Goal: Task Accomplishment & Management: Complete application form

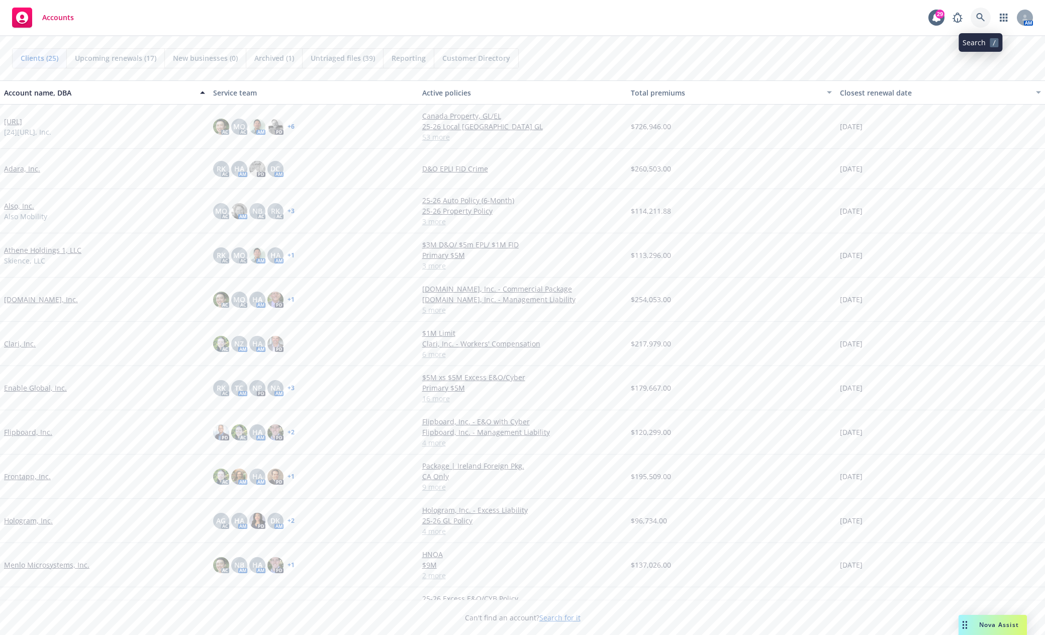
click at [981, 17] on icon at bounding box center [981, 17] width 9 height 9
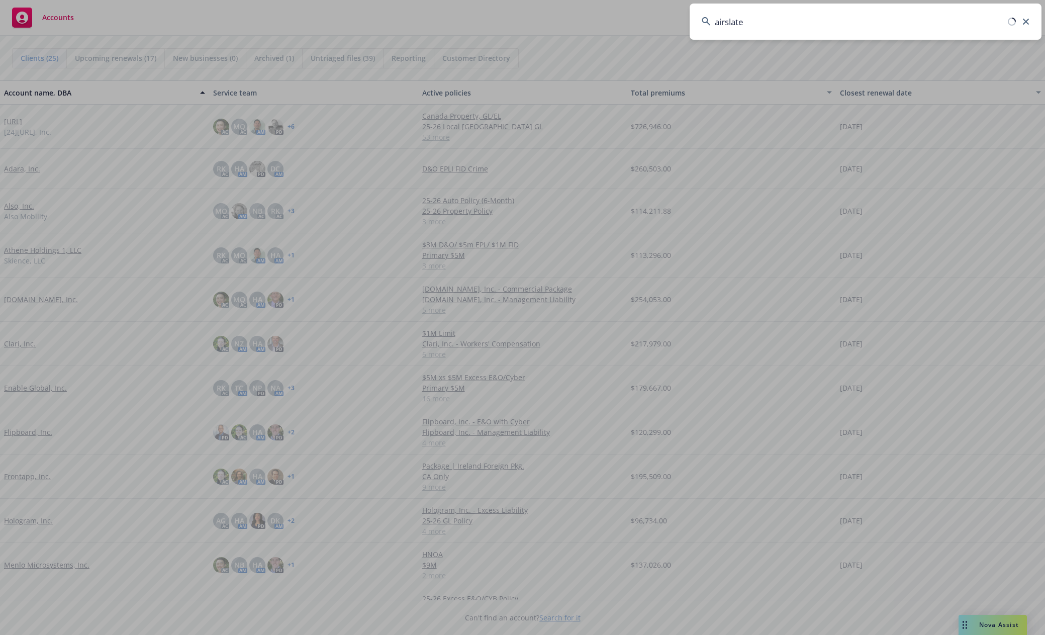
type input "airslate"
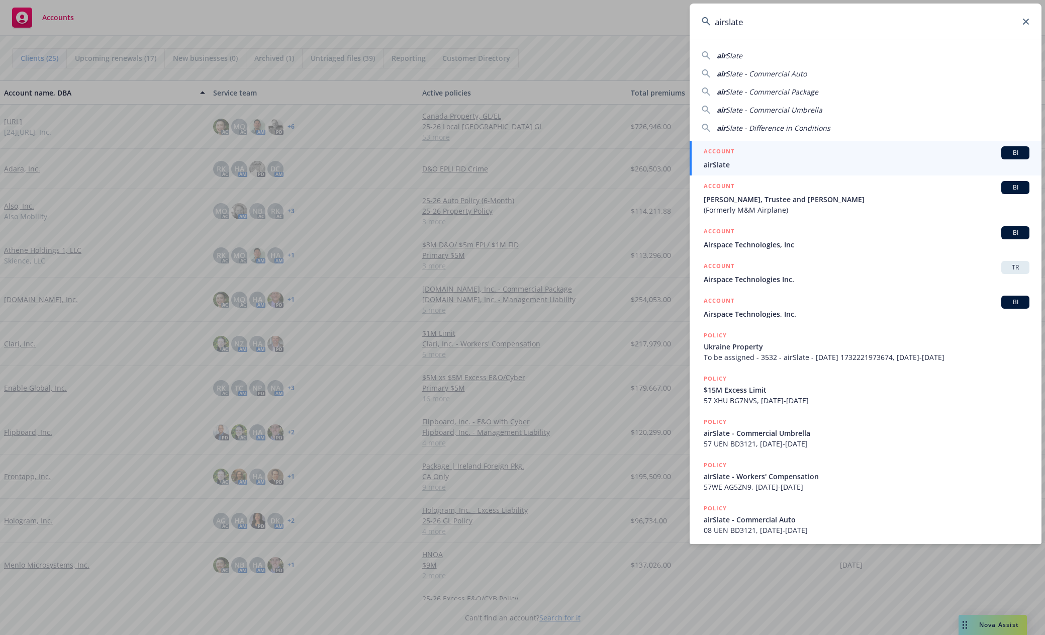
click at [737, 157] on div "ACCOUNT BI" at bounding box center [867, 152] width 326 height 13
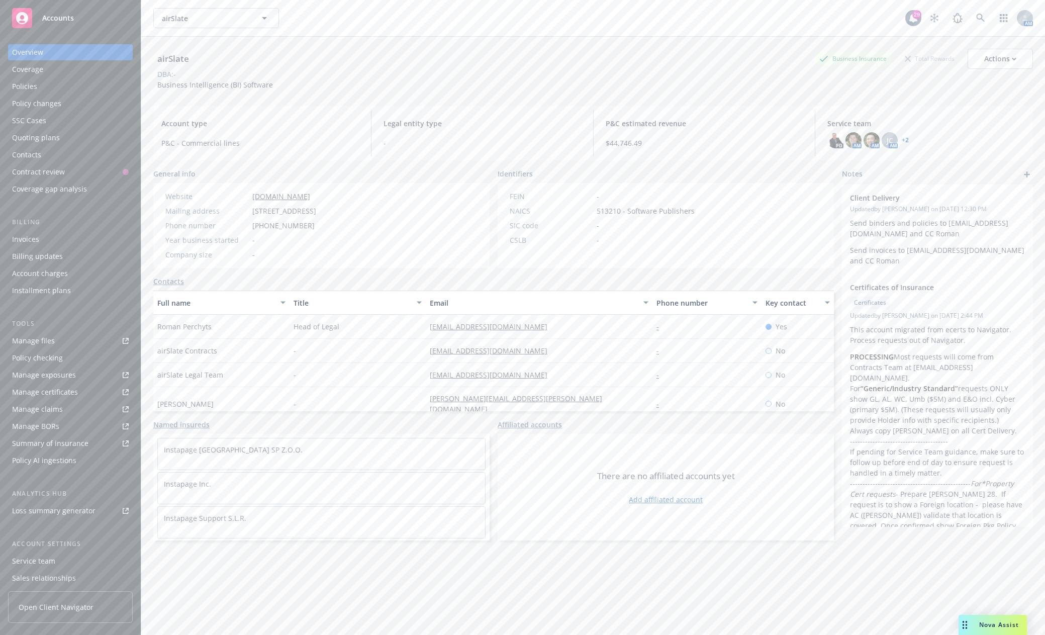
click at [63, 395] on div "Manage certificates" at bounding box center [45, 392] width 66 height 16
click at [65, 342] on link "Manage files" at bounding box center [70, 341] width 125 height 16
drag, startPoint x: 52, startPoint y: 35, endPoint x: 52, endPoint y: 23, distance: 11.6
click at [51, 33] on div "Overview Coverage Policies Policy changes SSC Cases Quoting plans Contacts Cont…" at bounding box center [70, 333] width 141 height 603
click at [54, 12] on div "Accounts" at bounding box center [70, 18] width 117 height 20
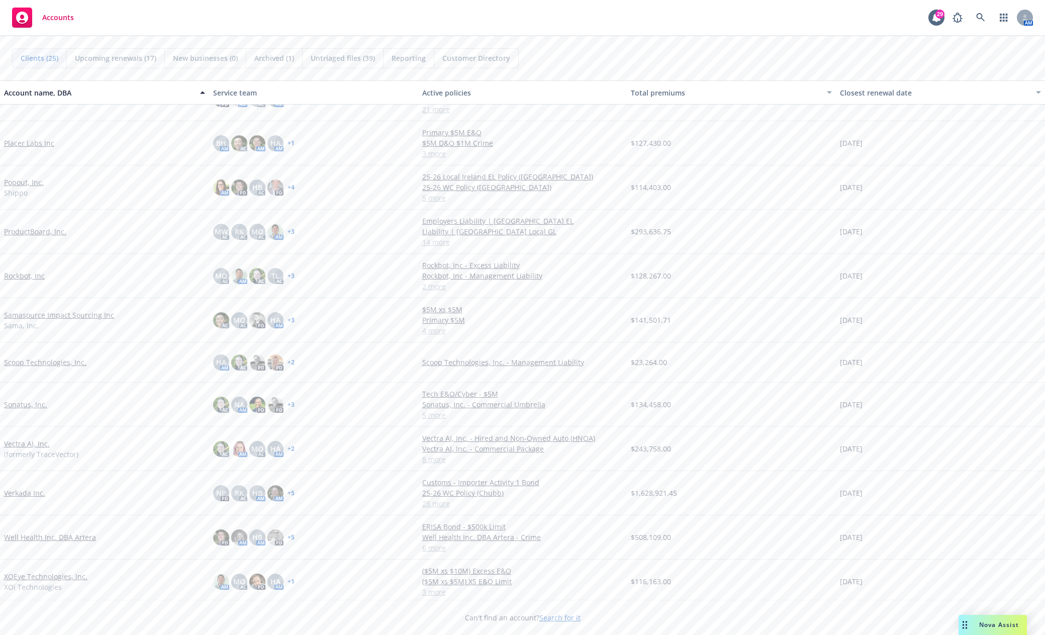
scroll to position [559, 0]
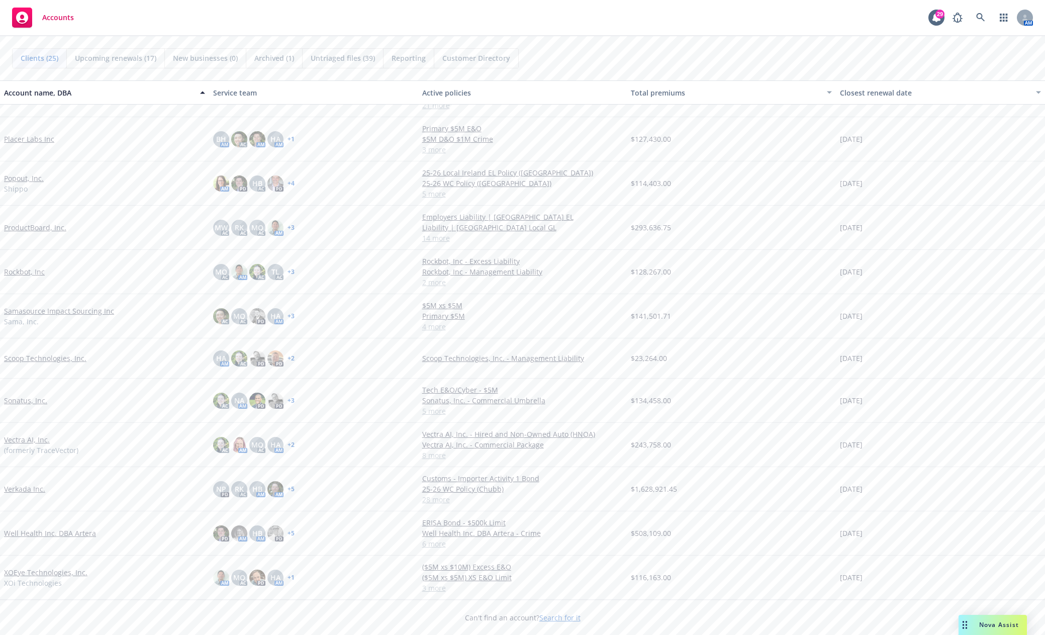
click at [60, 576] on link "XOEye Technologies, Inc." at bounding box center [45, 572] width 83 height 11
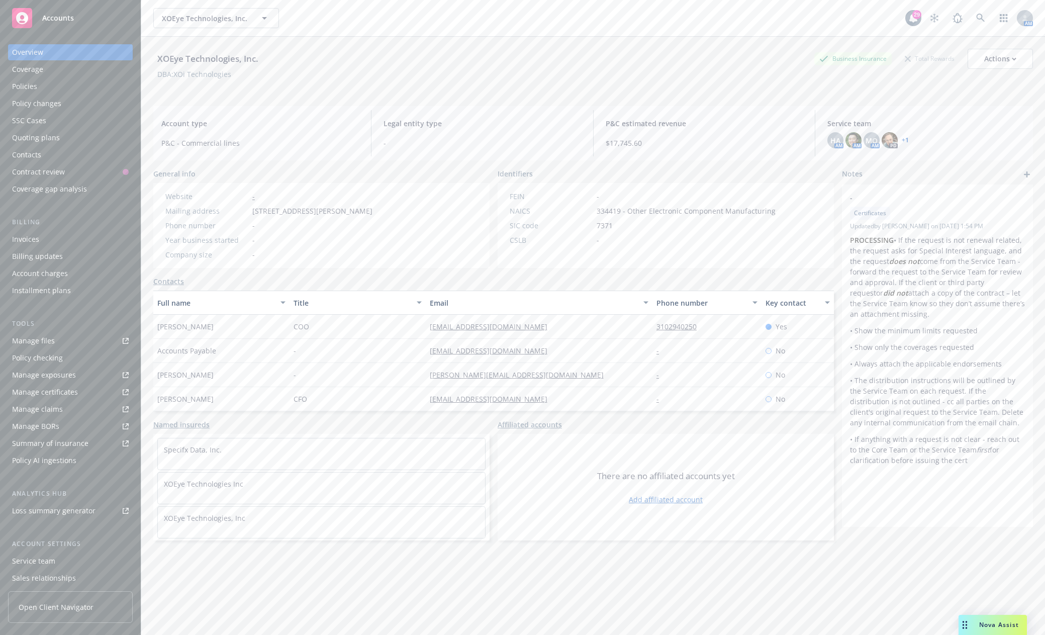
click at [41, 87] on div "Policies" at bounding box center [70, 86] width 117 height 16
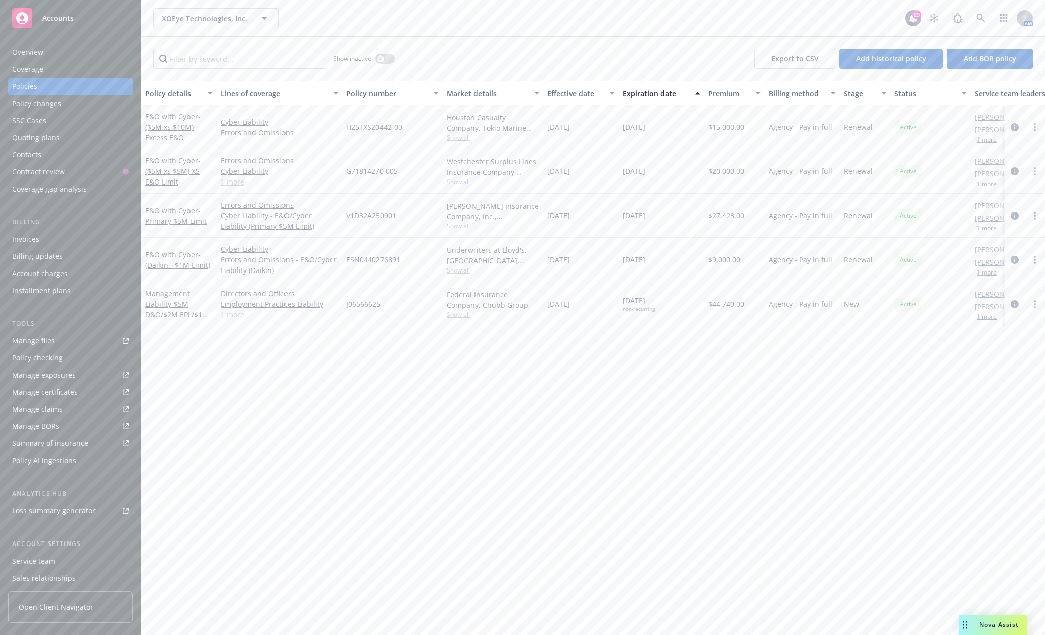
click at [36, 136] on div "Quoting plans" at bounding box center [36, 138] width 48 height 16
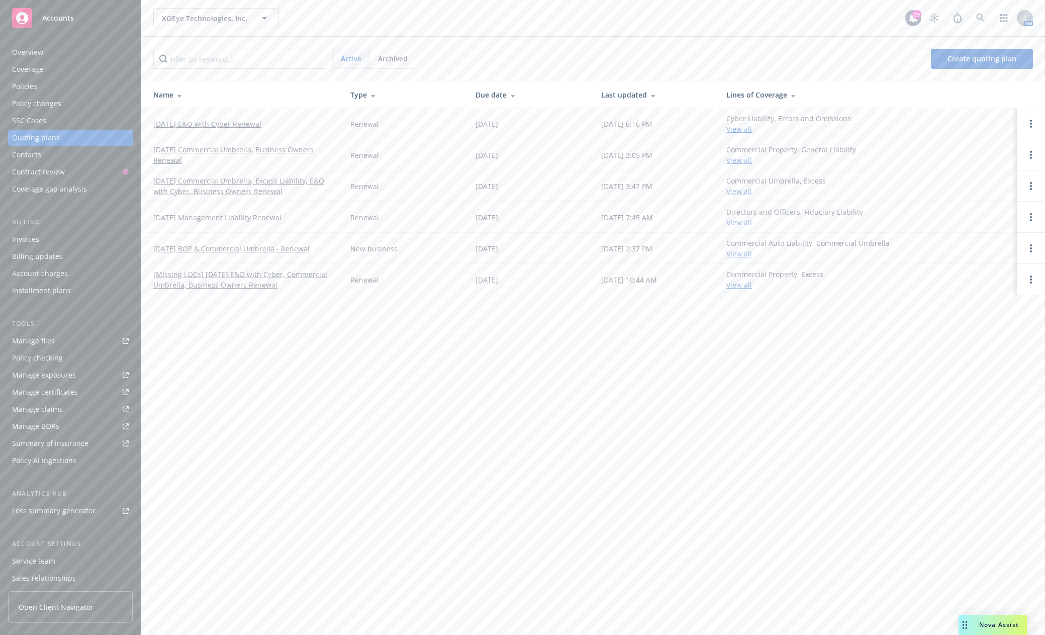
click at [241, 150] on link "[DATE] Commercial Umbrella, Business Owners Renewal" at bounding box center [243, 154] width 181 height 21
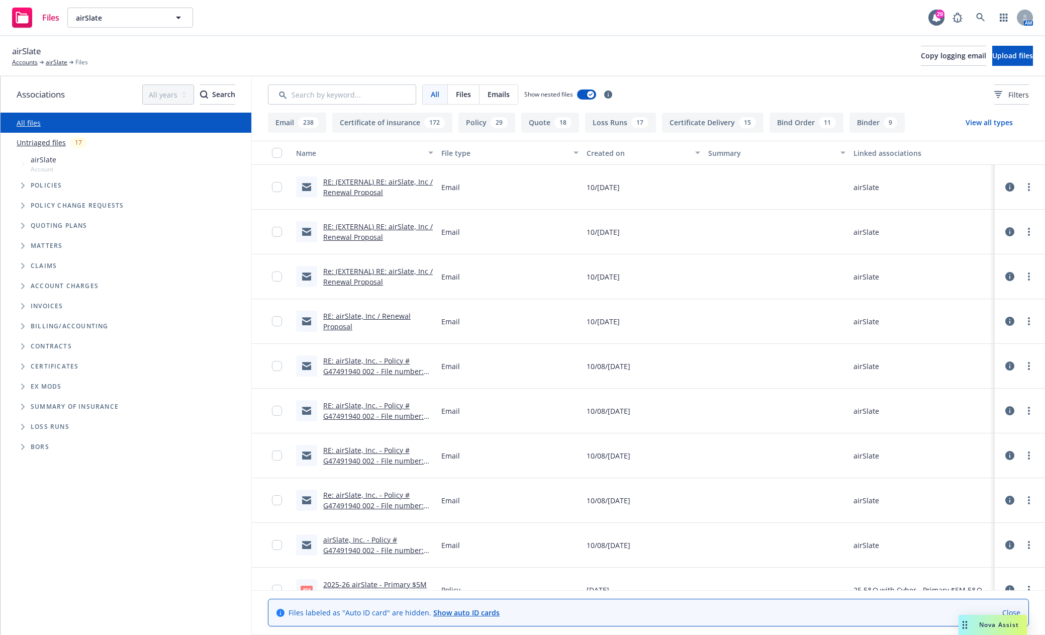
click at [370, 105] on div "All Files Emails Show nested files Filters" at bounding box center [648, 94] width 793 height 36
click at [370, 89] on input "Search by keyword..." at bounding box center [342, 94] width 148 height 20
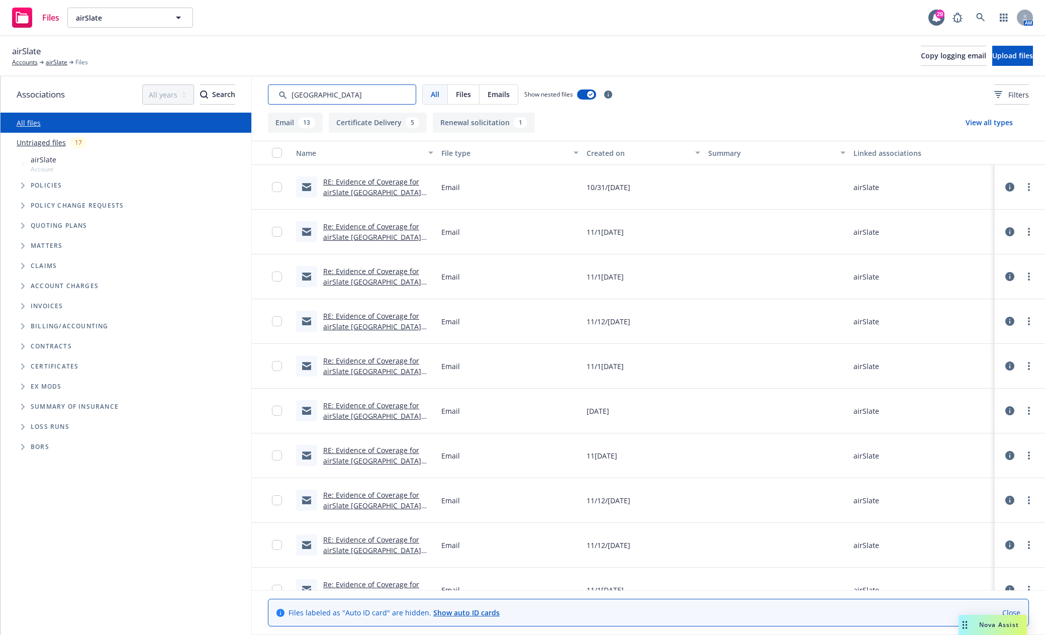
type input "romania"
click at [362, 183] on link "RE: Evidence of Coverage for airSlate Romania SRL" at bounding box center [372, 192] width 98 height 31
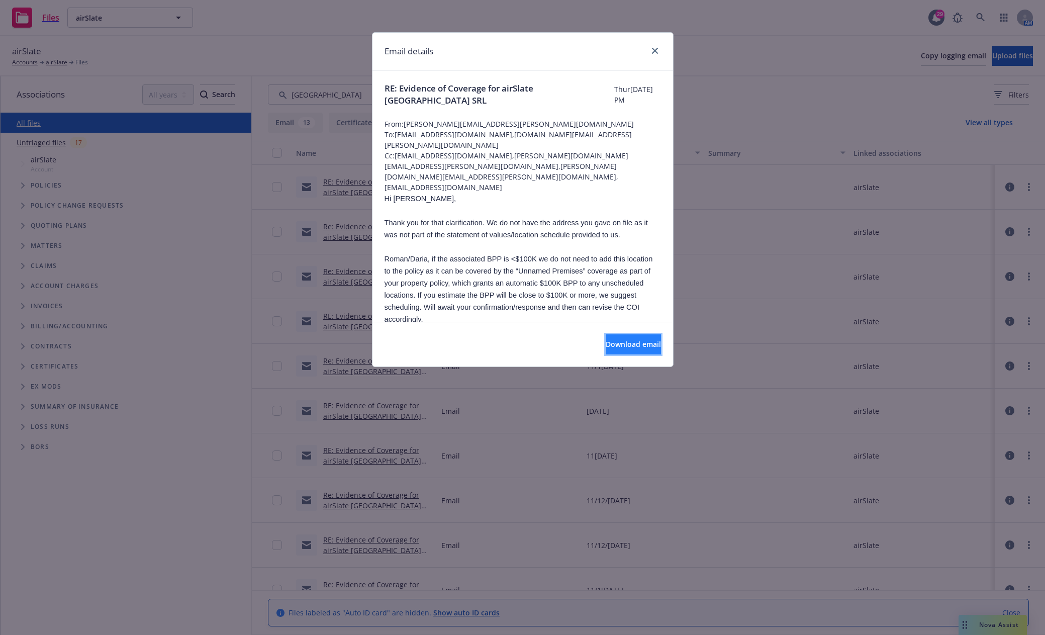
click at [643, 348] on span "Download email" at bounding box center [633, 344] width 55 height 10
click at [654, 49] on icon "close" at bounding box center [655, 51] width 6 height 6
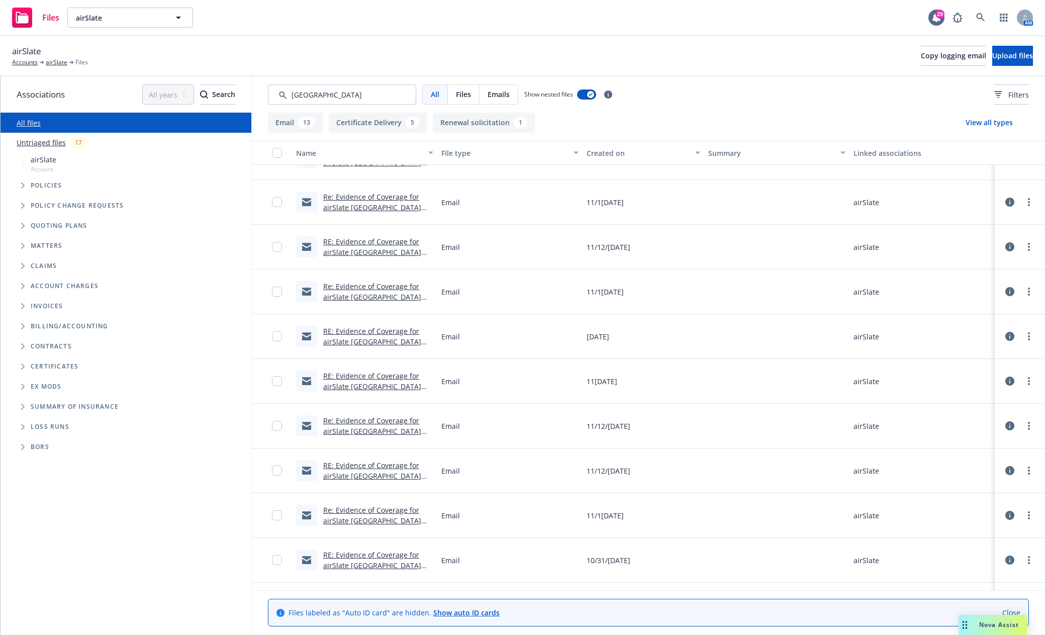
scroll to position [101, 0]
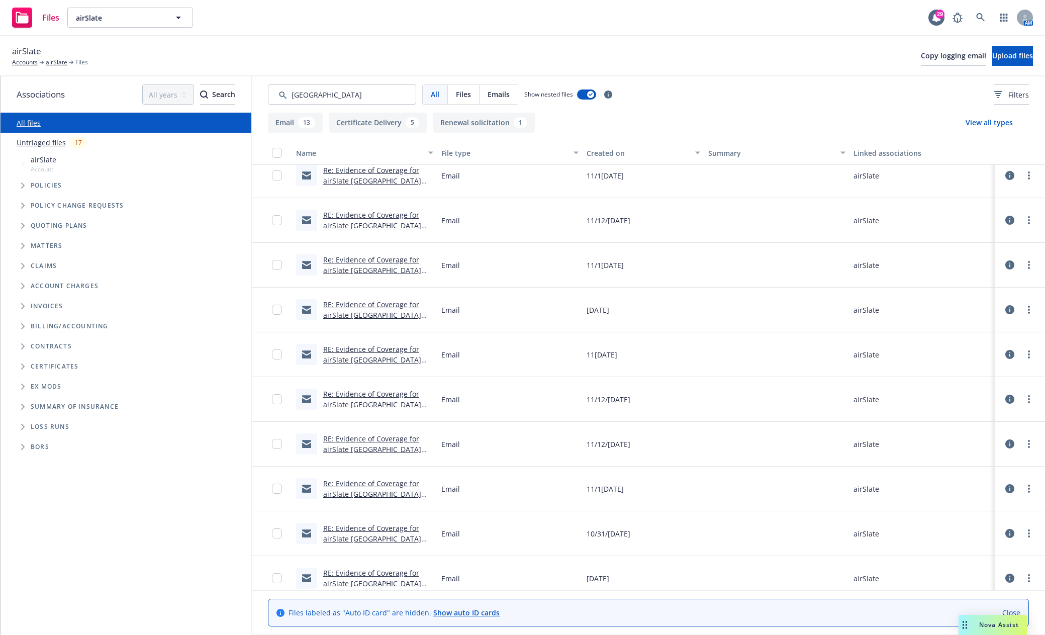
click at [376, 484] on link "Re: Evidence of Coverage for airSlate Romania SRL" at bounding box center [372, 494] width 98 height 31
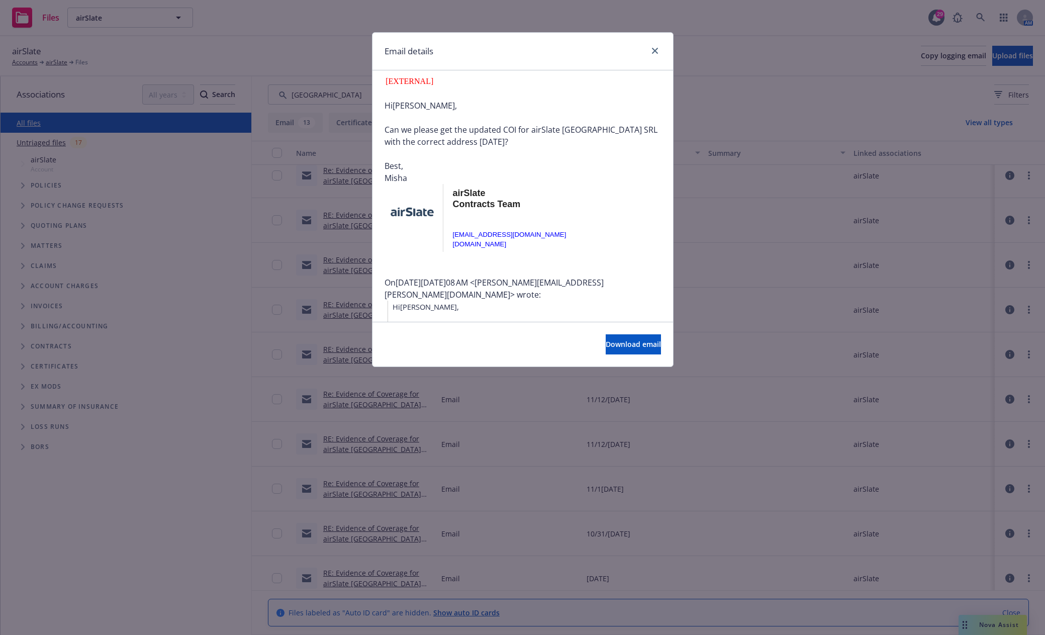
scroll to position [553, 0]
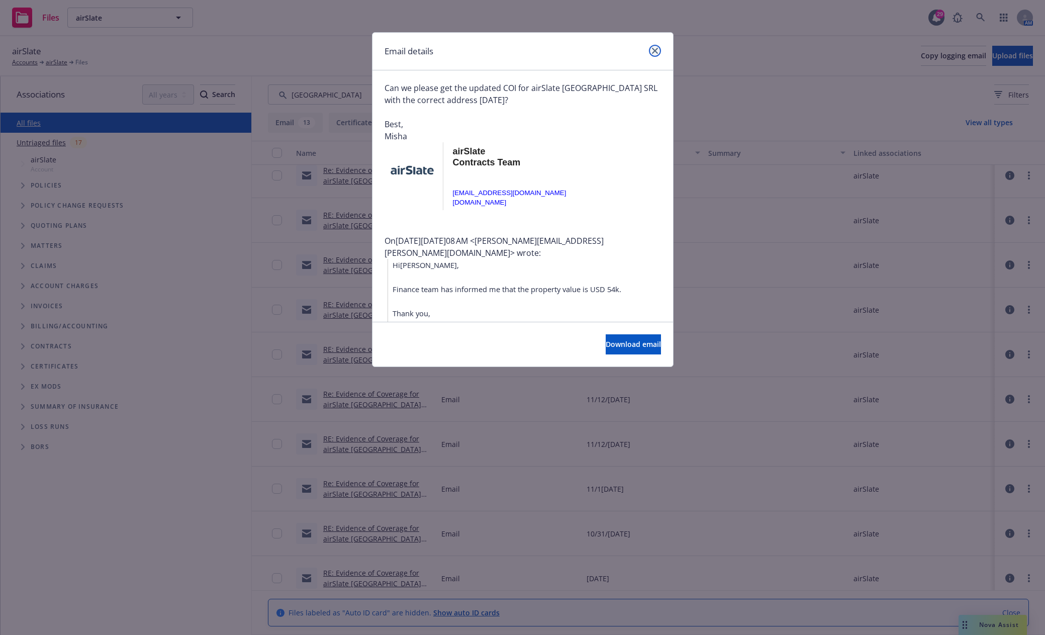
click at [651, 50] on link "close" at bounding box center [655, 51] width 12 height 12
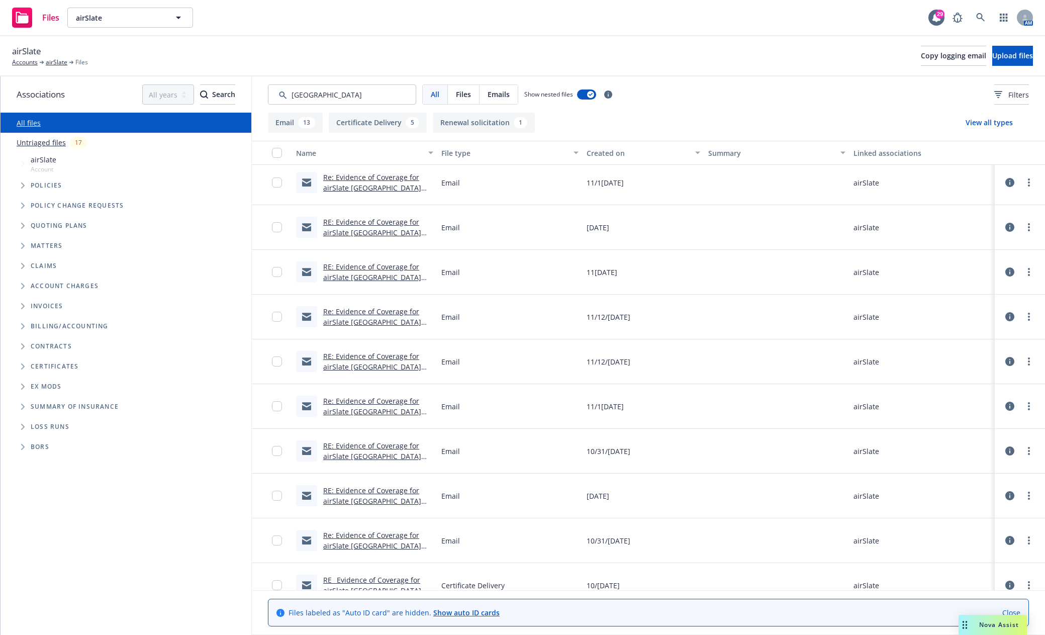
scroll to position [251, 0]
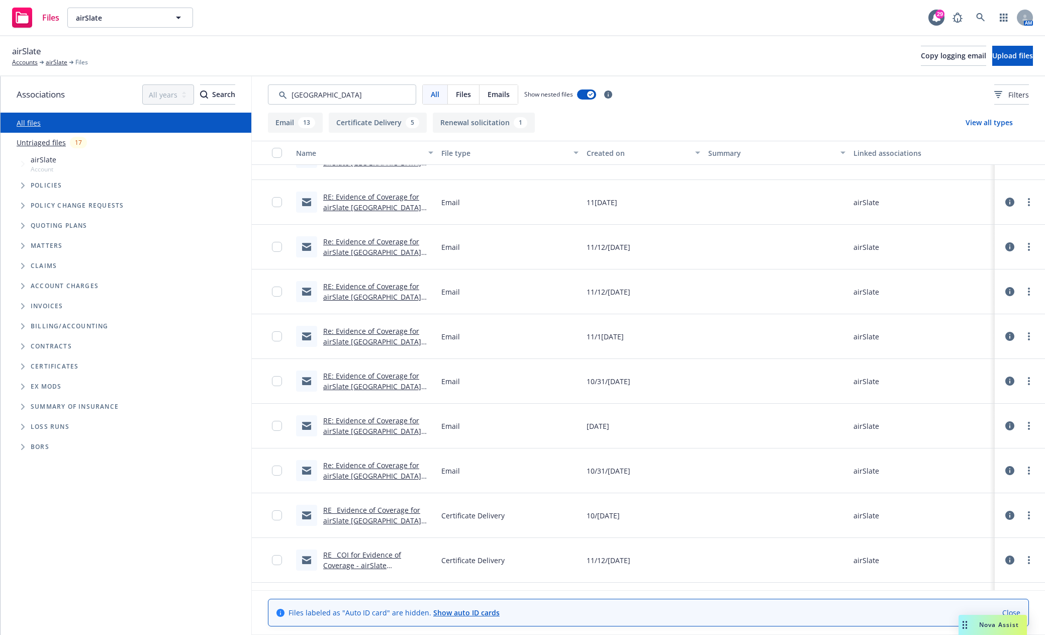
click at [357, 553] on link "RE_ COI for Evidence of Coverage - airSlate Romania SRL.eml" at bounding box center [372, 565] width 99 height 31
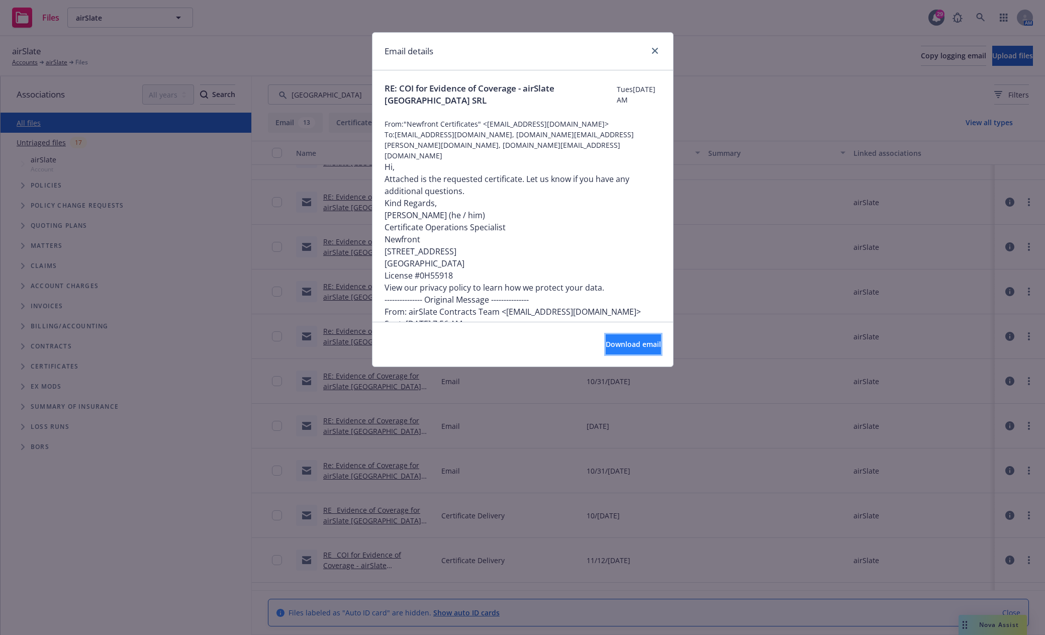
click at [631, 341] on span "Download email" at bounding box center [633, 344] width 55 height 10
click at [652, 51] on icon "close" at bounding box center [655, 51] width 6 height 6
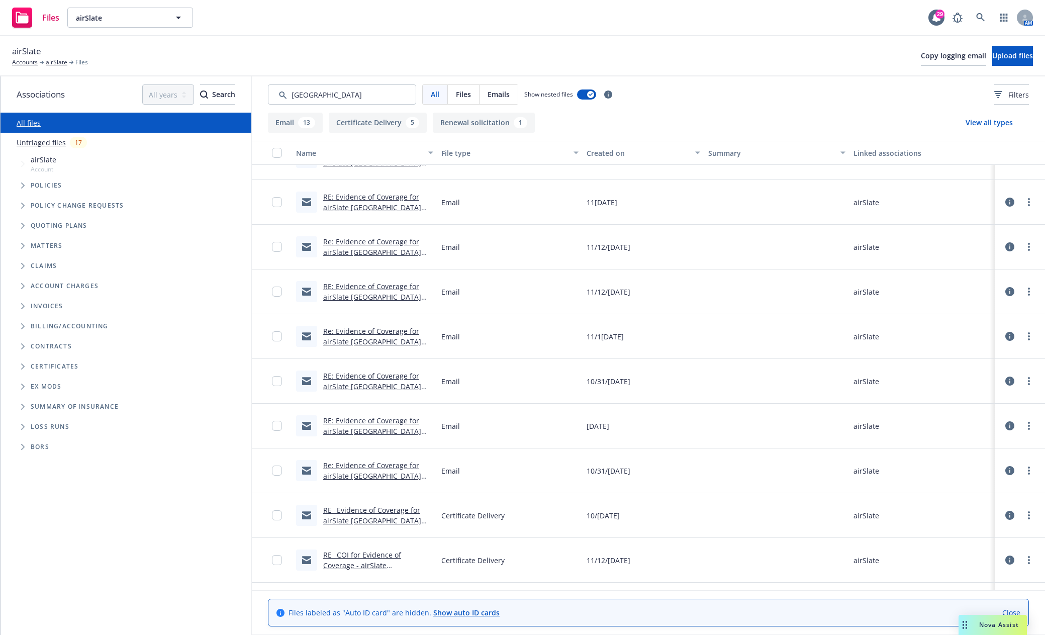
click at [344, 517] on link "RE_ Evidence of Coverage for airSlate Romania SRL.eml" at bounding box center [372, 520] width 98 height 31
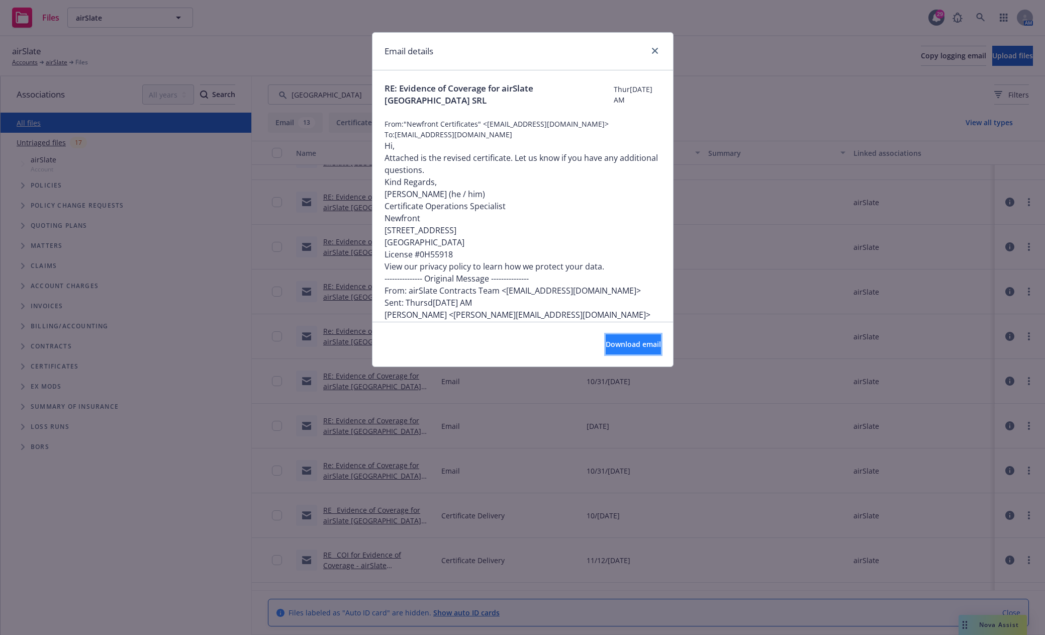
click at [647, 344] on button "Download email" at bounding box center [633, 344] width 55 height 20
click at [376, 515] on div "Email details RE: Evidence of Coverage for airSlate Romania SRL Thursday, Octob…" at bounding box center [522, 317] width 1045 height 635
click at [654, 52] on icon "close" at bounding box center [655, 51] width 6 height 6
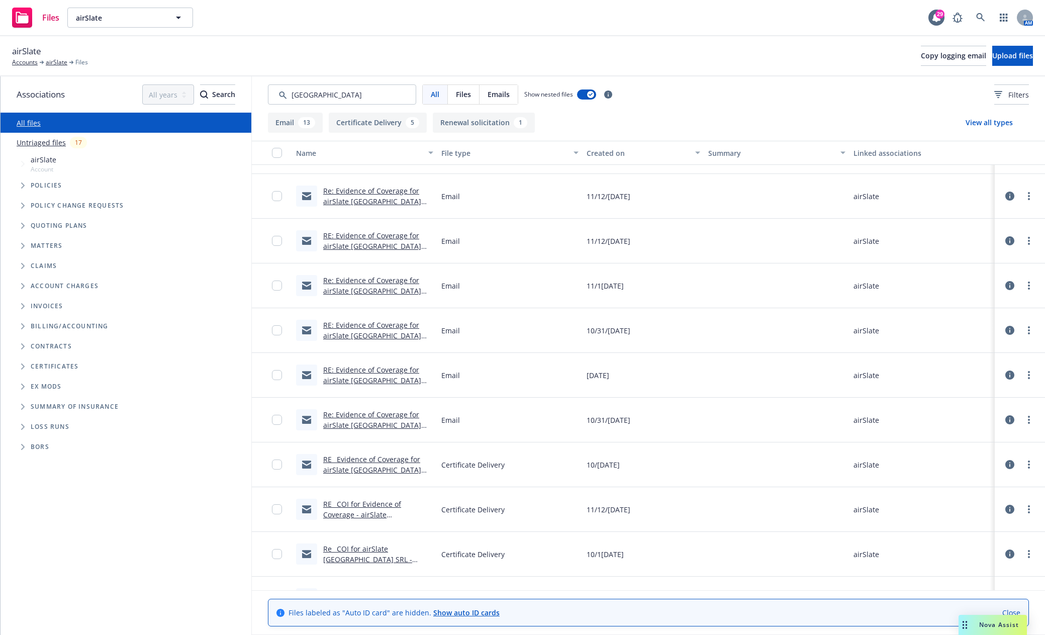
scroll to position [352, 0]
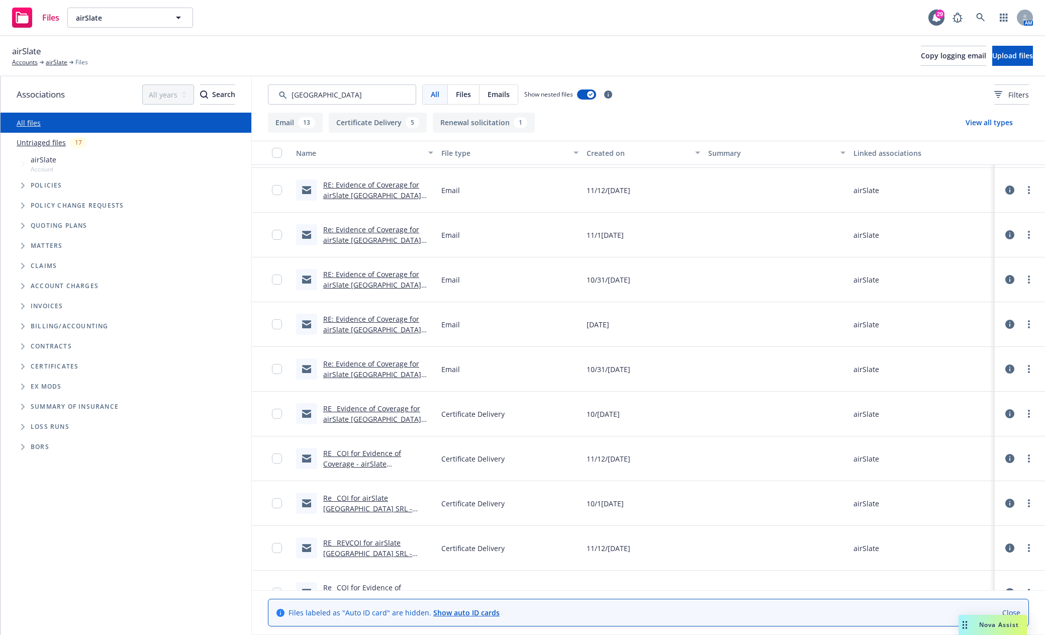
click at [381, 462] on link "RE_ COI for Evidence of Coverage - airSlate Romania SRL.eml" at bounding box center [372, 464] width 99 height 31
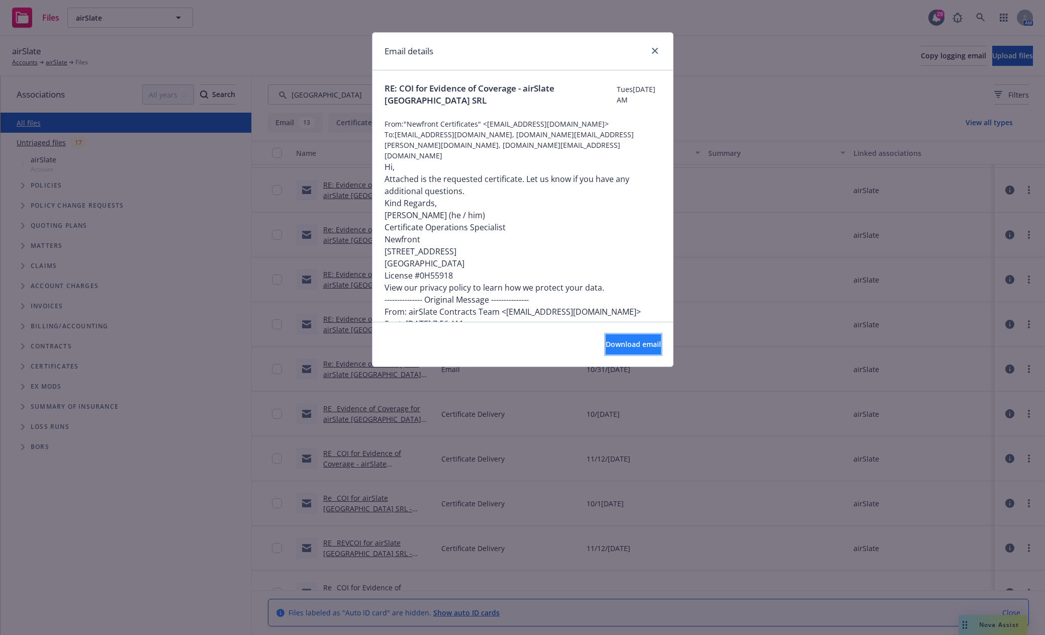
click at [625, 337] on button "Download email" at bounding box center [633, 344] width 55 height 20
click at [658, 52] on link "close" at bounding box center [655, 51] width 12 height 12
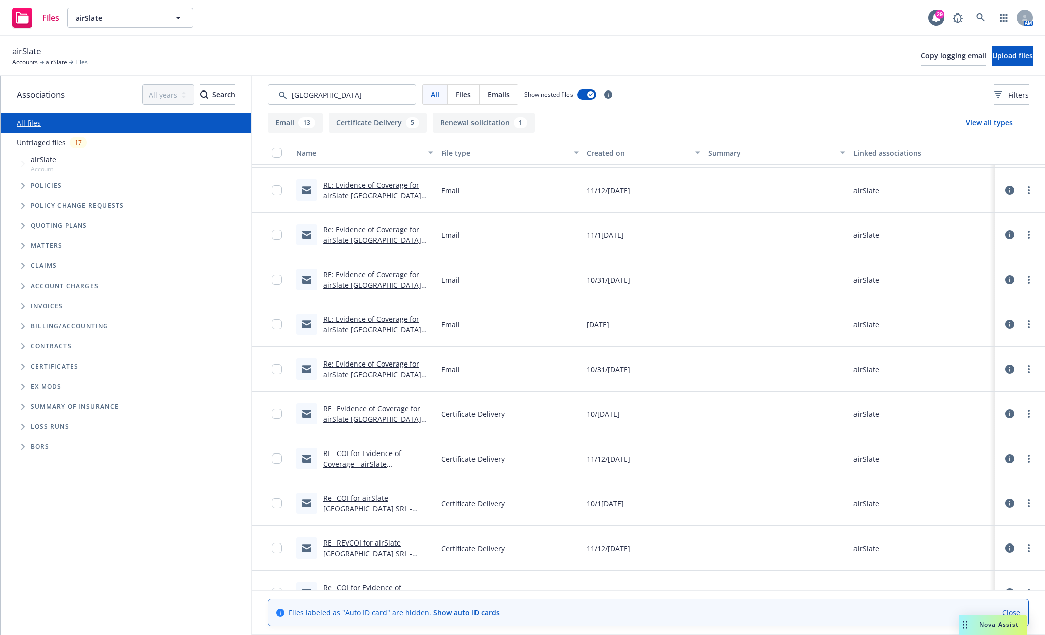
click at [393, 552] on link "RE_ REVCOI for airSlate Romania SRL - Evidence of Coverage.eml" at bounding box center [367, 553] width 89 height 31
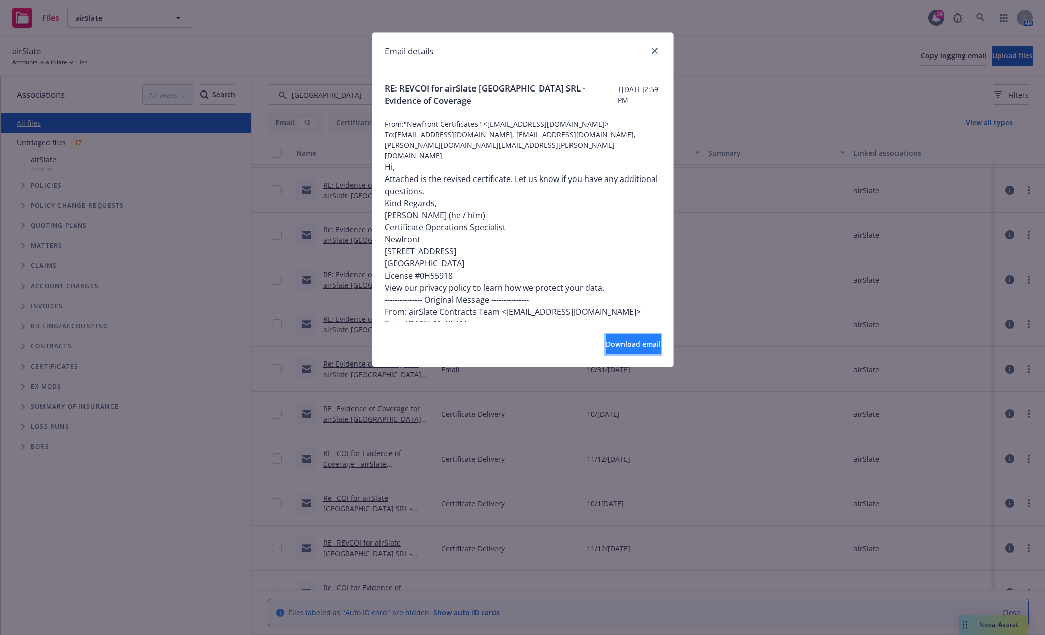
click at [642, 339] on button "Download email" at bounding box center [633, 344] width 55 height 20
click at [659, 48] on link "close" at bounding box center [655, 51] width 12 height 12
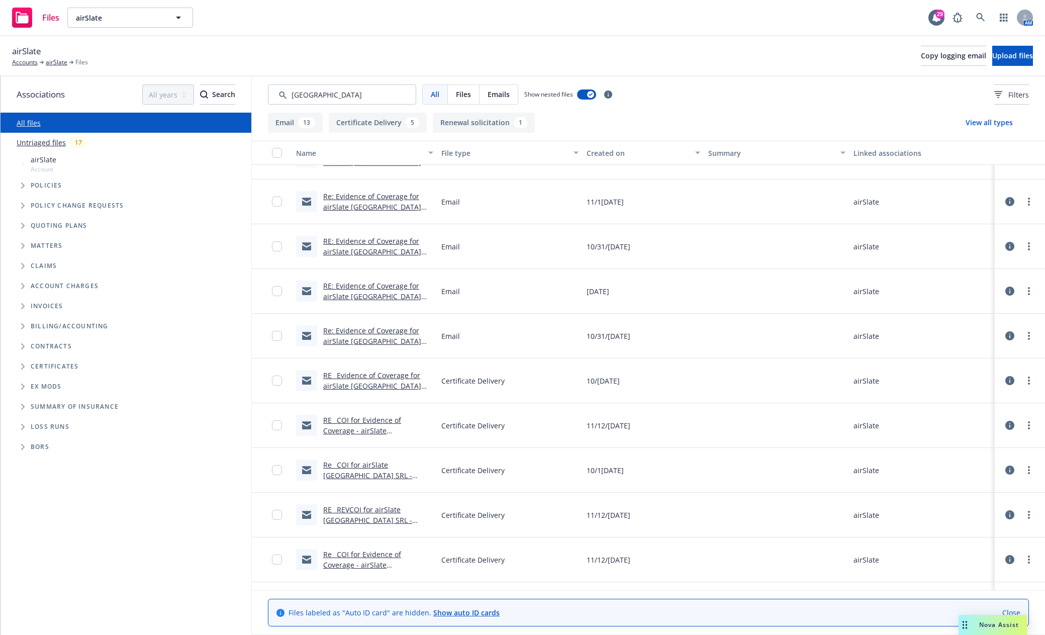
scroll to position [421, 0]
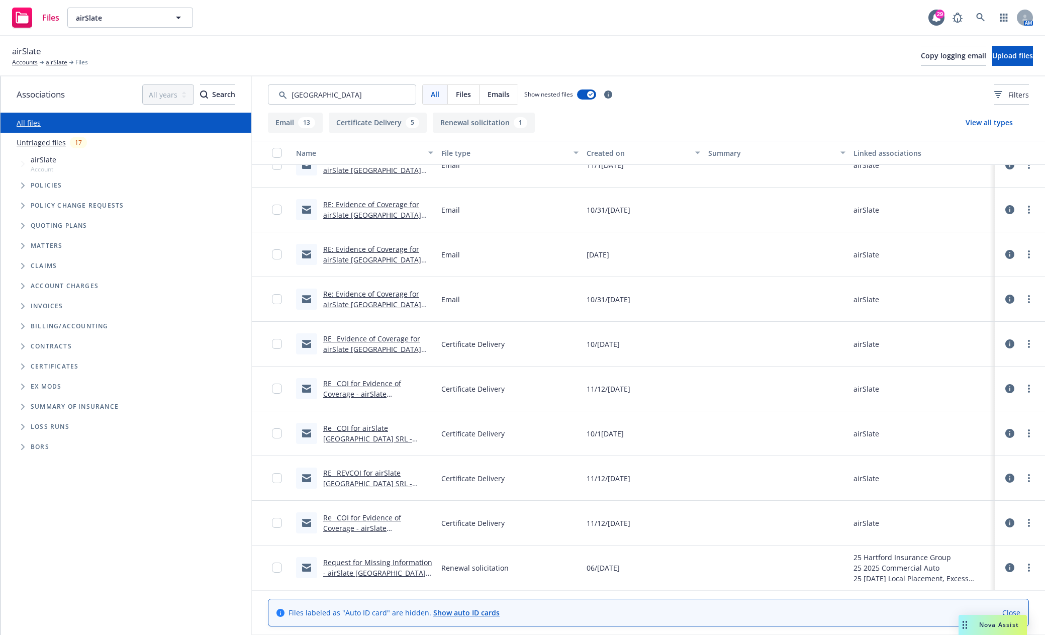
click at [383, 526] on link "Re_ COI for Evidence of Coverage - airSlate Romania SRL (1).eml" at bounding box center [377, 528] width 109 height 31
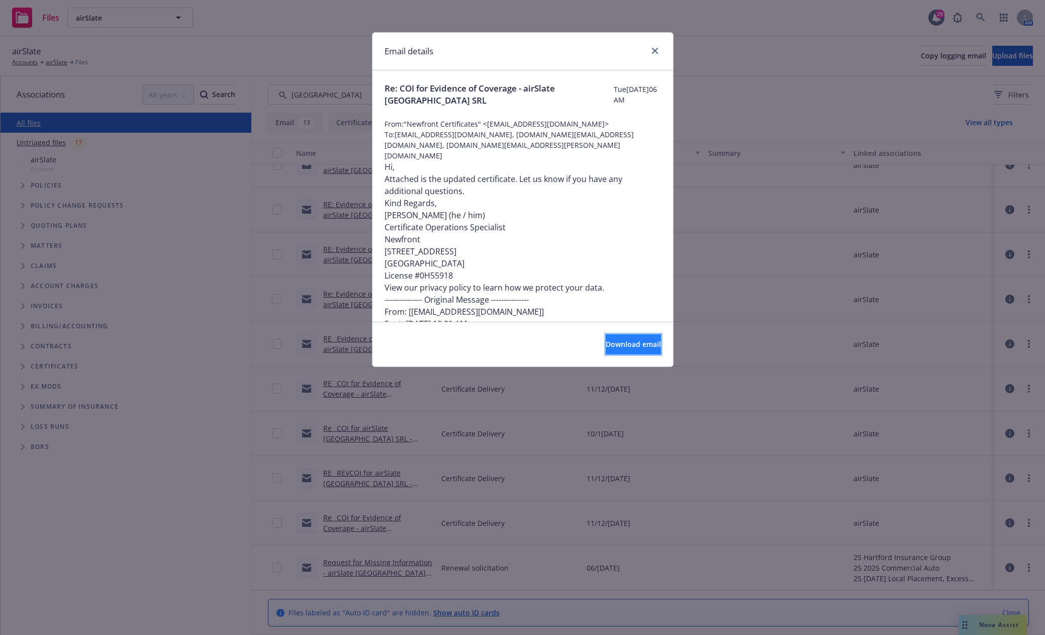
click at [645, 345] on button "Download email" at bounding box center [633, 344] width 55 height 20
click at [655, 49] on icon "close" at bounding box center [655, 51] width 6 height 6
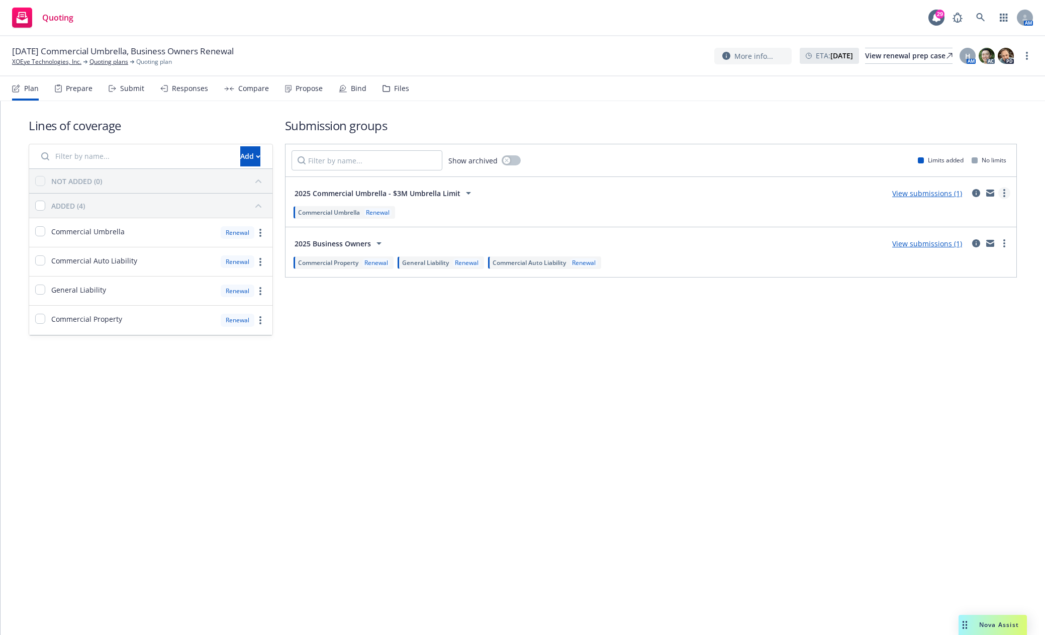
click at [1008, 192] on link "more" at bounding box center [1005, 193] width 12 height 12
click at [724, 341] on div "Lines of coverage Add NOT ADDED (0) ADDED (4) Commercial Umbrella Renewal Comme…" at bounding box center [523, 226] width 989 height 251
click at [1003, 246] on link "more" at bounding box center [1005, 243] width 12 height 12
click at [948, 371] on span "Create policy (fast track)" at bounding box center [956, 369] width 105 height 10
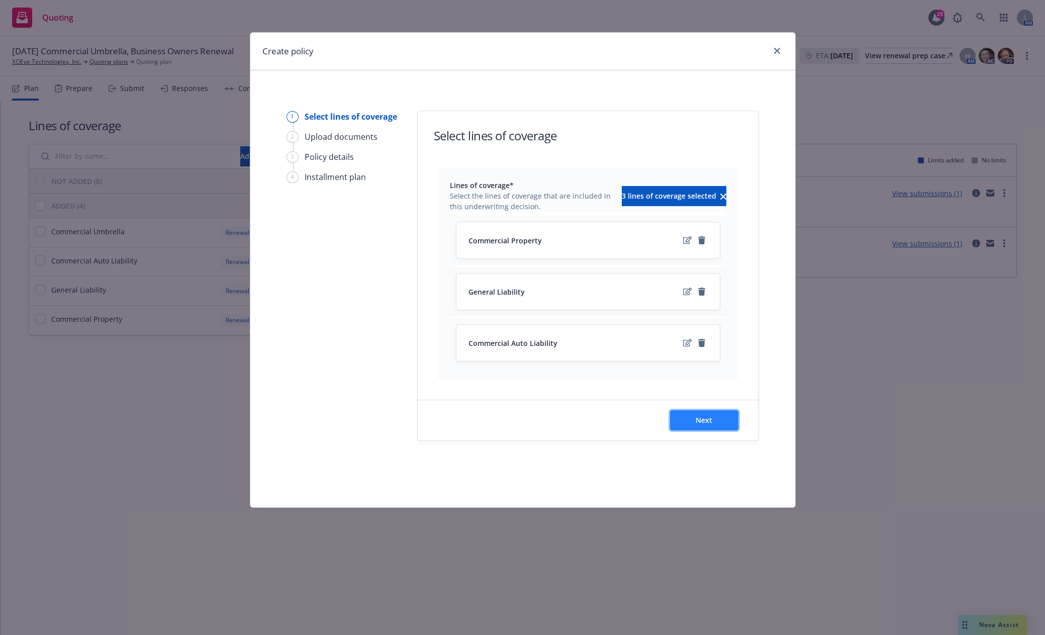
click at [713, 421] on button "Next" at bounding box center [704, 420] width 68 height 20
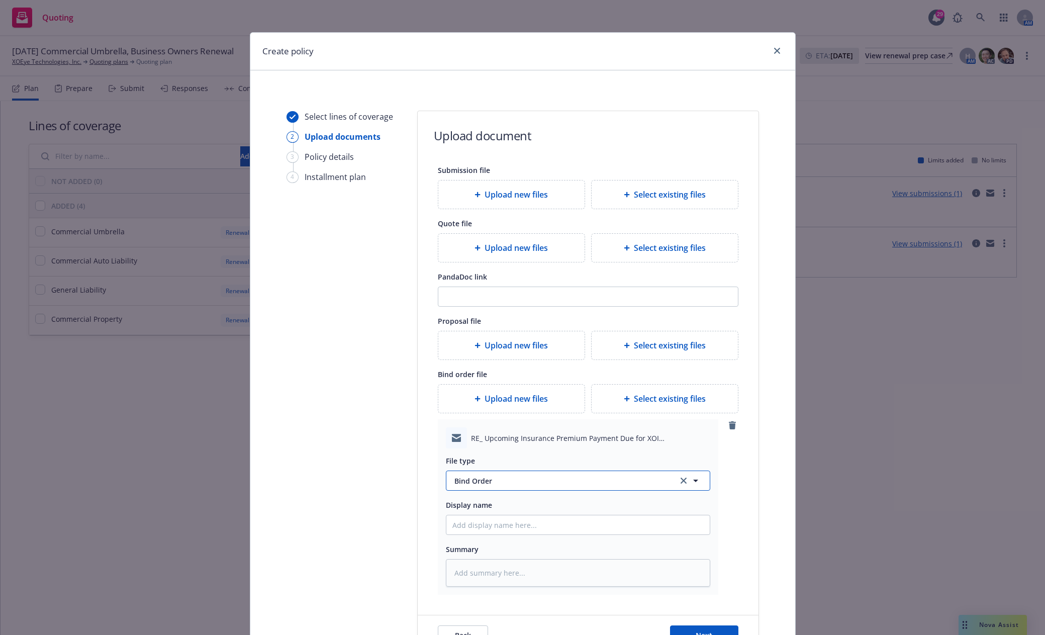
click at [522, 478] on span "Bind Order" at bounding box center [561, 481] width 212 height 11
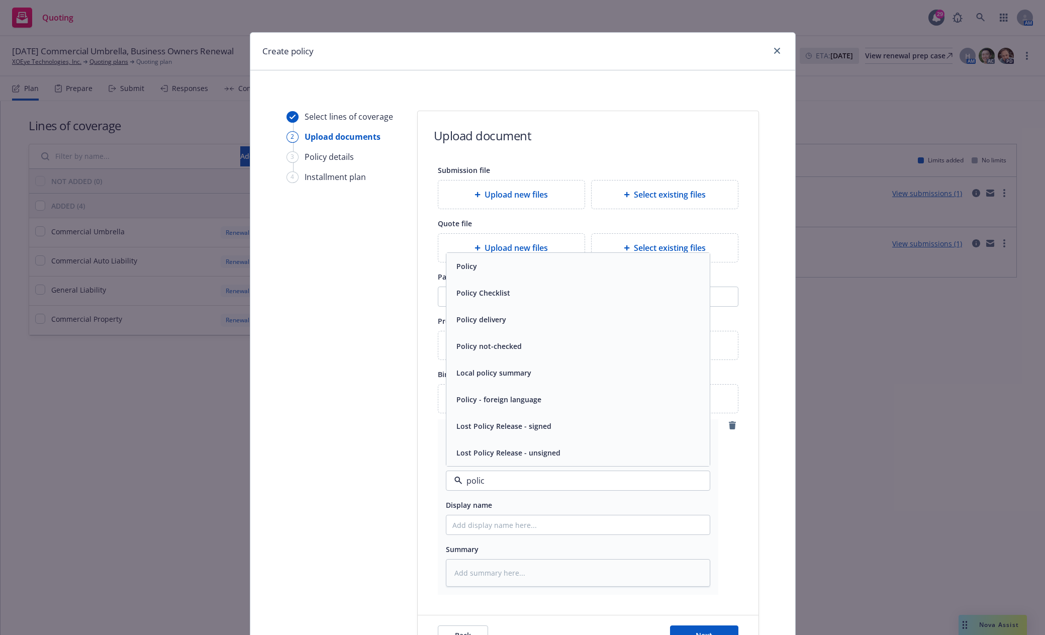
type input "policy"
click at [543, 316] on div "Policy delivery" at bounding box center [578, 319] width 251 height 15
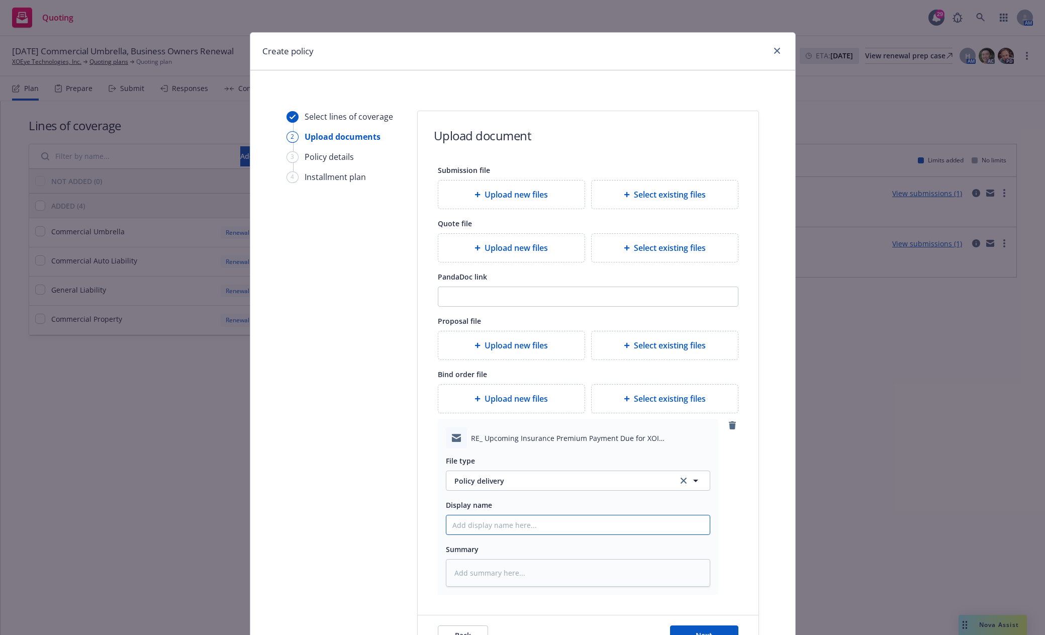
click at [480, 530] on input "Display name" at bounding box center [578, 524] width 263 height 19
type textarea "x"
type input "2"
type textarea "x"
type input "25"
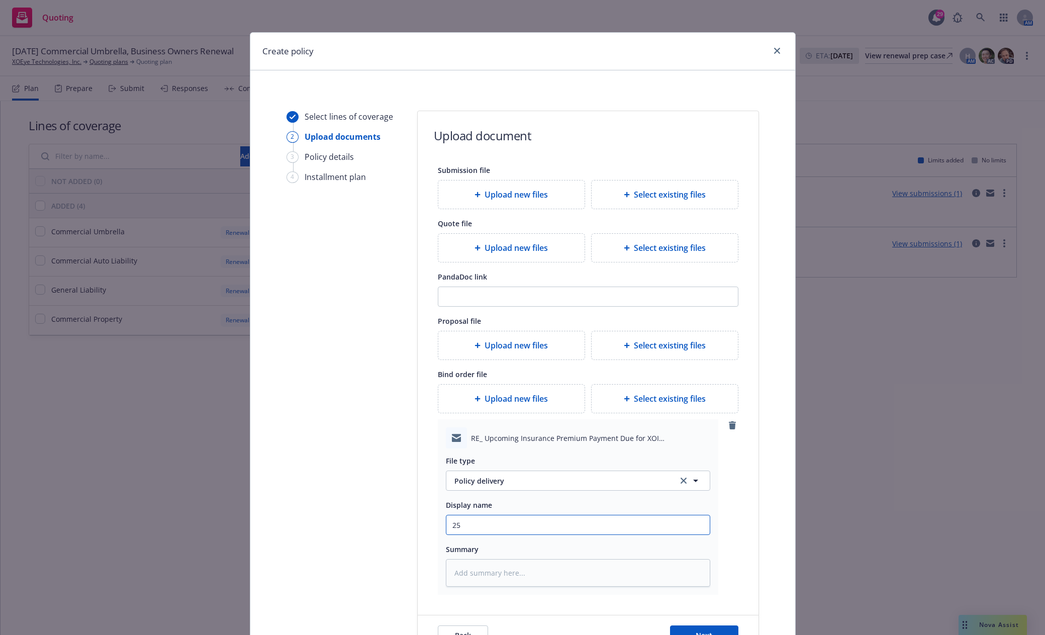
type textarea "x"
type input "25-"
type textarea "x"
type input "25-2"
type textarea "x"
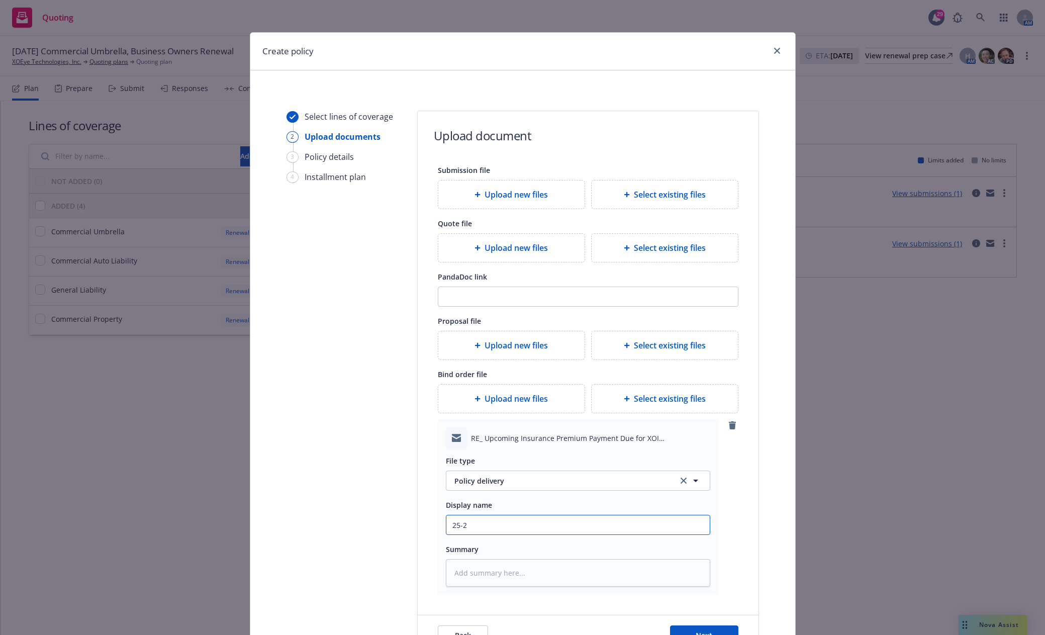
type input "25-26"
type textarea "x"
type input "25-26"
type textarea "x"
type input "25-26 B"
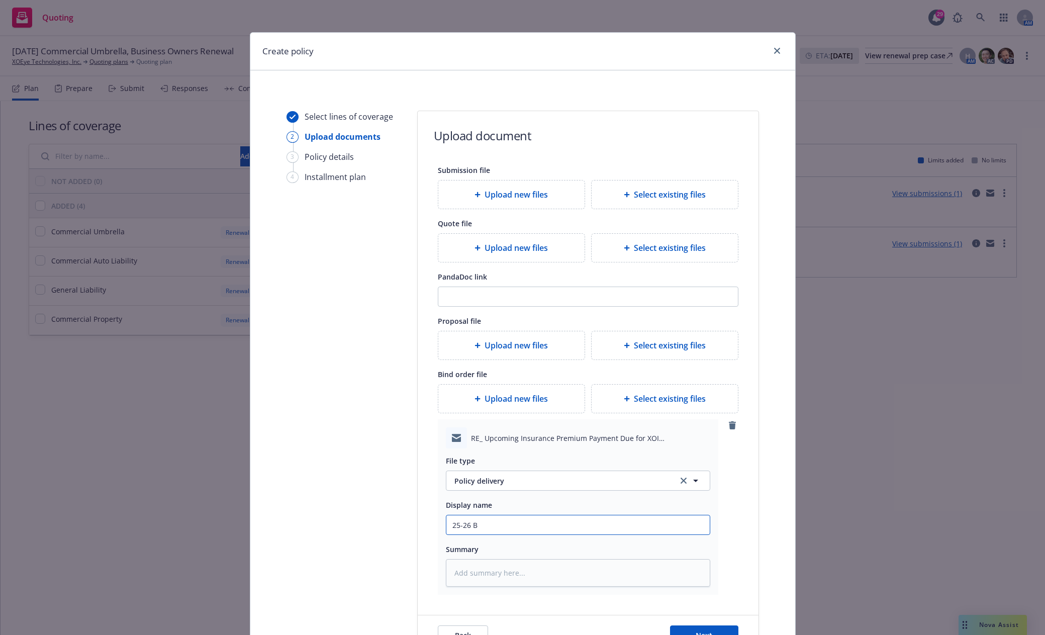
type textarea "x"
type input "25-26 BO"
type textarea "x"
type input "25-26 BOP"
type textarea "x"
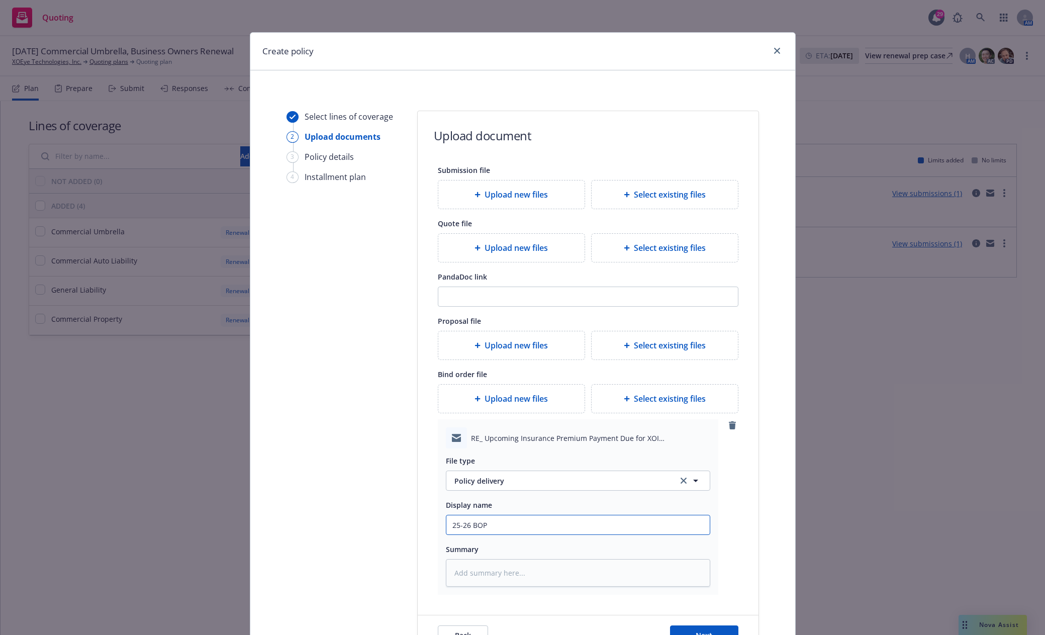
type input "25-26 BOP"
type textarea "x"
type input "25-26 BOP &"
type textarea "x"
type input "25-26 BOP &"
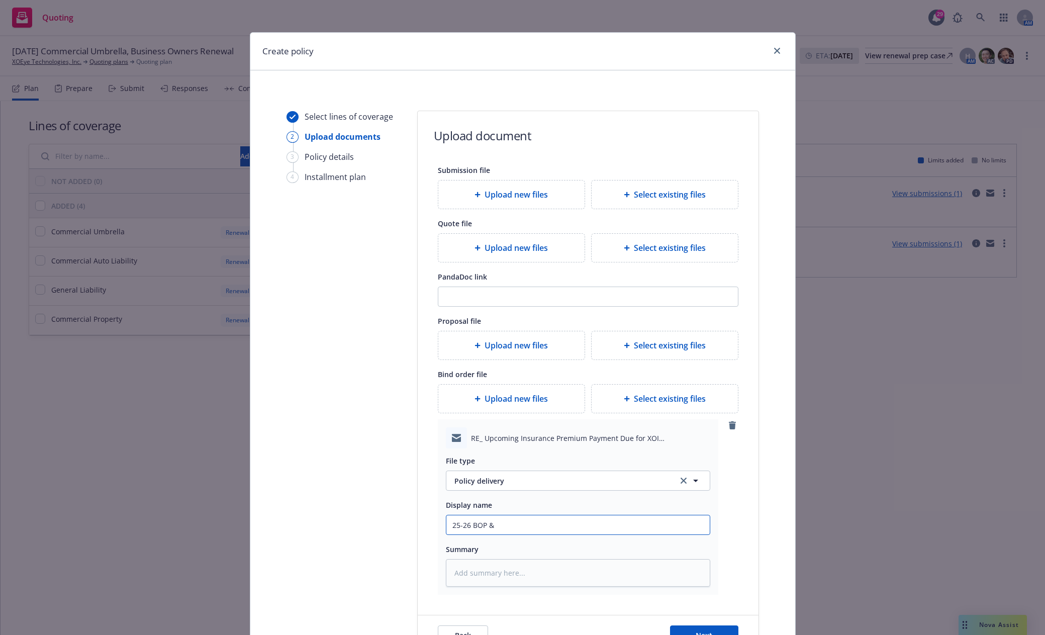
type textarea "x"
type input "25-26 BOP & U"
type textarea "x"
type input "25-26 BOP & UM"
type textarea "x"
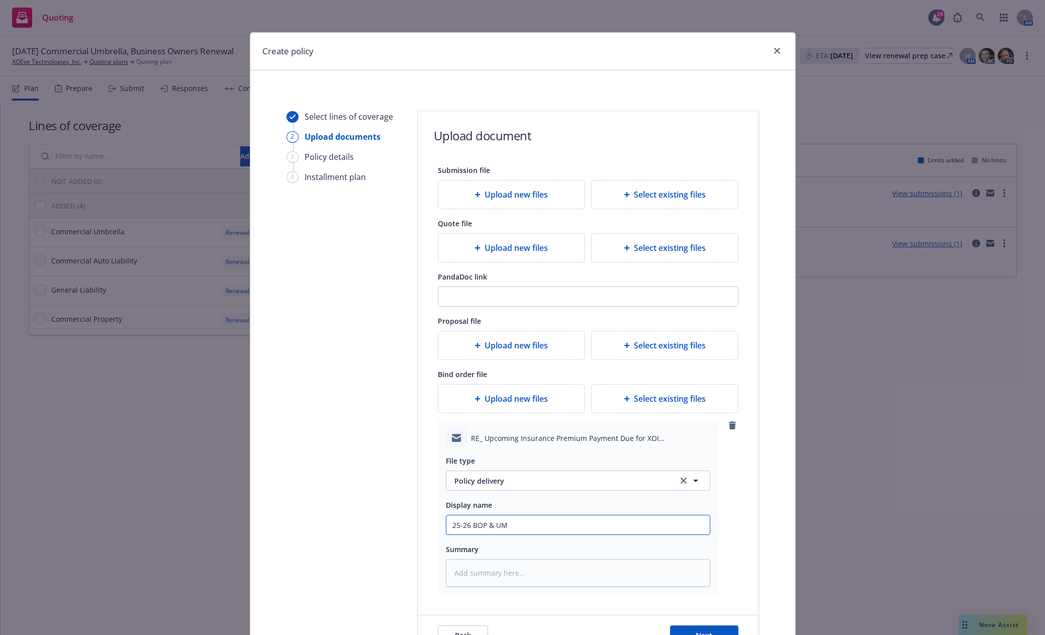
type input "25-26 BOP & UMB"
type textarea "x"
type input "25-26 BOP & UMB"
type textarea "x"
type input "25-26 BOP & UMB A"
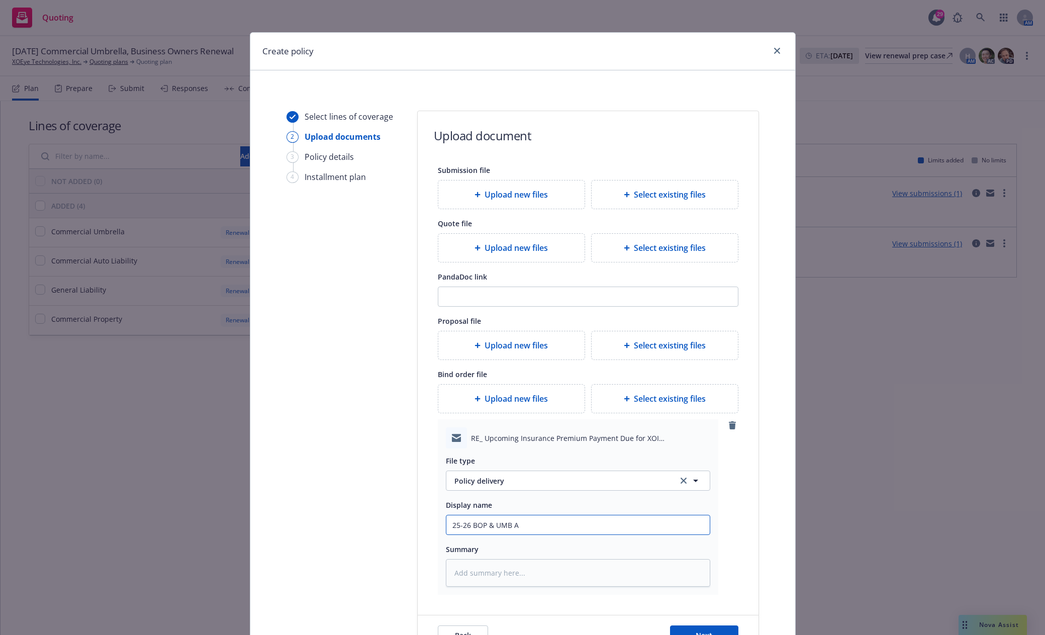
type textarea "x"
type input "25-26 BOP & UMB Au"
type textarea "x"
type input "25-26 BOP & UMB Aut"
type textarea "x"
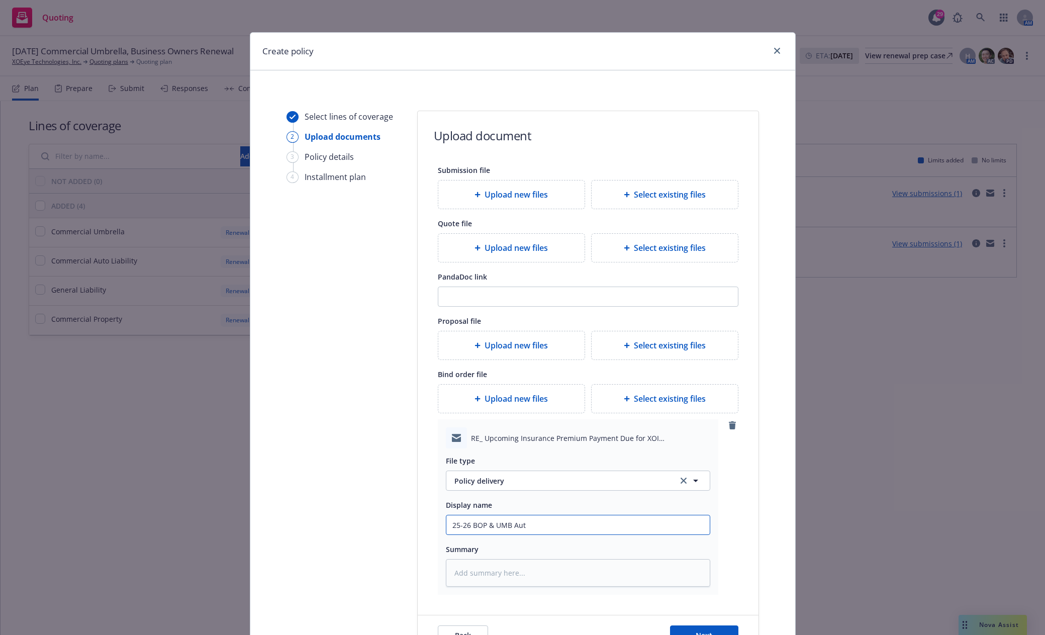
type input "25-26 BOP & UMB Auto"
type textarea "x"
type input "25-26 BOP & UMB Aut"
type textarea "x"
type input "25-26 BOP & UMB Au"
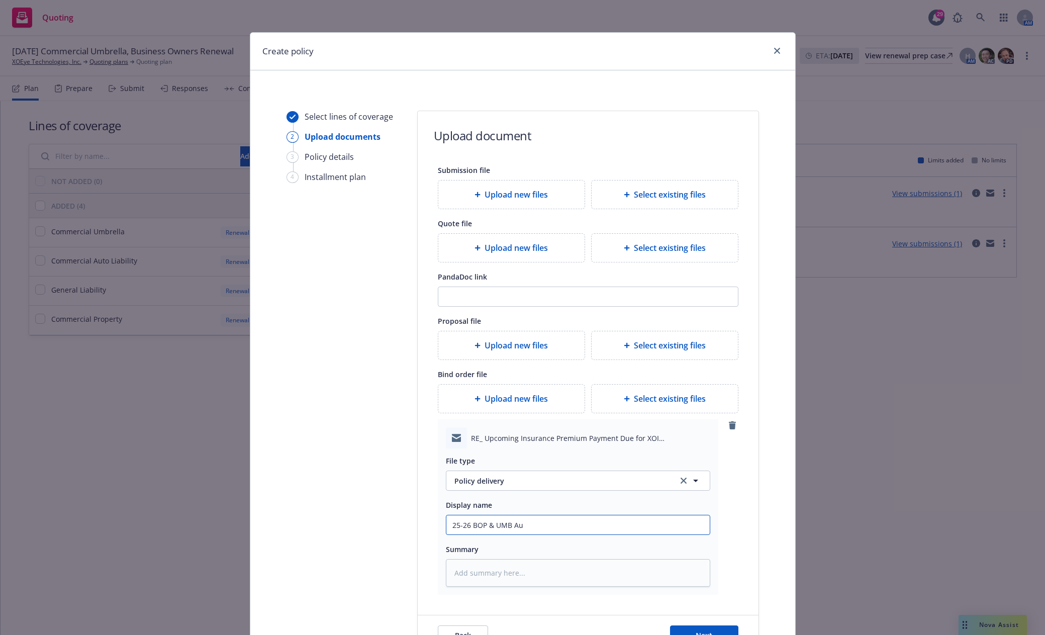
type textarea "x"
type input "25-26 BOP & UMB A"
type textarea "x"
type input "25-26 BOP & UMB"
type textarea "x"
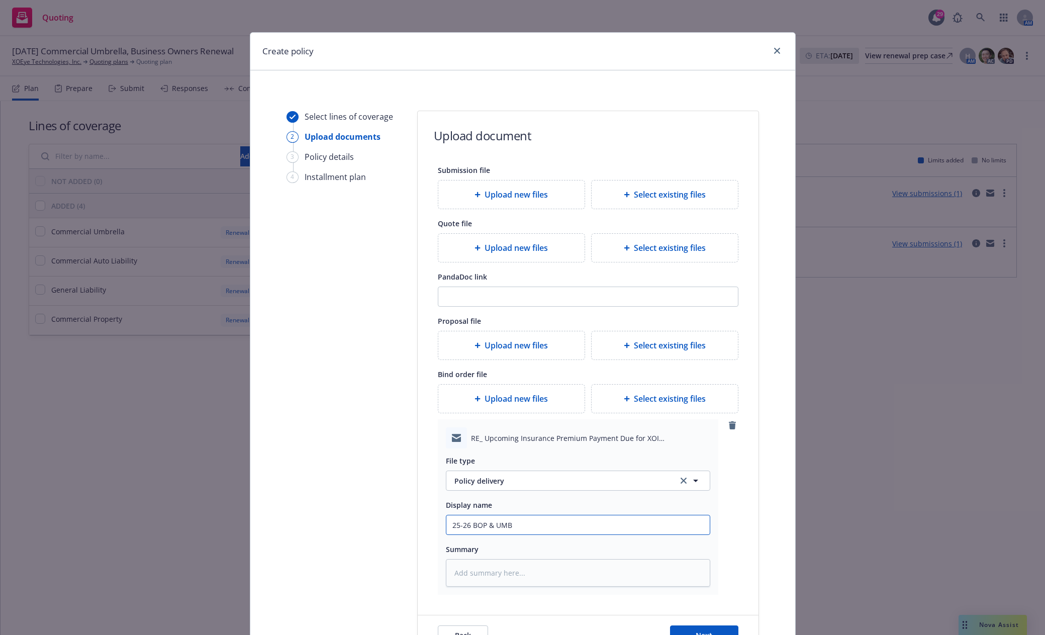
type input "25-26 BOP & UMB p"
type textarea "x"
type input "25-26 BOP & UMB po"
type textarea "x"
type input "25-26 BOP & UMB pol"
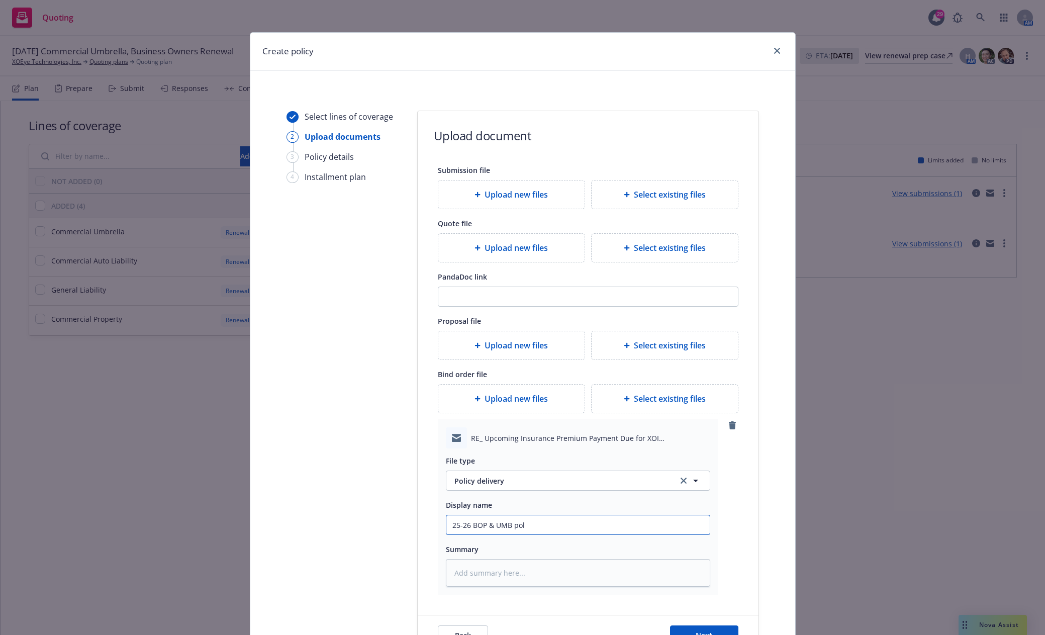
type textarea "x"
type input "25-26 BOP & UMB poli"
type textarea "x"
type input "25-26 BOP & UMB polic"
type textarea "x"
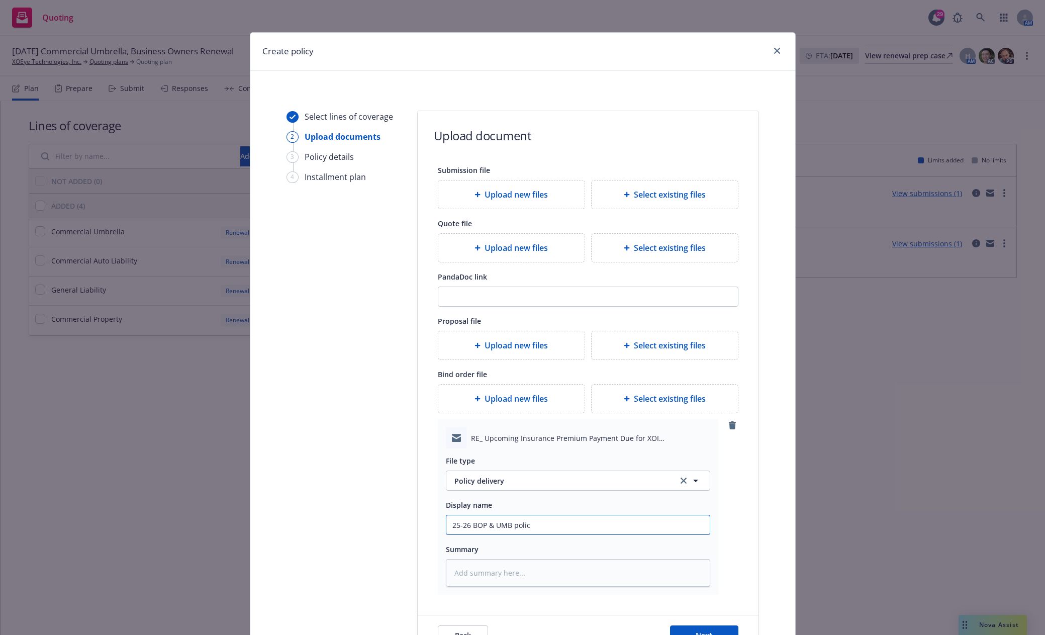
type input "25-26 BOP & UMB polici"
type textarea "x"
type input "25-26 BOP & UMB policie"
type textarea "x"
type input "25-26 BOP & UMB policies"
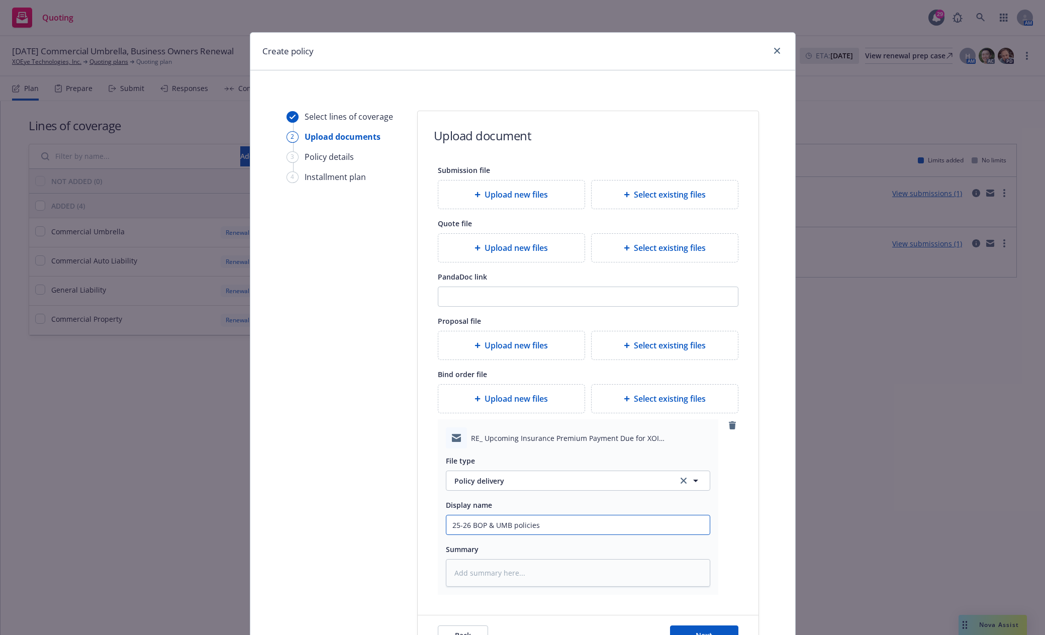
type textarea "x"
type input "25-26 BOP & UMB policies t"
type textarea "x"
type input "25-26 BOP & UMB policies to"
type textarea "x"
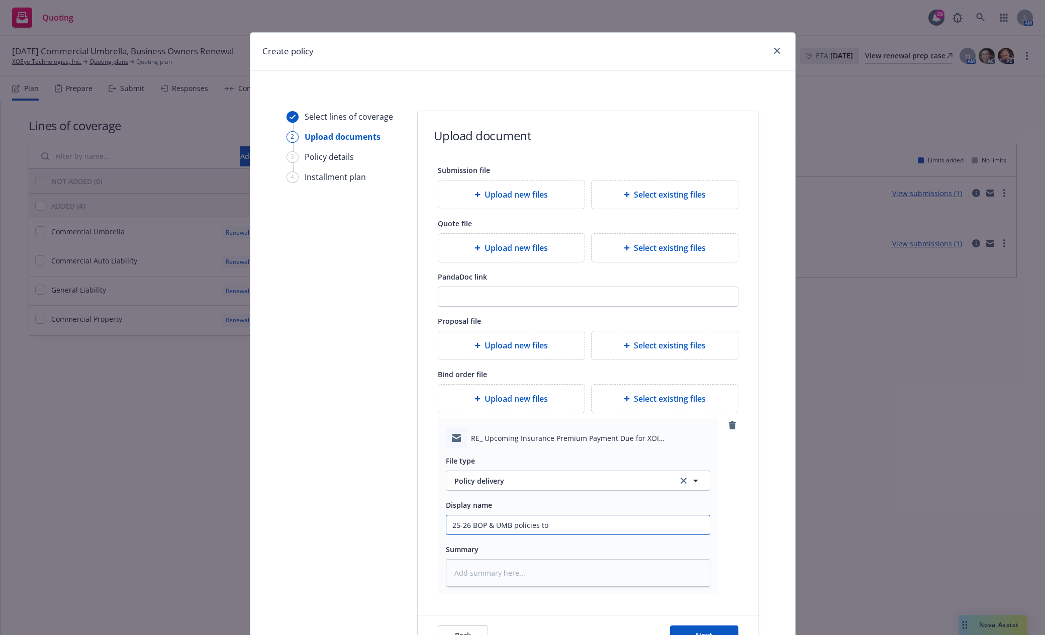
type input "25-26 BOP & UMB policies to"
type textarea "x"
type input "25-26 BOP & UMB policies to c"
type textarea "x"
type input "25-26 BOP & UMB policies to cl"
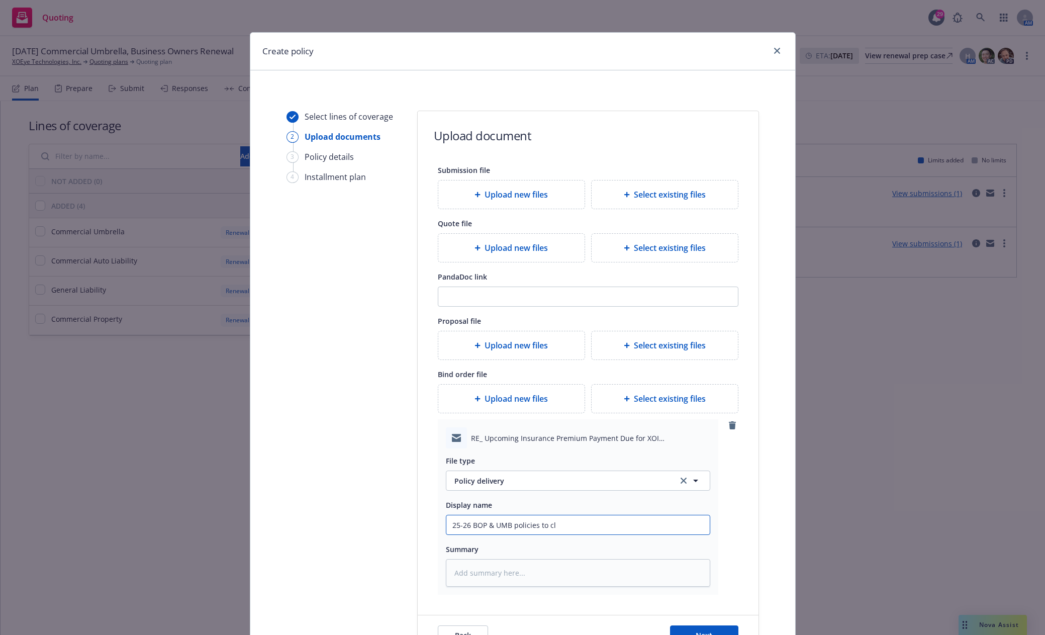
type textarea "x"
type input "25-26 BOP & UMB policies to cli"
type textarea "x"
type input "25-26 BOP & UMB policies to clie"
type textarea "x"
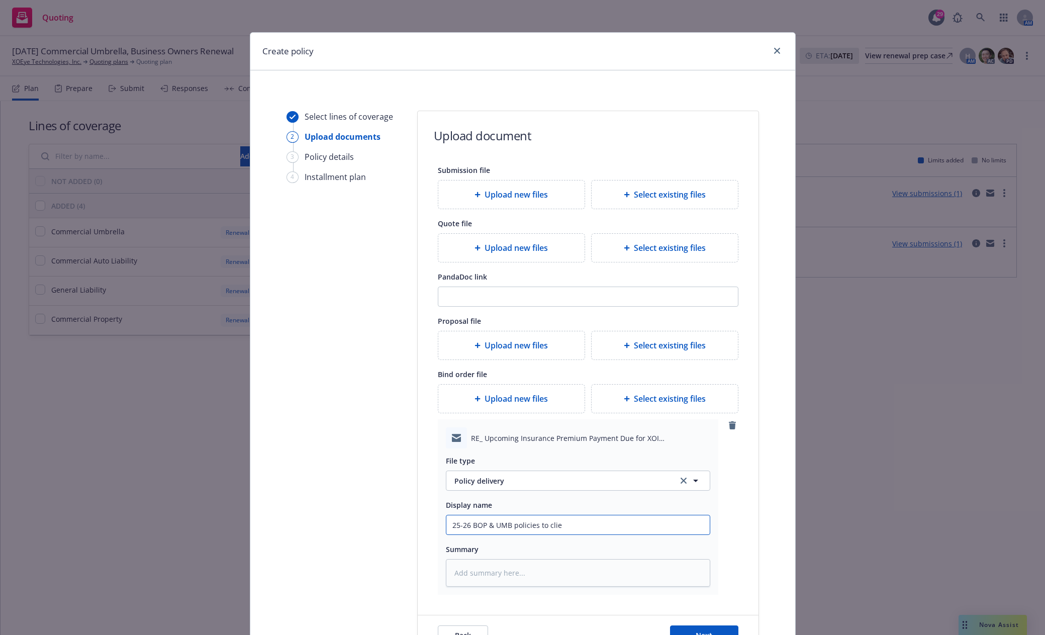
type input "25-26 BOP & UMB policies to clien"
type textarea "x"
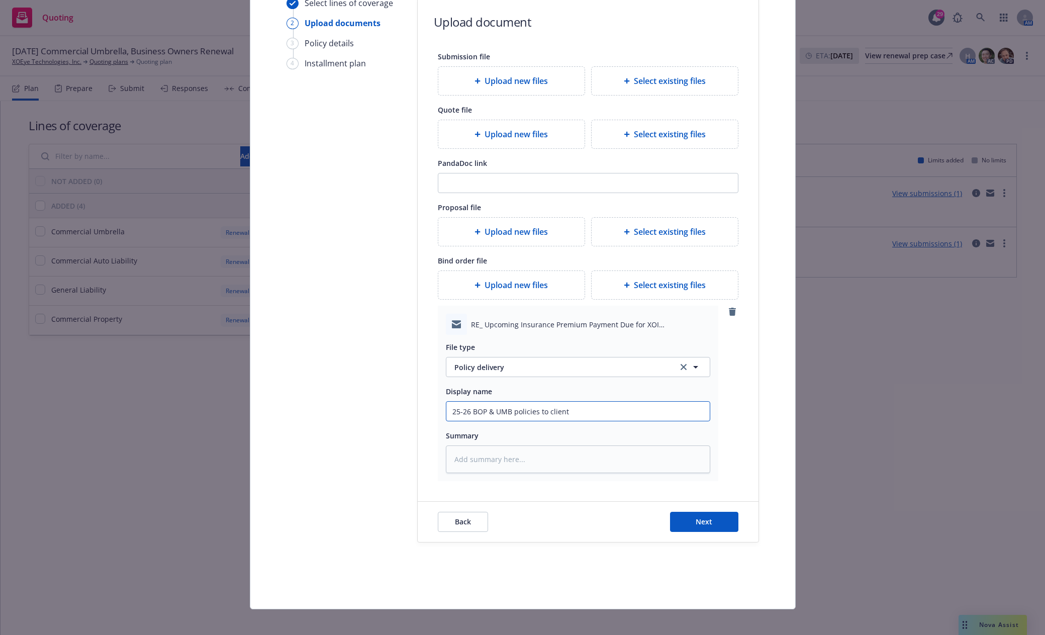
scroll to position [120, 0]
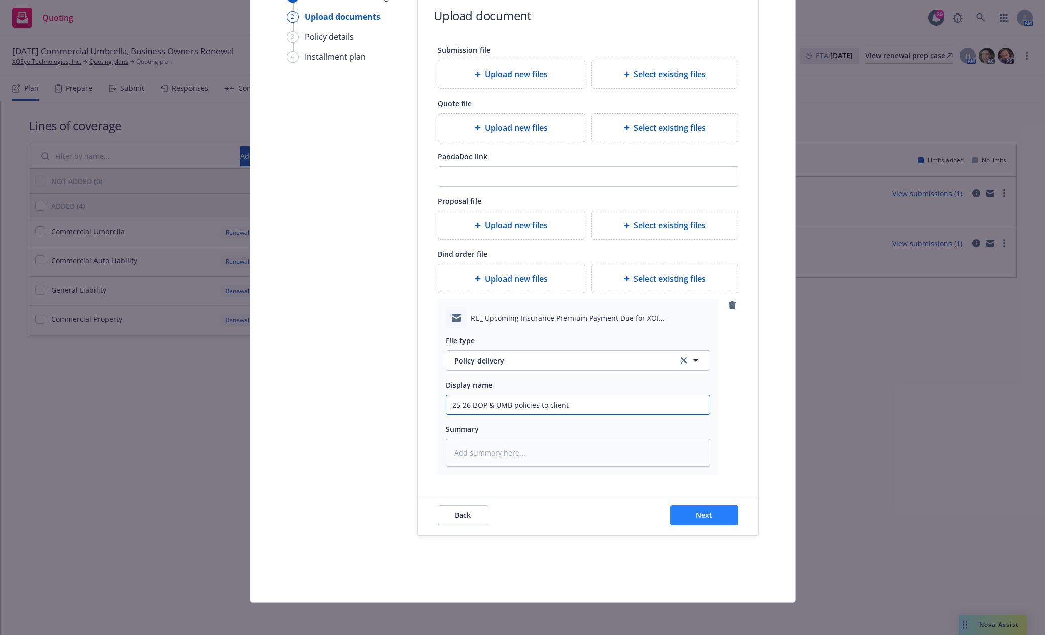
type input "25-26 BOP & UMB policies to client"
click at [707, 518] on span "Next" at bounding box center [704, 515] width 17 height 10
type textarea "x"
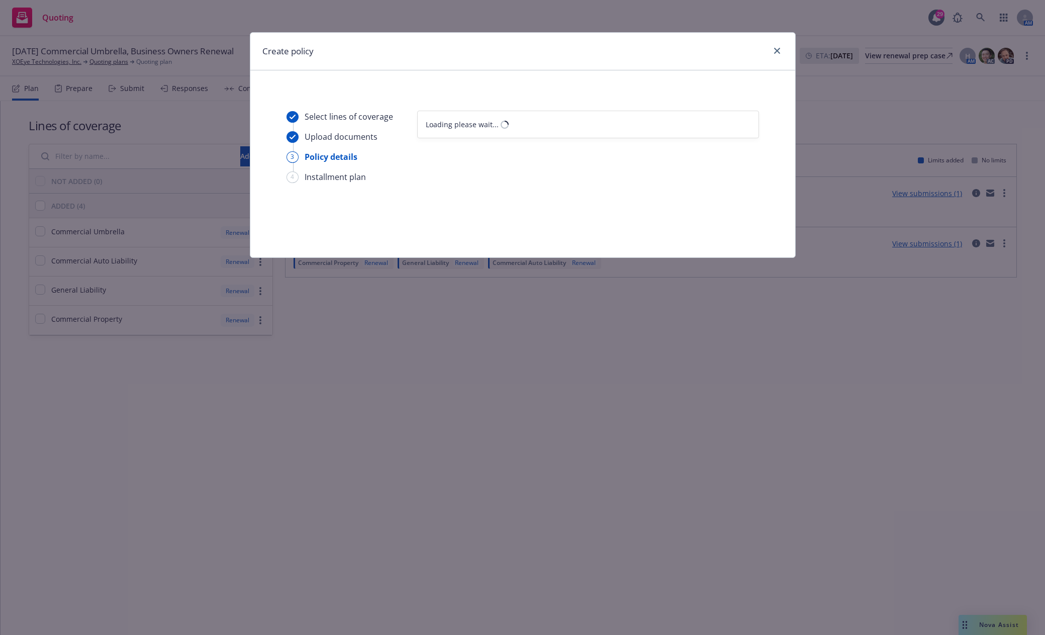
select select "12"
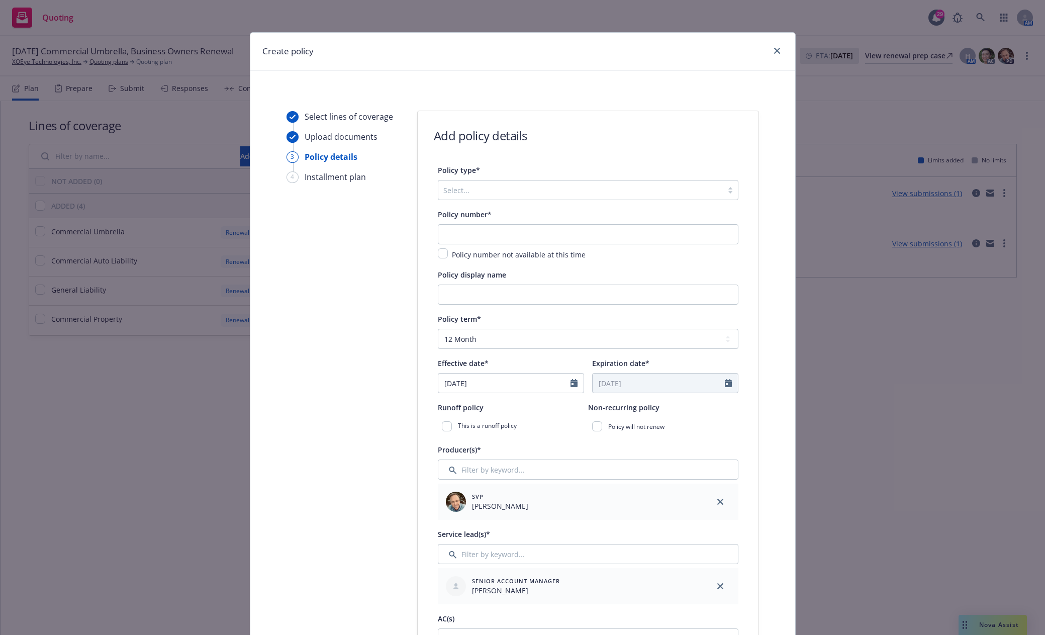
click at [501, 192] on div at bounding box center [581, 190] width 275 height 12
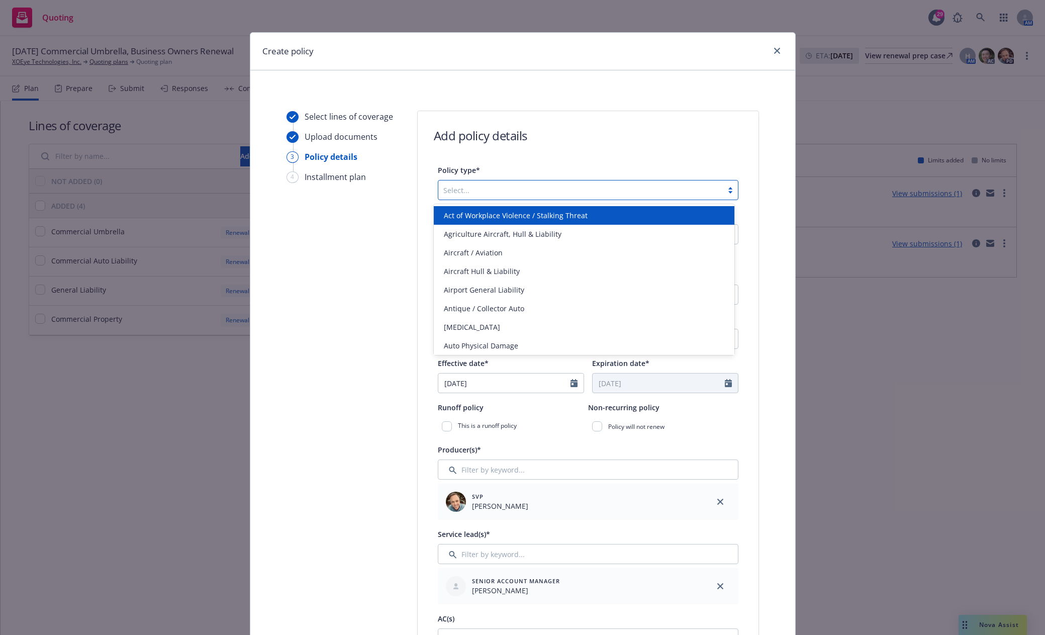
paste input "D02468037"
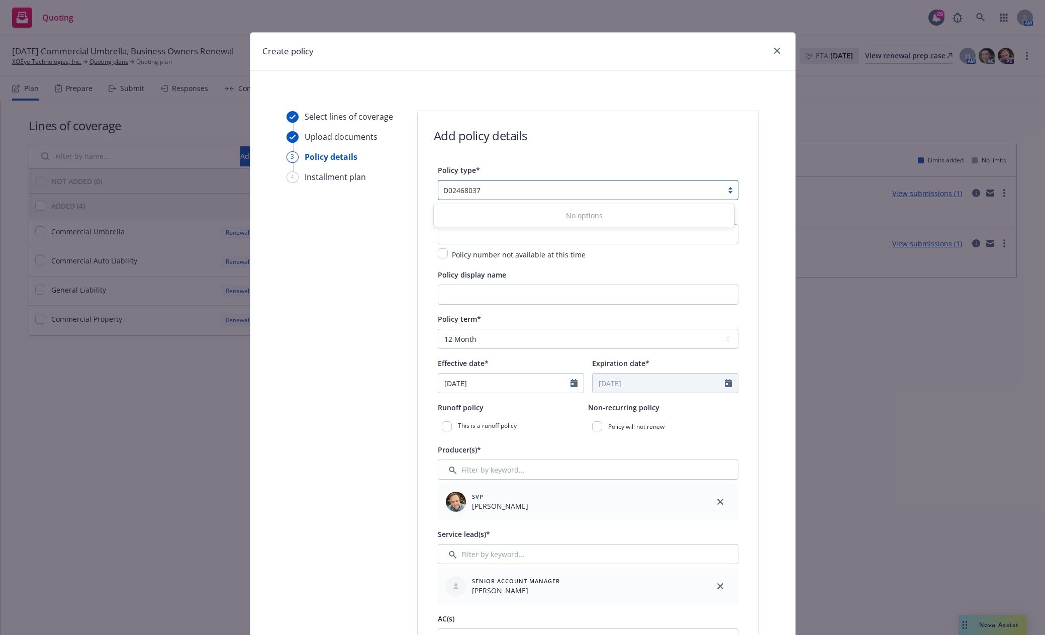
type input "D02468037"
click at [482, 196] on div "Select..." at bounding box center [580, 190] width 285 height 16
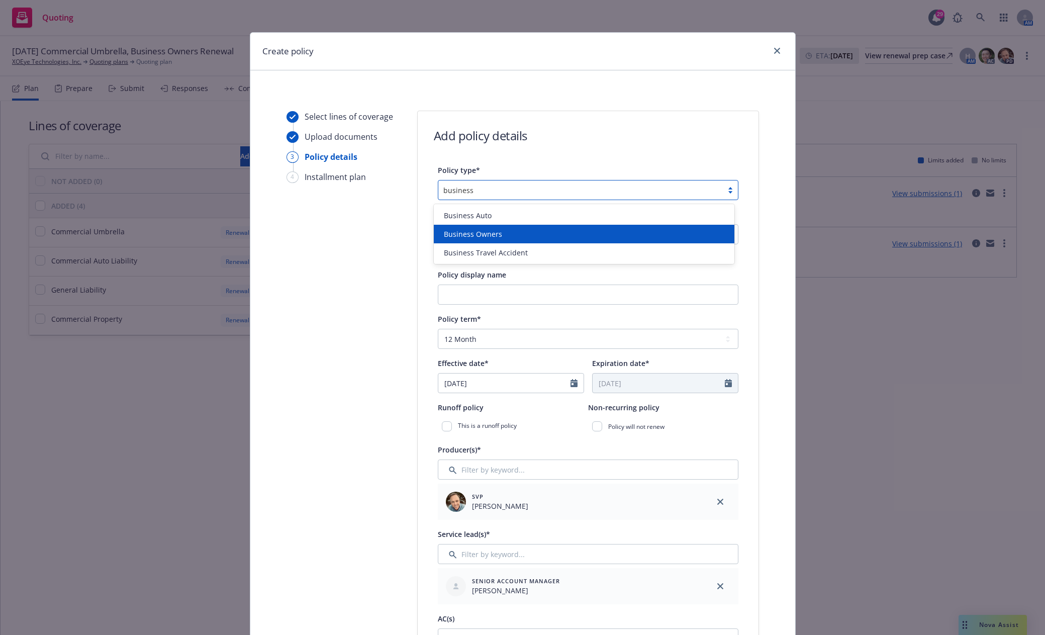
click at [487, 231] on span "Business Owners" at bounding box center [473, 234] width 58 height 11
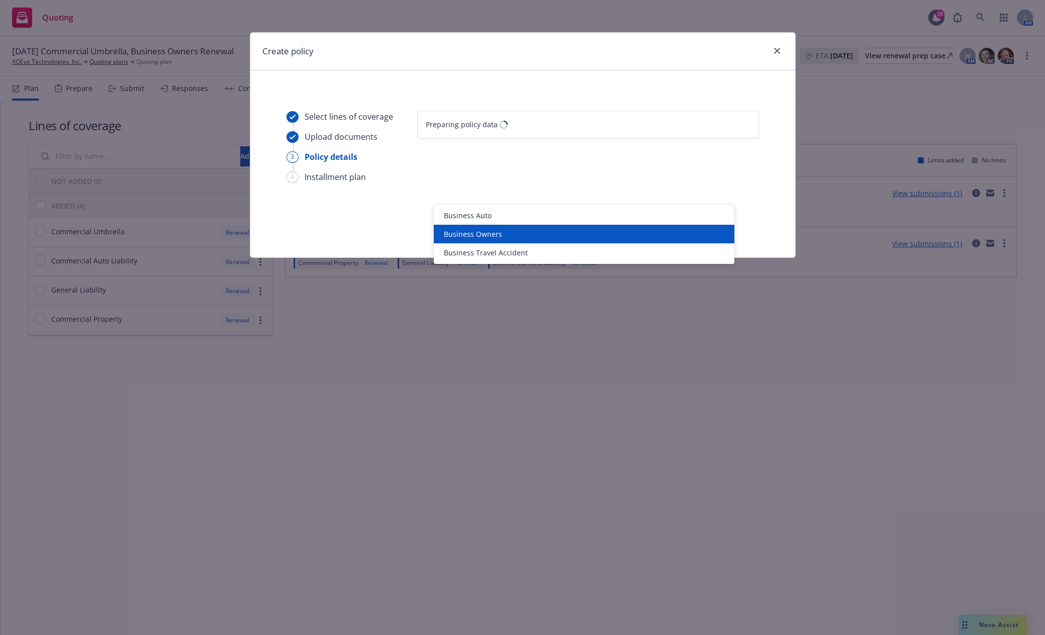
type input "business"
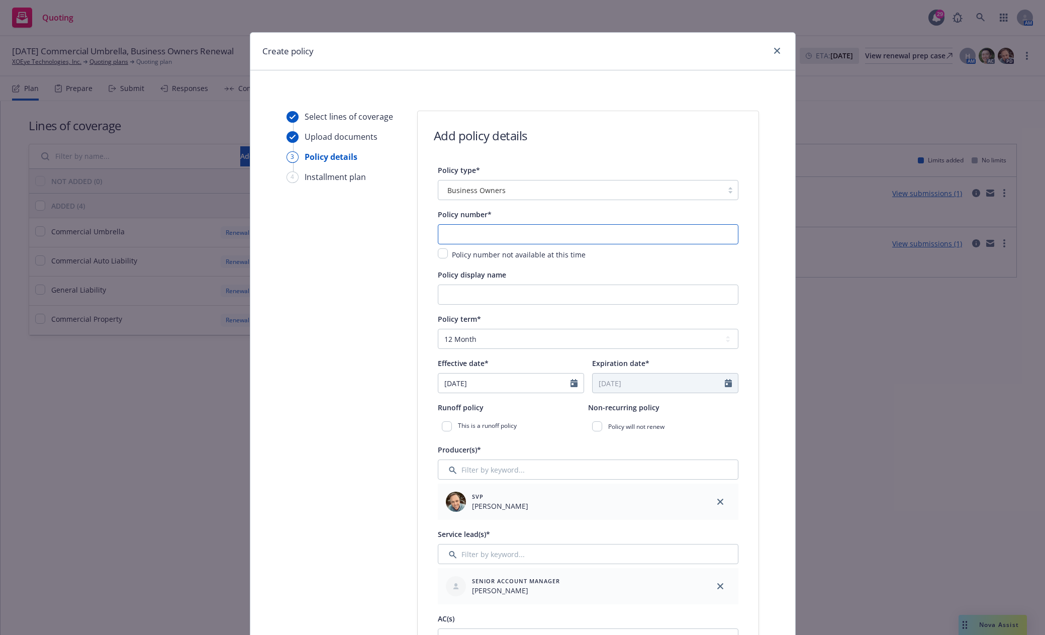
click at [473, 234] on input "text" at bounding box center [588, 234] width 301 height 20
paste input "D02468037"
type input "D02468037"
click at [513, 294] on input "Policy display name" at bounding box center [588, 295] width 301 height 20
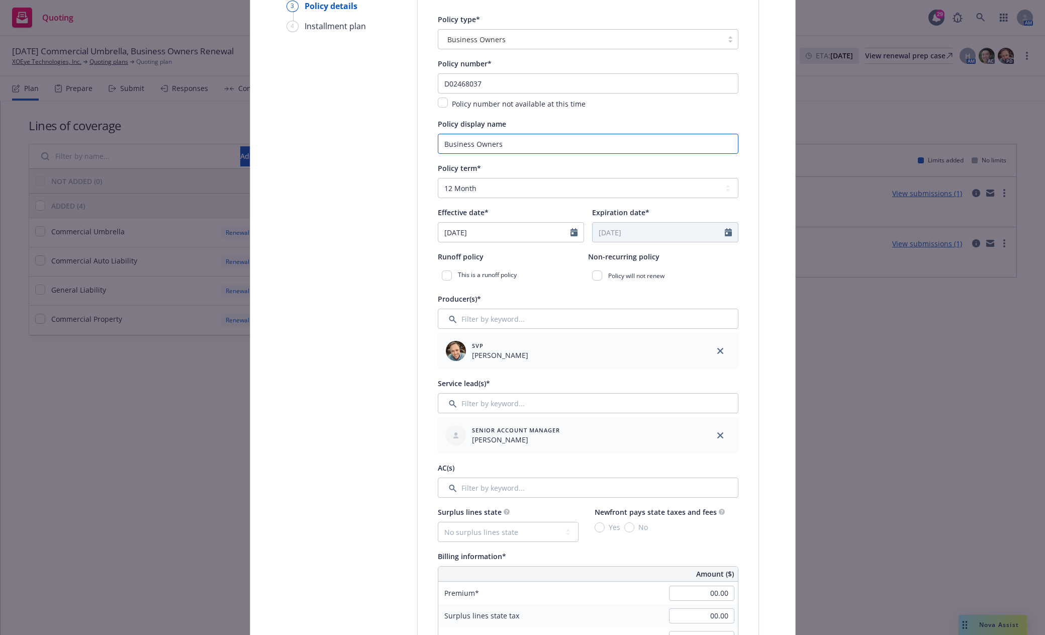
scroll to position [251, 0]
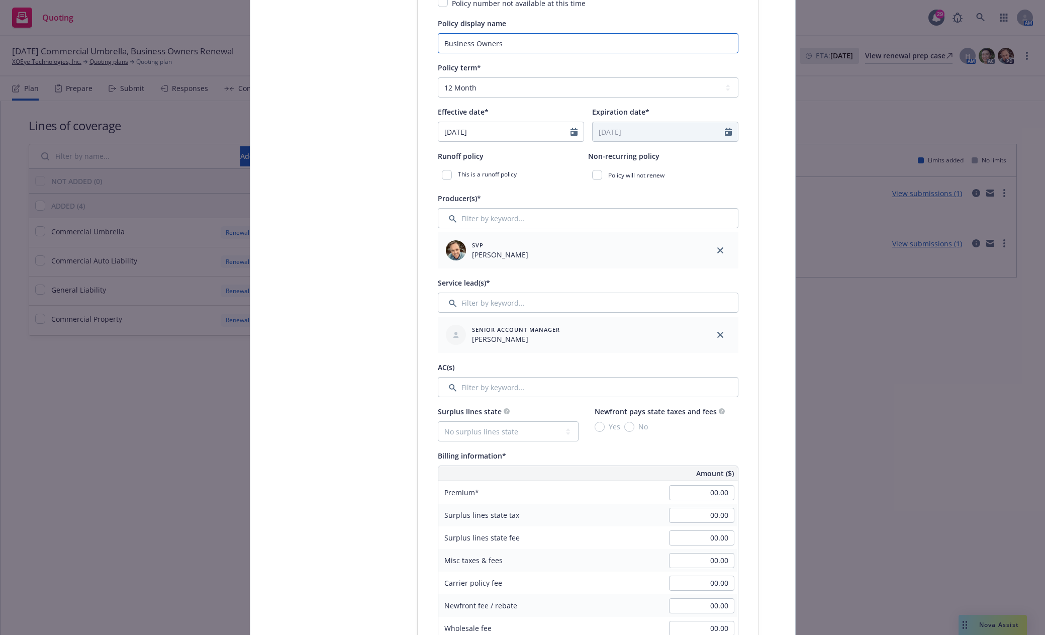
type input "Business Owners"
click at [481, 389] on input "Filter by keyword..." at bounding box center [588, 387] width 301 height 20
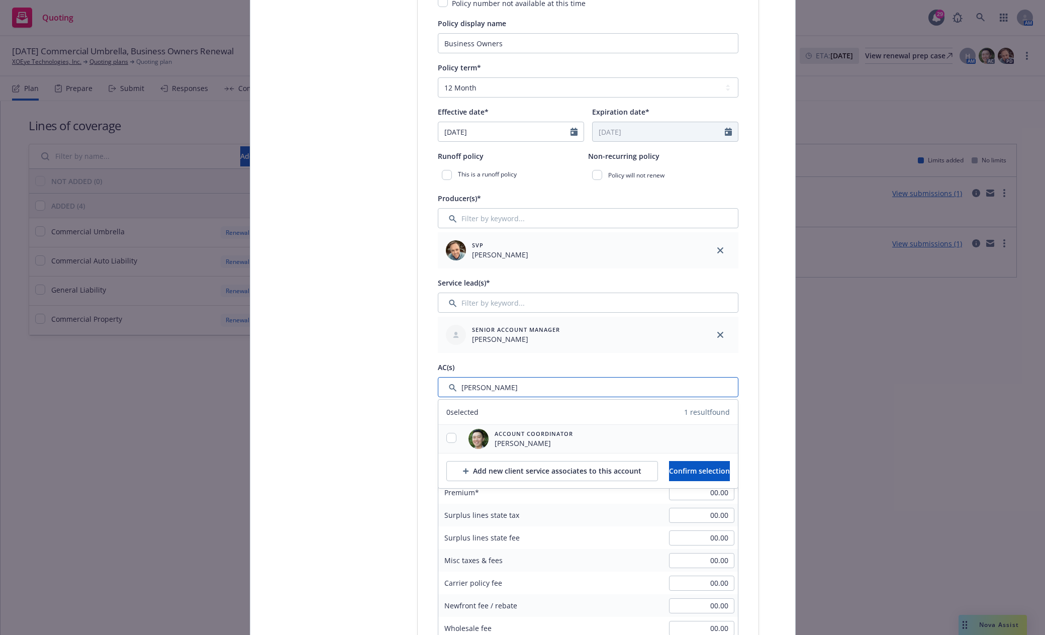
type input "jared"
click at [451, 436] on input "checkbox" at bounding box center [452, 438] width 10 height 10
checkbox input "true"
click at [690, 466] on span "Confirm selection" at bounding box center [699, 471] width 61 height 10
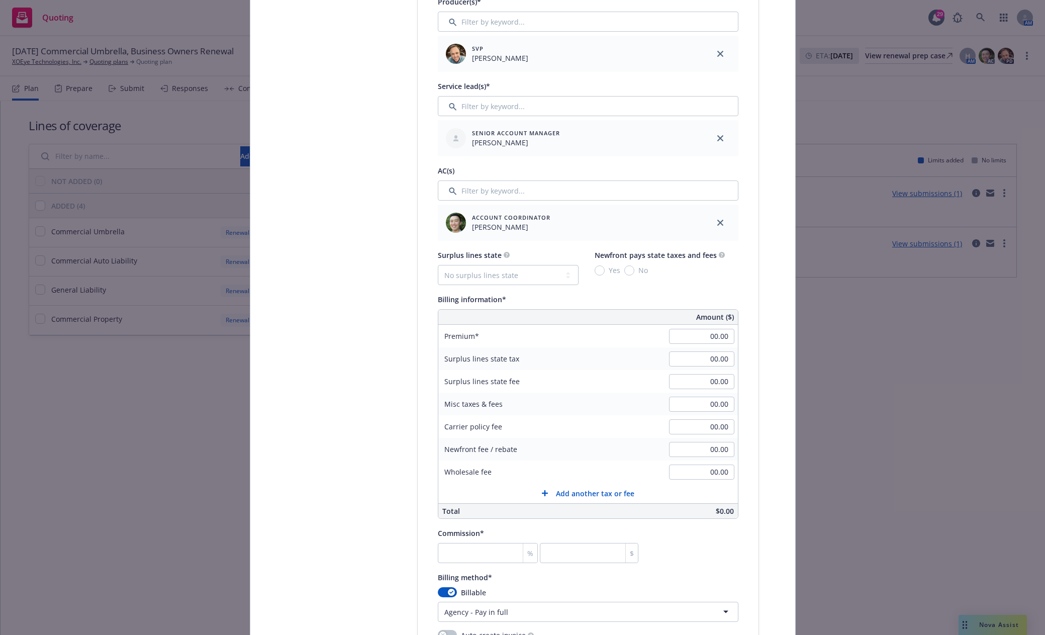
scroll to position [453, 0]
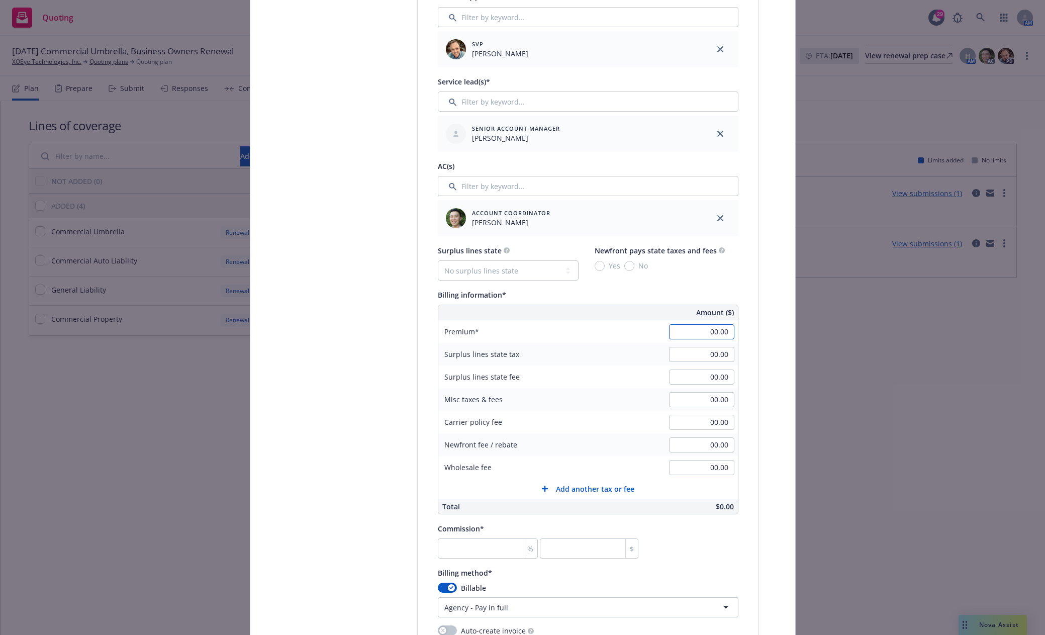
drag, startPoint x: 701, startPoint y: 335, endPoint x: 707, endPoint y: 335, distance: 5.6
click at [701, 335] on input "00.00" at bounding box center [701, 331] width 65 height 15
type input "5,943.00"
click at [313, 408] on div "Select lines of coverage Upload documents 3 Policy details 4 Installment plan" at bounding box center [342, 373] width 111 height 1430
click at [459, 548] on input "number" at bounding box center [488, 549] width 101 height 20
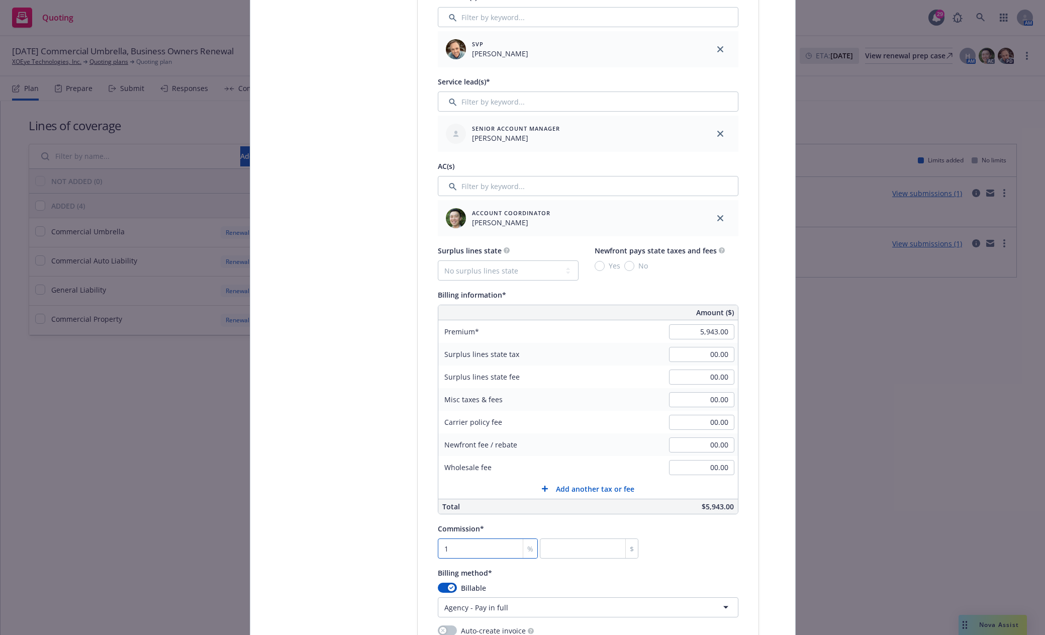
type input "15"
type input "891.45"
type input "15"
click at [323, 498] on div "Select lines of coverage Upload documents 3 Policy details 4 Installment plan" at bounding box center [342, 373] width 111 height 1430
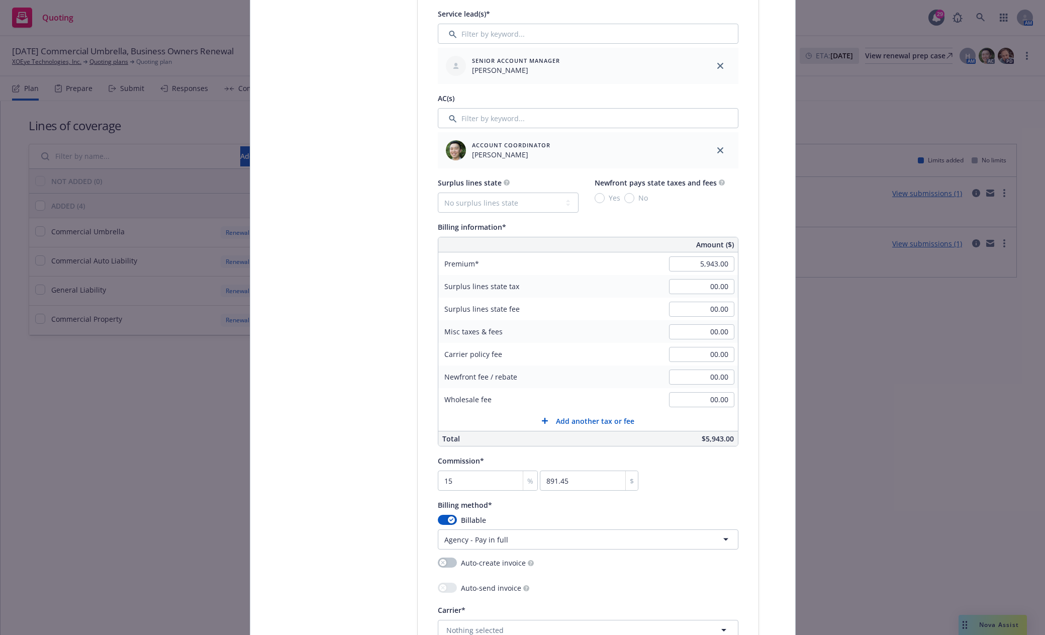
scroll to position [654, 0]
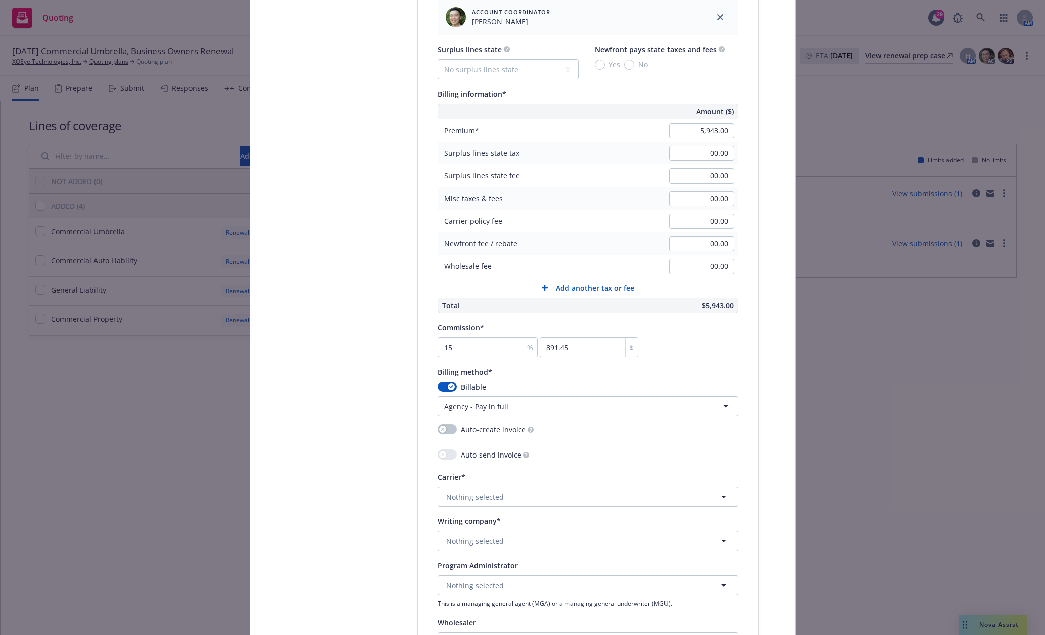
click at [486, 404] on html "Quoting 29 AM 10/14/25 Commercial Umbrella, Business Owners Renewal XOEye Techn…" at bounding box center [522, 317] width 1045 height 635
select select "DIRECT"
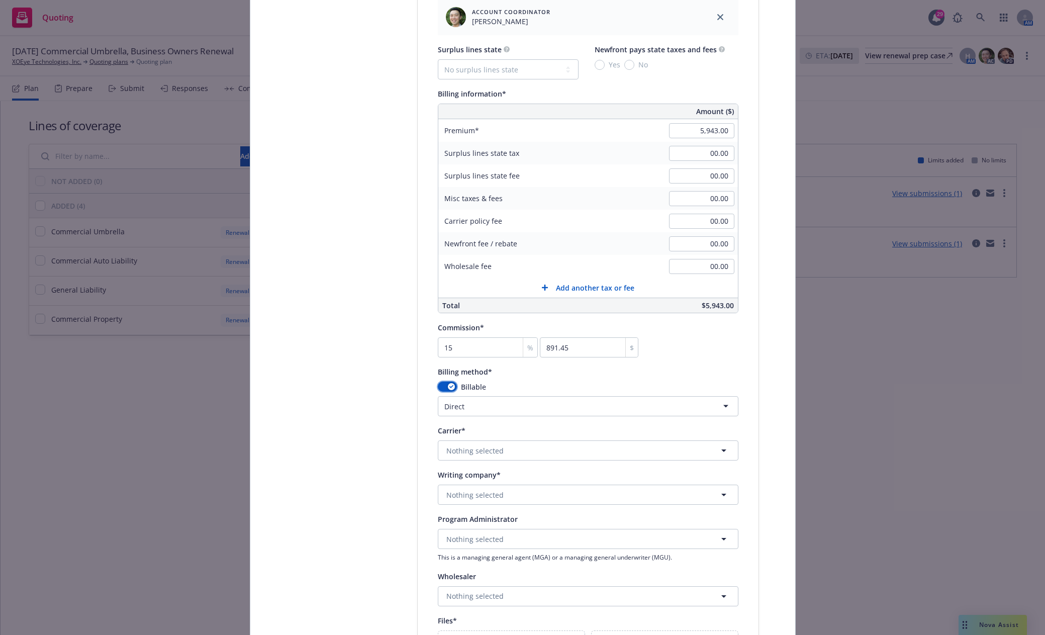
click at [448, 387] on div "button" at bounding box center [451, 386] width 7 height 7
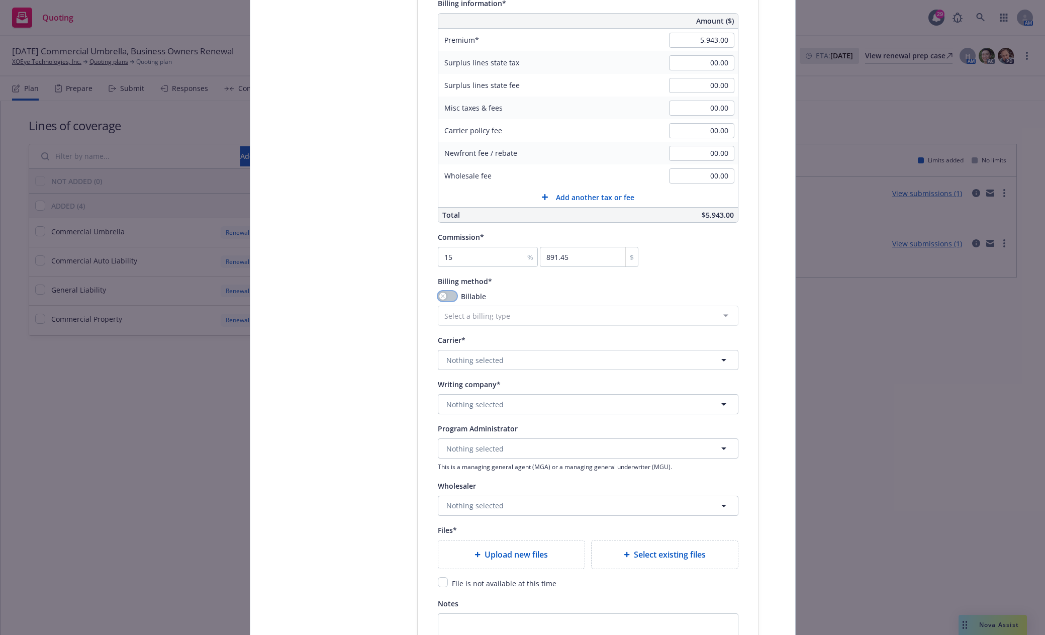
scroll to position [754, 0]
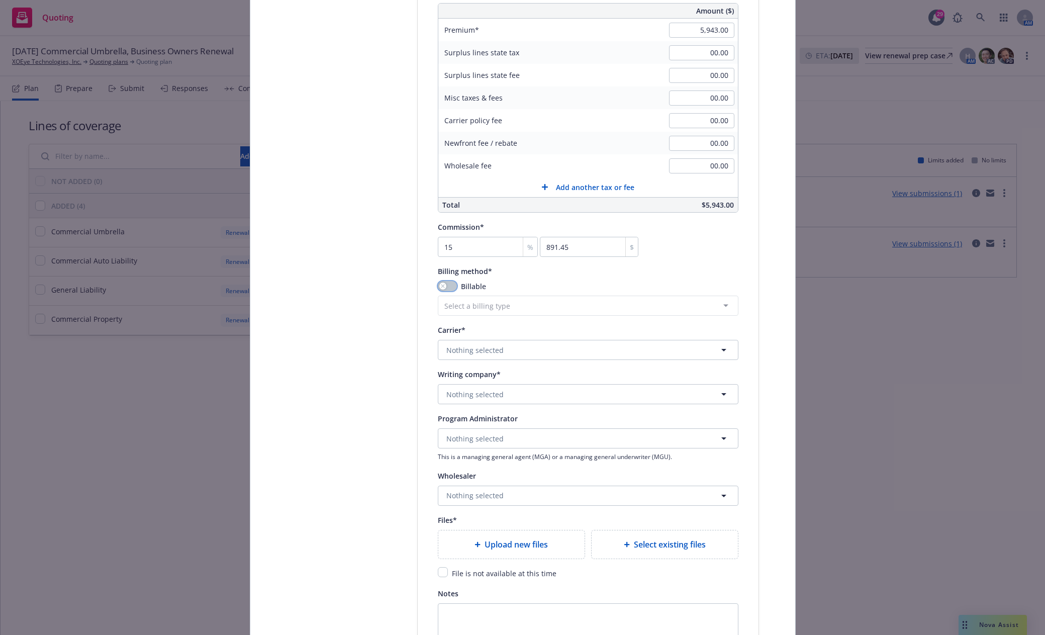
click at [441, 284] on icon "button" at bounding box center [443, 286] width 4 height 4
click at [481, 301] on html "Quoting 29 AM 10/14/25 Commercial Umbrella, Business Owners Renewal XOEye Techn…" at bounding box center [522, 317] width 1045 height 635
select select "DIRECT"
click at [471, 357] on button "Nothing selected" at bounding box center [588, 350] width 301 height 20
click at [488, 351] on span "Nothing selected" at bounding box center [475, 350] width 57 height 11
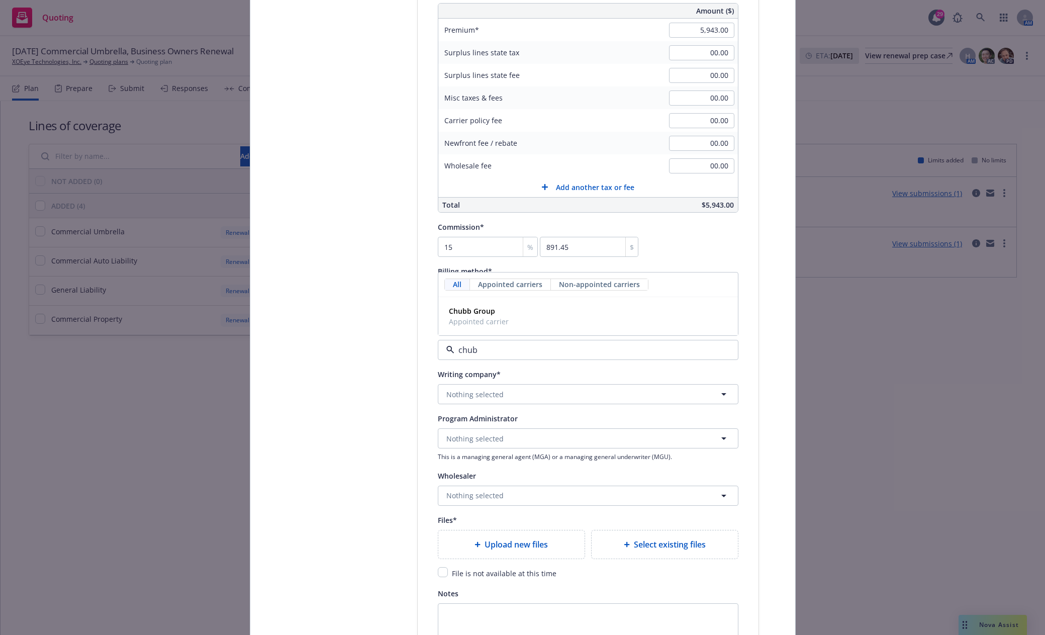
type input "chubb"
drag, startPoint x: 491, startPoint y: 309, endPoint x: 493, endPoint y: 338, distance: 29.2
click at [491, 309] on span "Chubb Group" at bounding box center [479, 311] width 60 height 11
click at [489, 395] on span "Nothing selected" at bounding box center [475, 394] width 57 height 11
type input "ace"
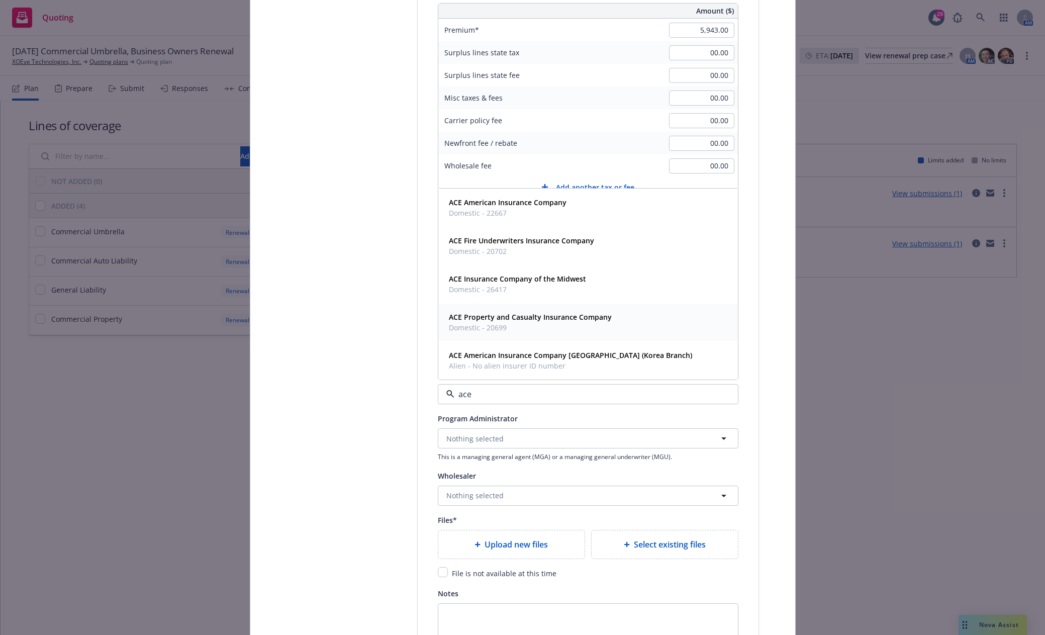
click at [530, 314] on strong "ACE Property and Casualty Insurance Company" at bounding box center [530, 317] width 163 height 10
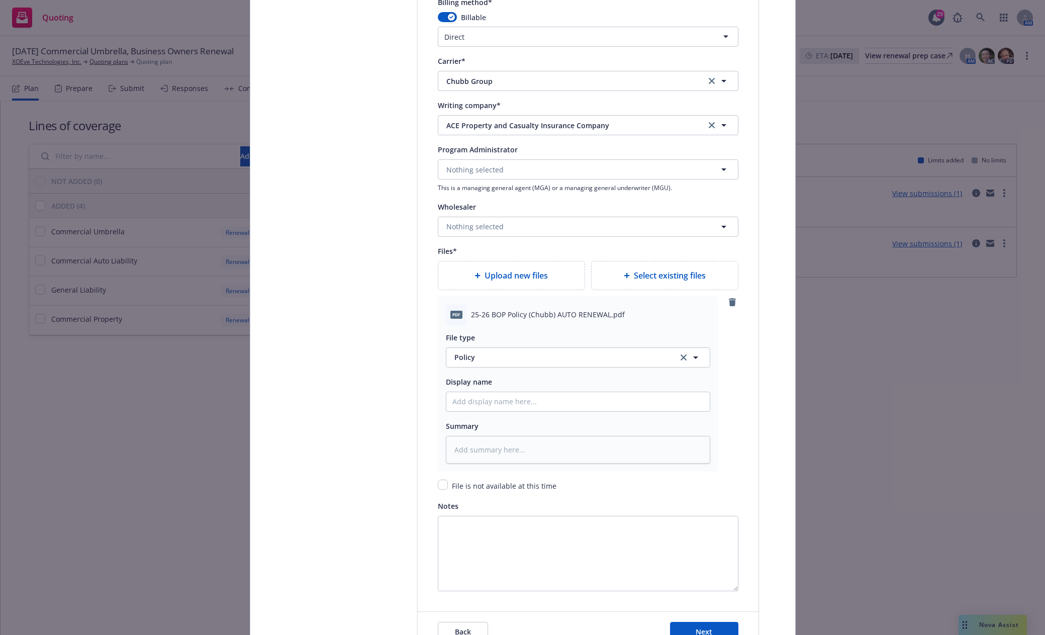
scroll to position [1140, 0]
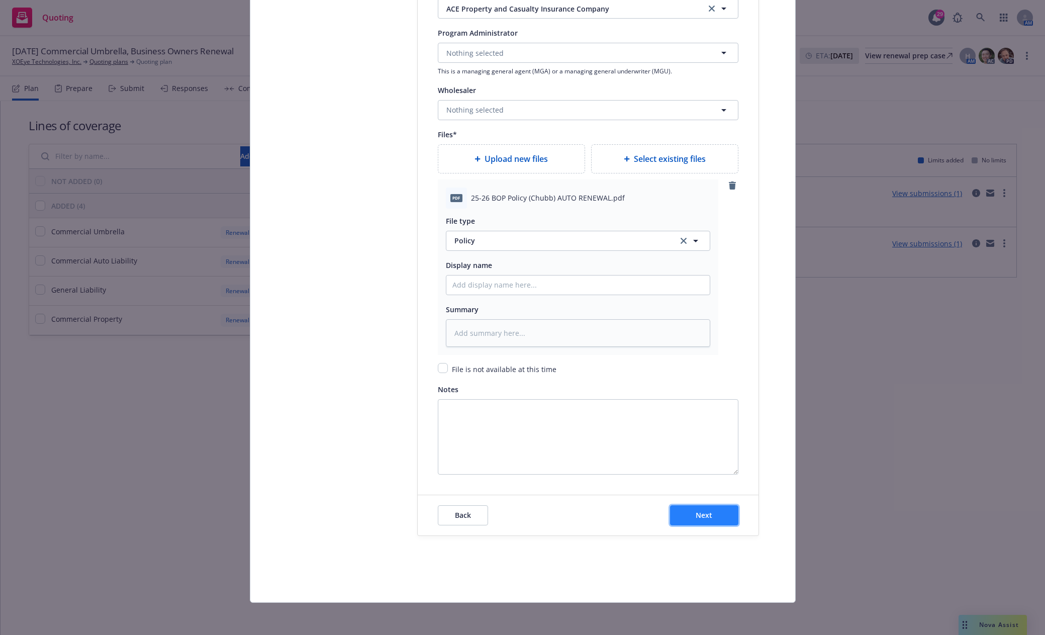
click at [702, 517] on span "Next" at bounding box center [704, 515] width 17 height 10
type textarea "x"
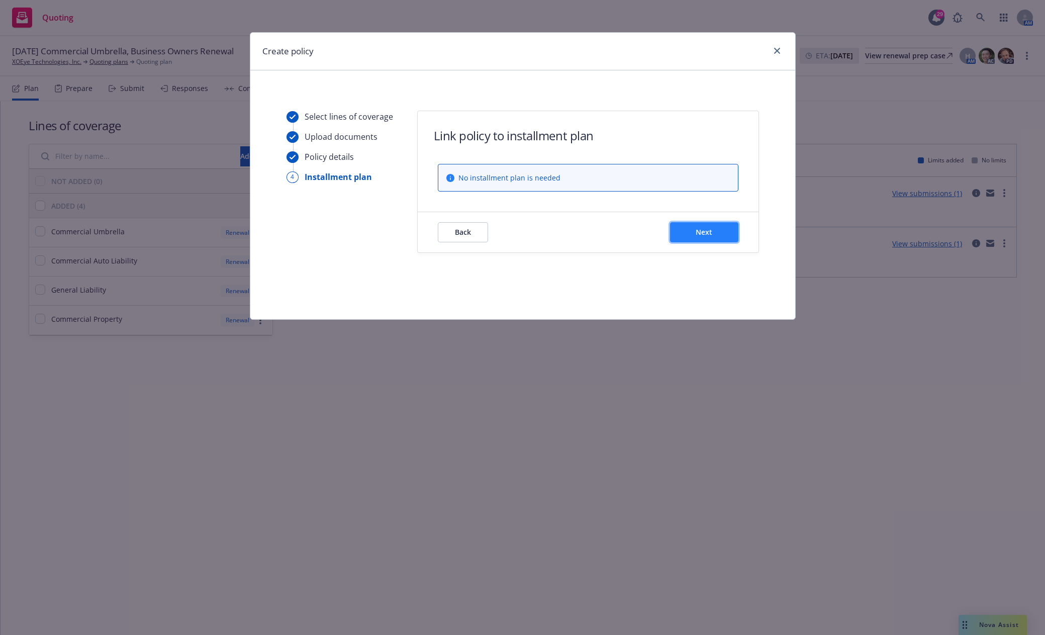
click at [699, 237] on button "Next" at bounding box center [704, 232] width 68 height 20
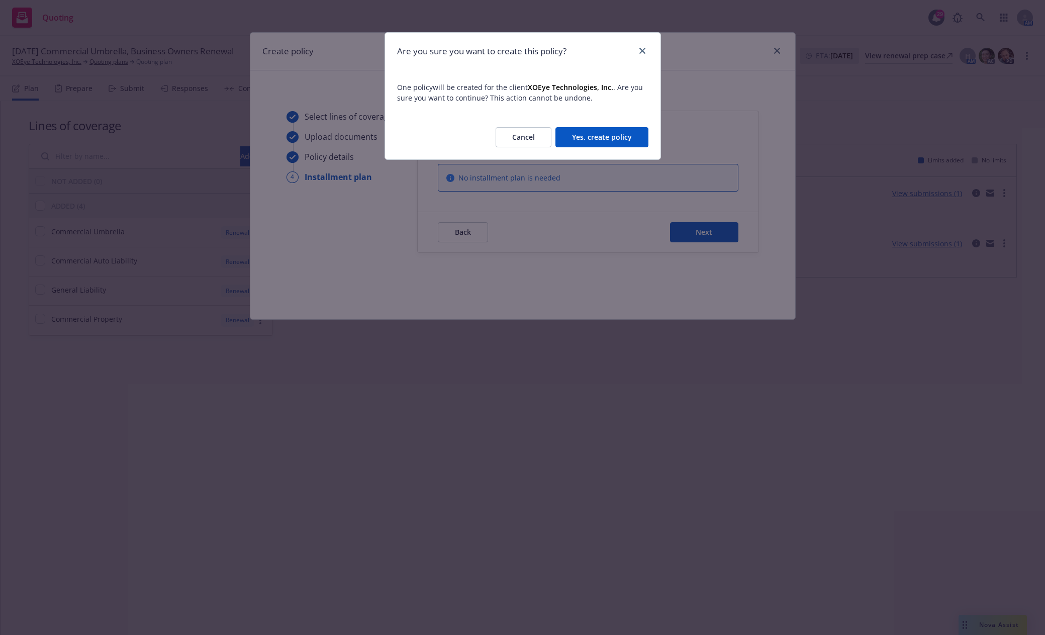
click at [612, 133] on button "Yes, create policy" at bounding box center [602, 137] width 93 height 20
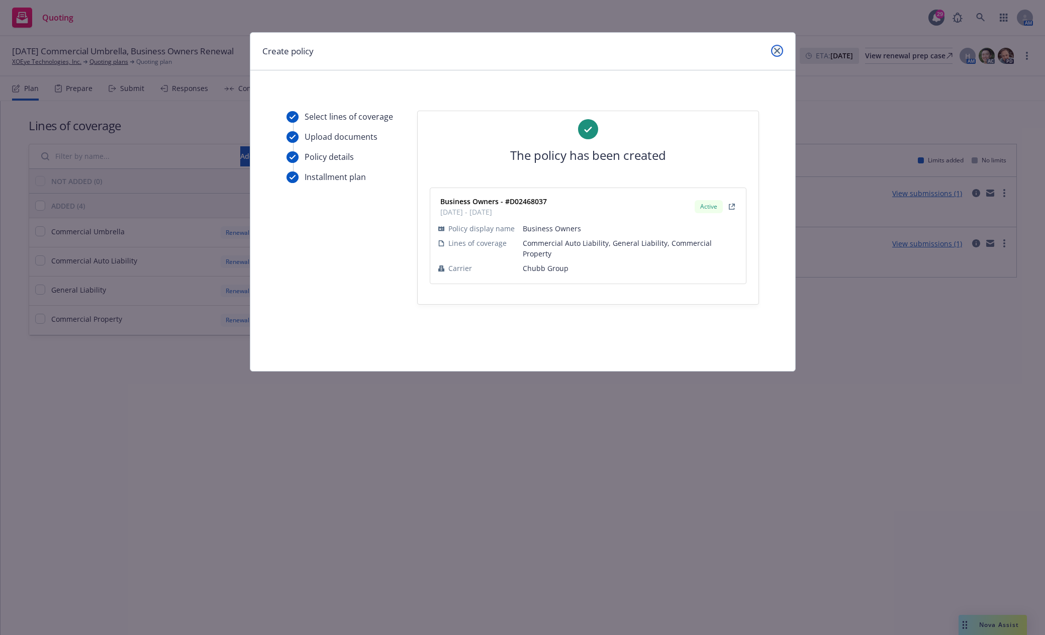
click at [777, 47] on link "close" at bounding box center [777, 51] width 12 height 12
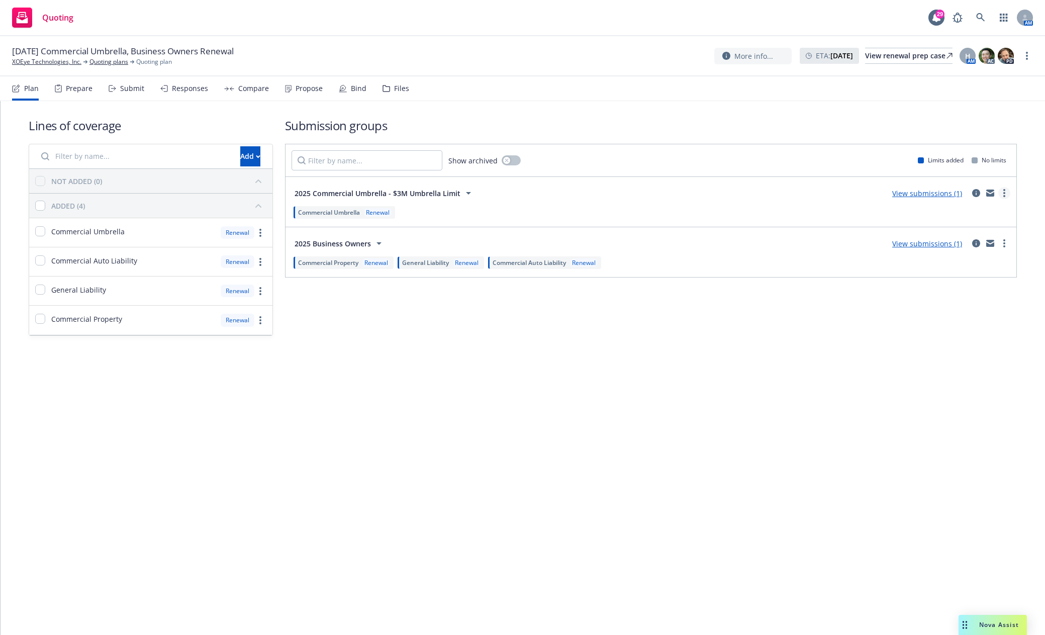
click at [1006, 193] on link "more" at bounding box center [1005, 193] width 12 height 12
click at [958, 318] on span "Create policy (fast track)" at bounding box center [956, 318] width 105 height 10
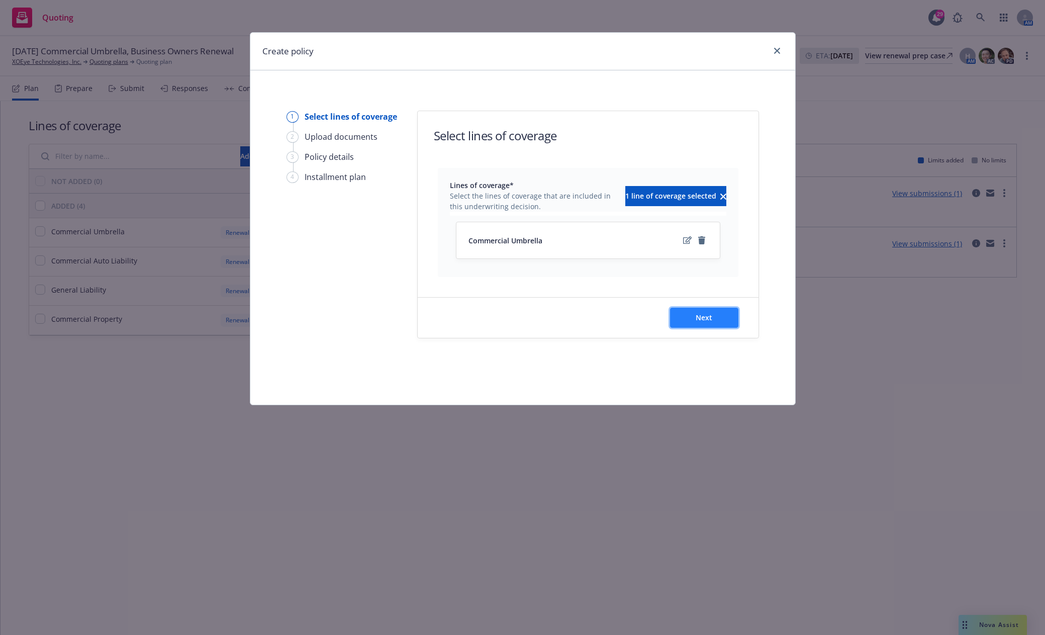
click at [720, 320] on button "Next" at bounding box center [704, 318] width 68 height 20
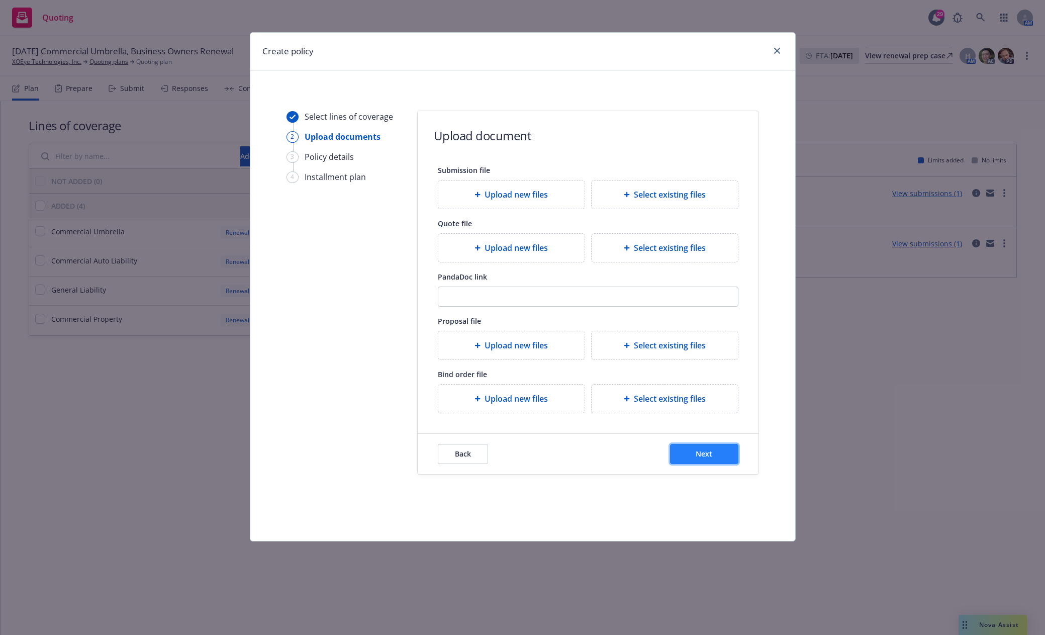
click at [709, 461] on button "Next" at bounding box center [704, 454] width 68 height 20
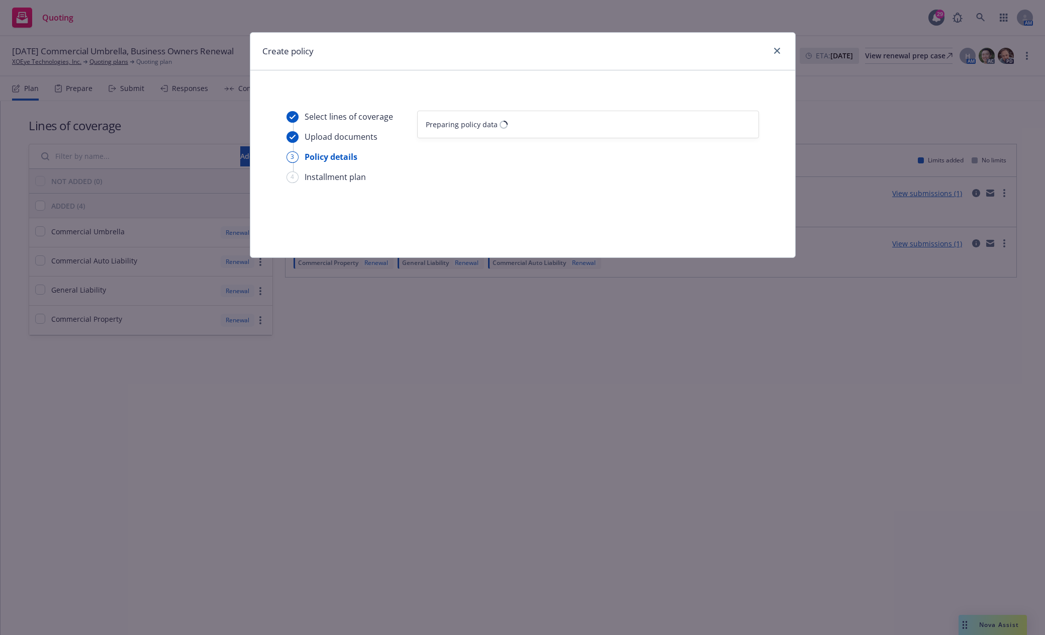
select select "12"
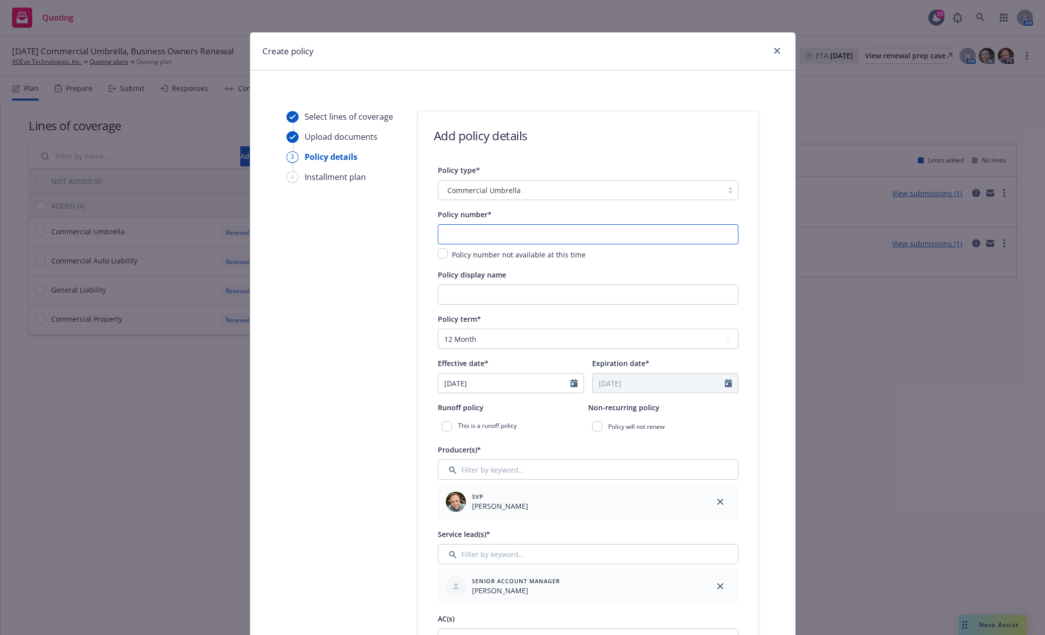
click at [510, 241] on input "text" at bounding box center [588, 234] width 301 height 20
paste input "D02468049"
type input "D02468049"
click at [633, 298] on input "Policy display name" at bounding box center [588, 295] width 301 height 20
click at [532, 298] on input "Umbrella" at bounding box center [588, 295] width 301 height 20
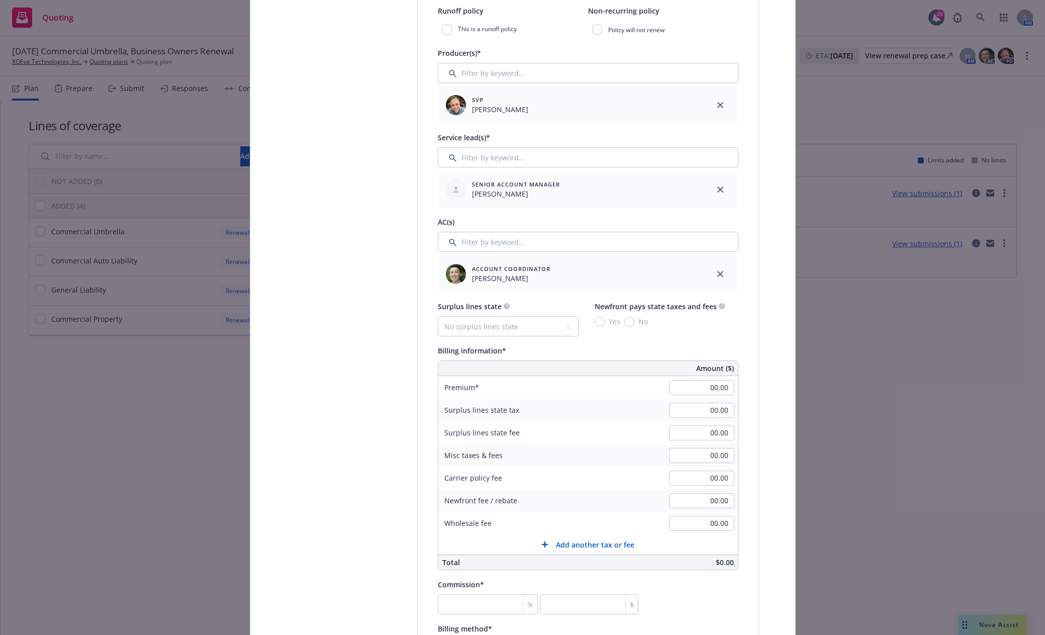
scroll to position [402, 0]
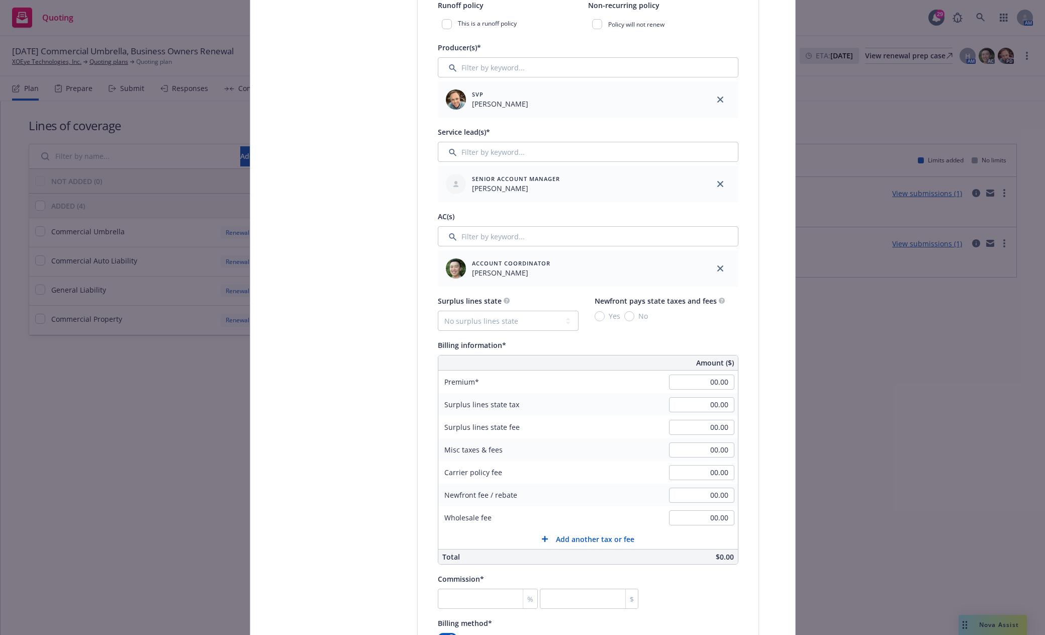
type input "Umbrella $6M"
click at [709, 386] on input "00.00" at bounding box center [701, 382] width 65 height 15
type input "3,624.00"
click at [422, 524] on div "Policy type* Commercial Umbrella Policy number* D02468049 Policy number not ava…" at bounding box center [588, 419] width 341 height 1315
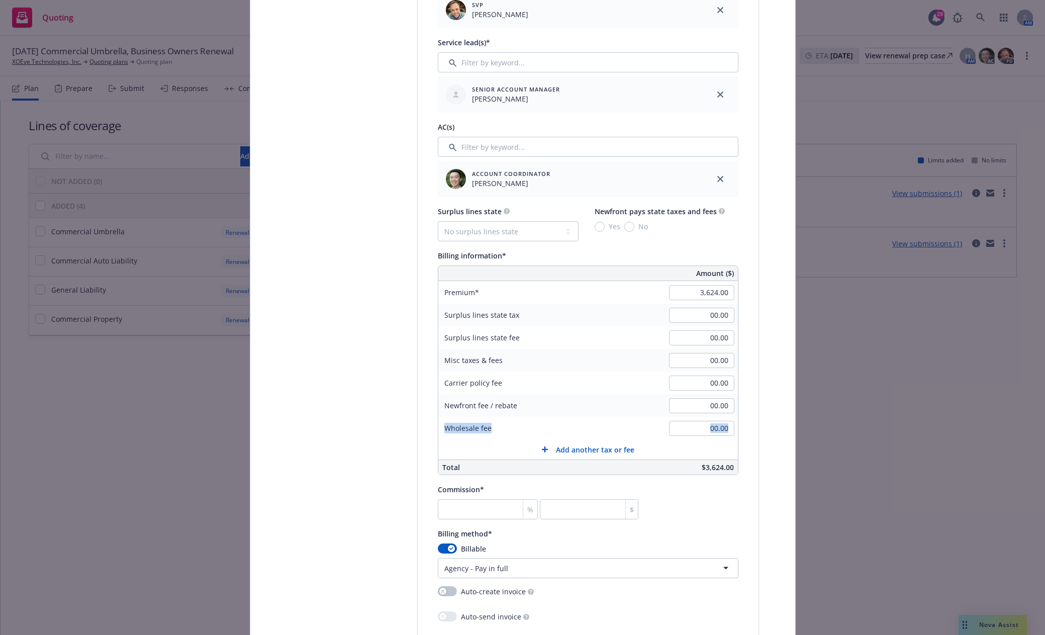
scroll to position [503, 0]
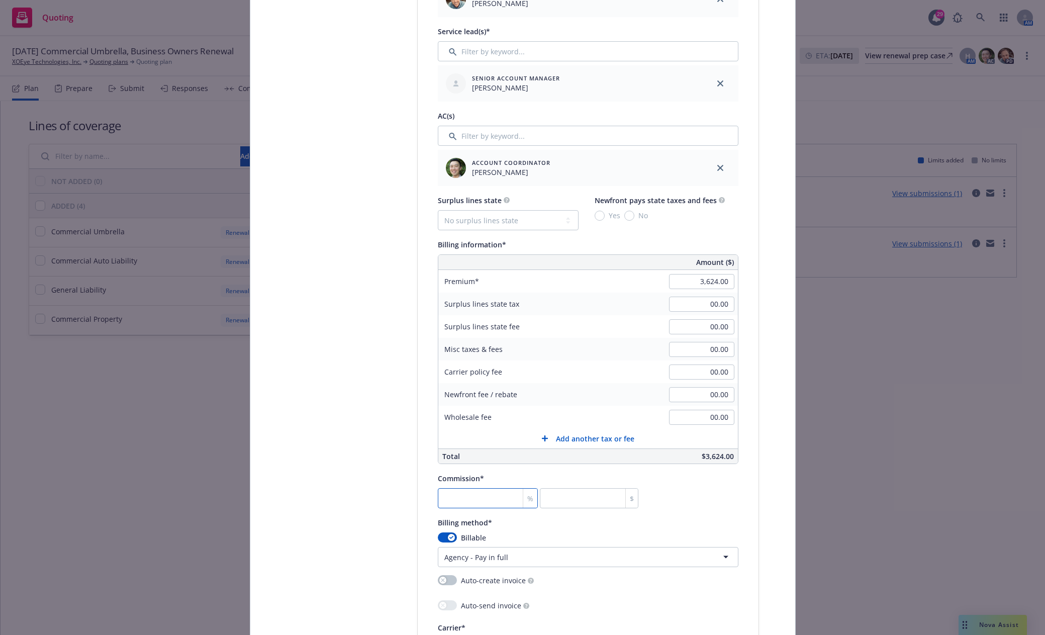
click at [467, 496] on input "number" at bounding box center [488, 498] width 101 height 20
type input "1"
type input "36.24"
type input "15"
type input "543.6"
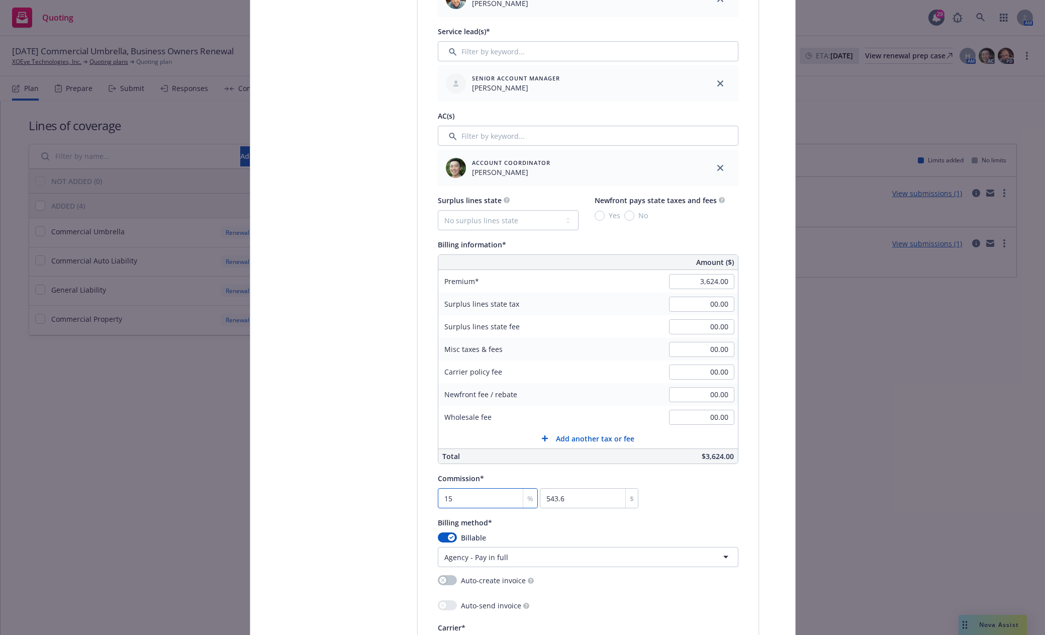
type input "15"
click at [679, 516] on div "Billing method*" at bounding box center [588, 522] width 301 height 12
click at [665, 557] on html "Quoting 29 AM 10/14/25 Commercial Umbrella, Business Owners Renewal XOEye Techn…" at bounding box center [522, 317] width 1045 height 635
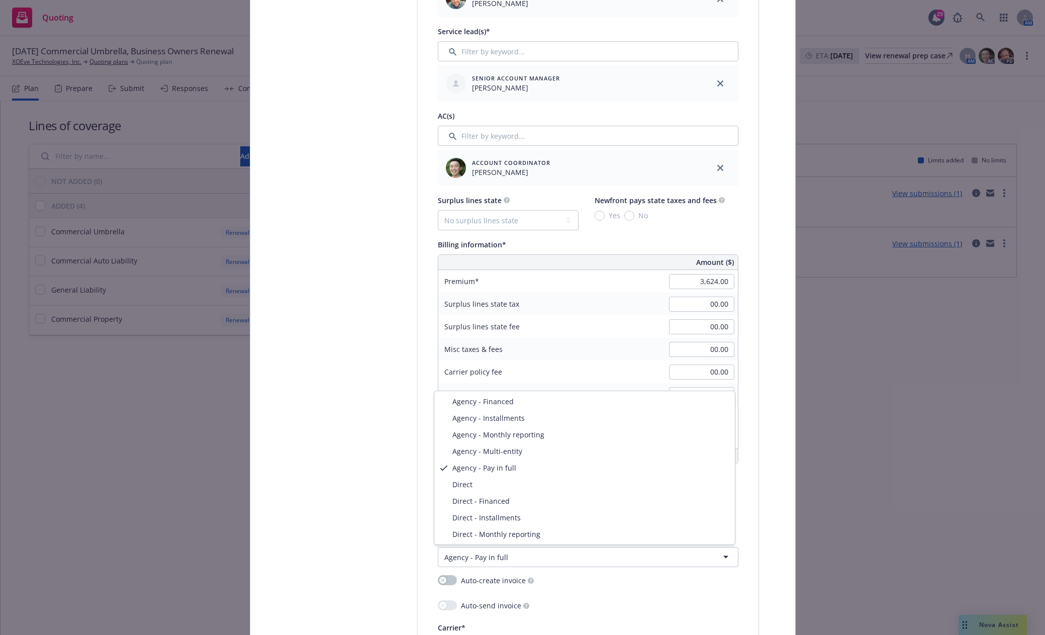
select select "DIRECT"
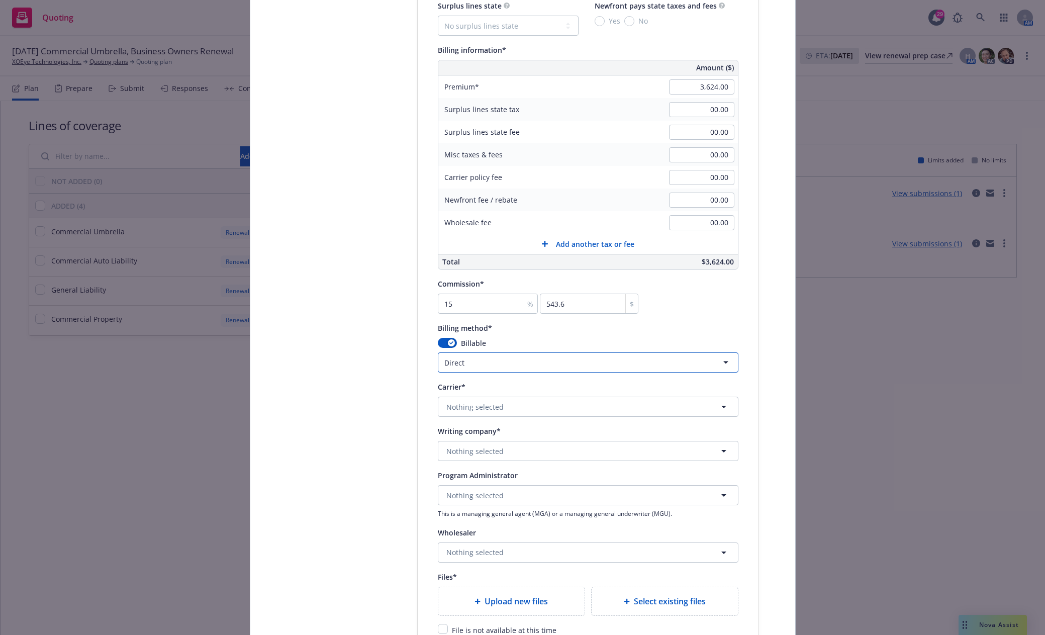
scroll to position [704, 0]
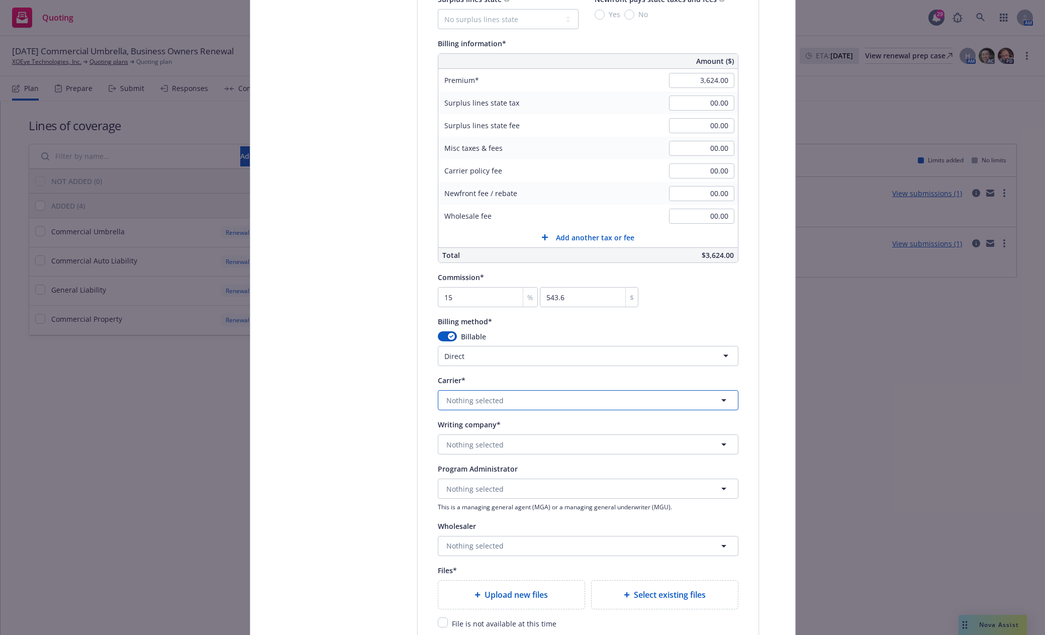
click at [479, 395] on span "Nothing selected" at bounding box center [475, 400] width 57 height 11
type input "chubb"
click at [495, 367] on span "Chubb Group" at bounding box center [479, 361] width 60 height 11
click at [484, 434] on div "Writing company* Nothing selected" at bounding box center [588, 436] width 301 height 36
click at [485, 444] on span "Nothing selected" at bounding box center [475, 444] width 57 height 11
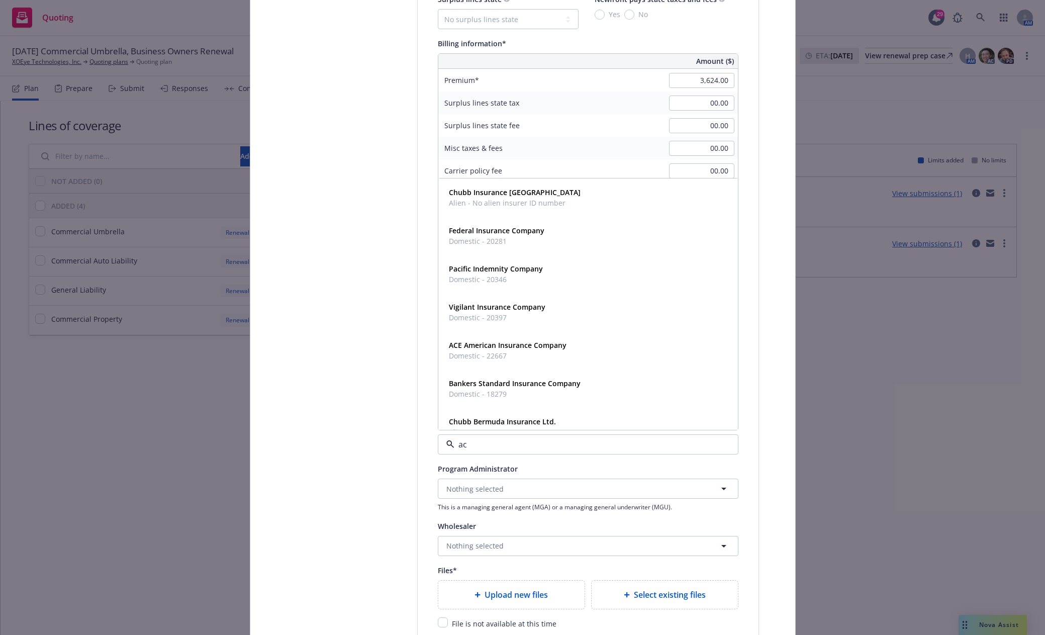
type input "ace"
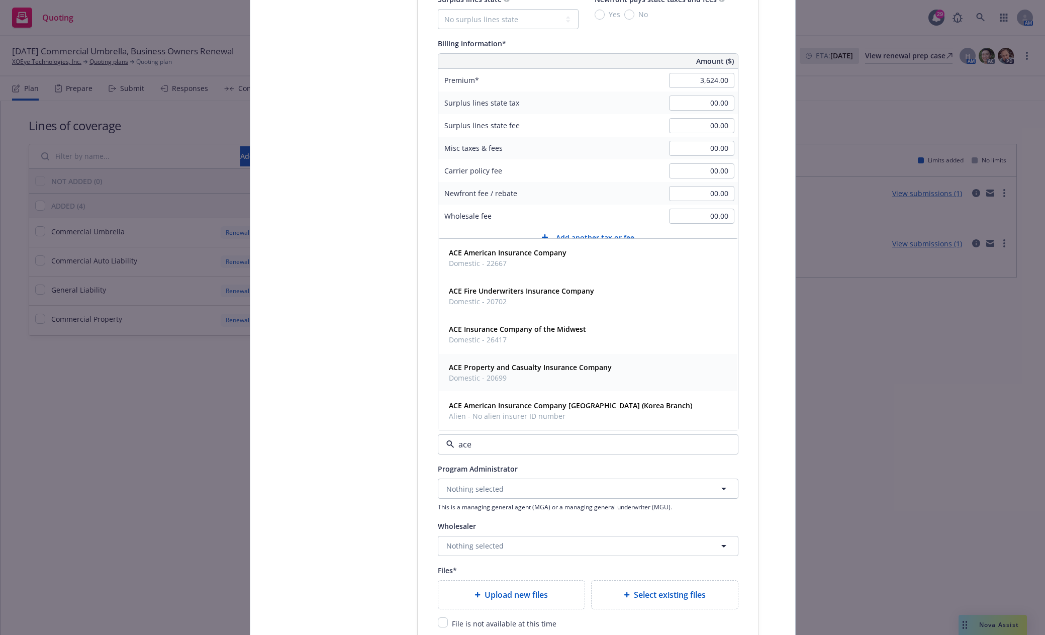
click at [494, 367] on strong "ACE Property and Casualty Insurance Company" at bounding box center [530, 368] width 163 height 10
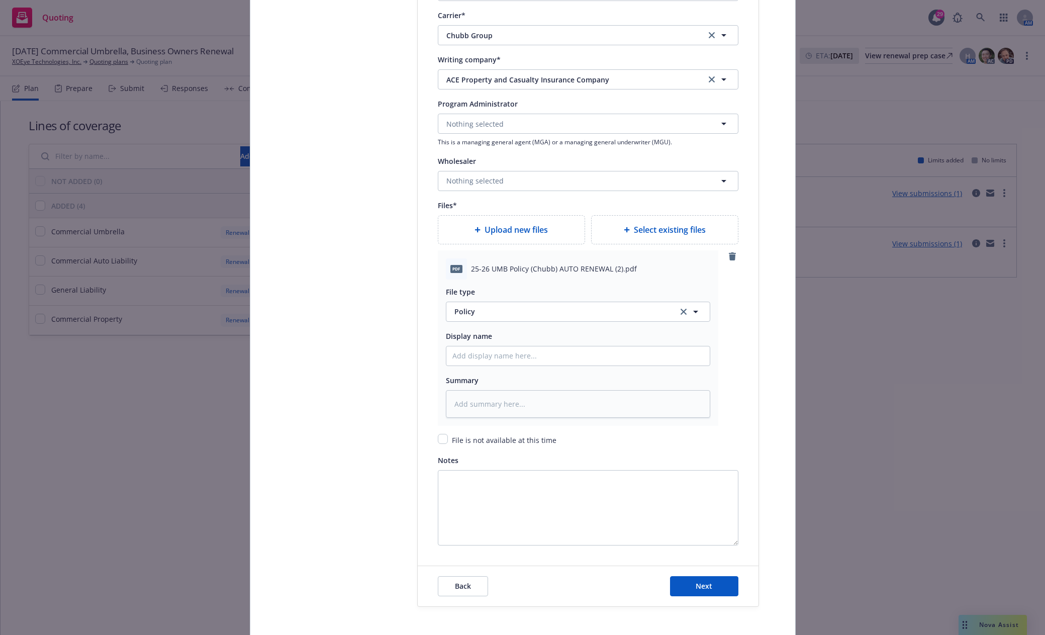
scroll to position [1106, 0]
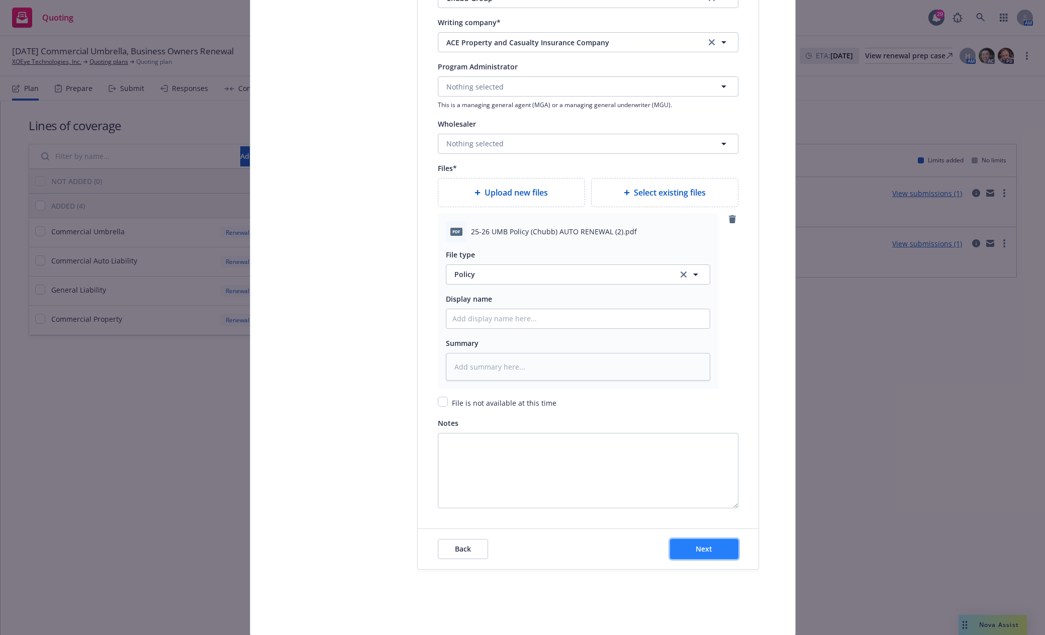
click at [703, 550] on span "Next" at bounding box center [704, 549] width 17 height 10
type textarea "x"
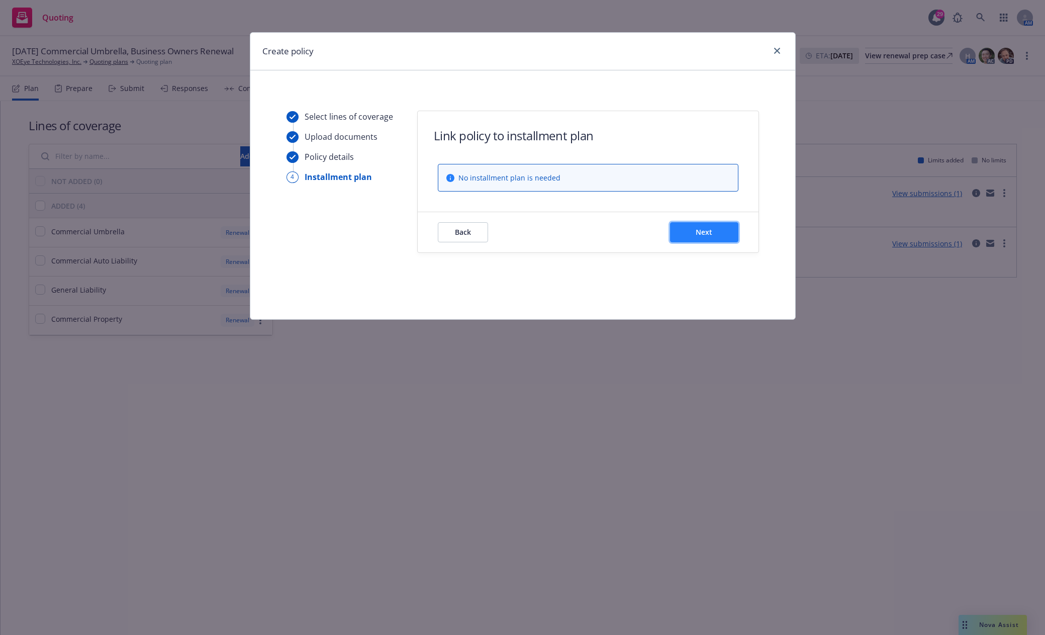
click at [694, 227] on button "Next" at bounding box center [704, 232] width 68 height 20
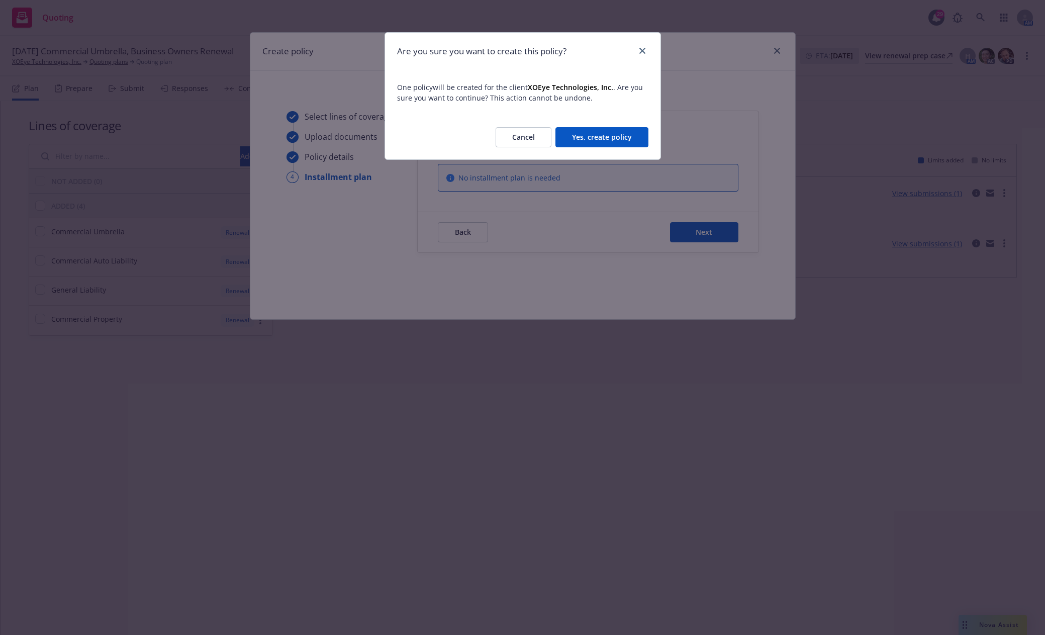
click at [596, 138] on button "Yes, create policy" at bounding box center [602, 137] width 93 height 20
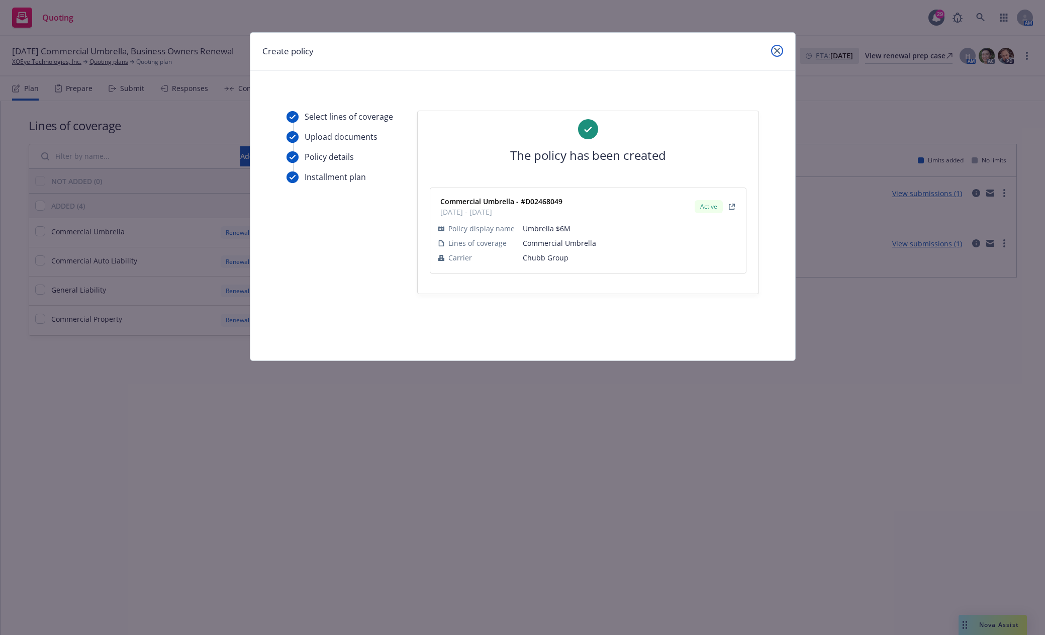
click at [778, 51] on icon "close" at bounding box center [777, 51] width 6 height 6
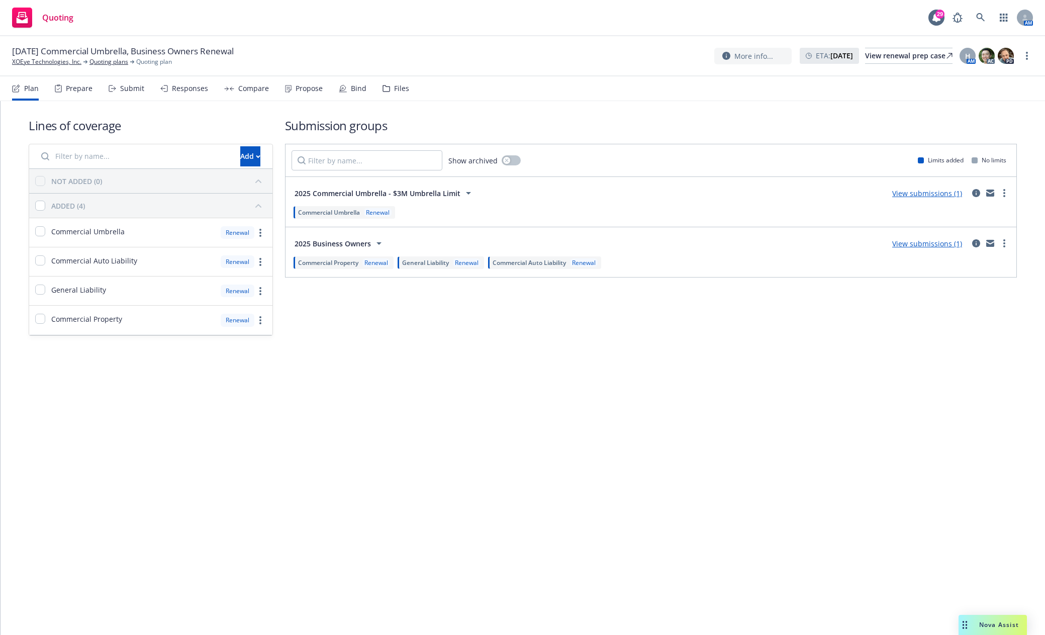
click at [842, 421] on div "Lines of coverage Add NOT ADDED (0) ADDED (4) Commercial Umbrella Renewal Comme…" at bounding box center [523, 368] width 1045 height 534
click at [51, 62] on link "XOEye Technologies, Inc." at bounding box center [46, 61] width 69 height 9
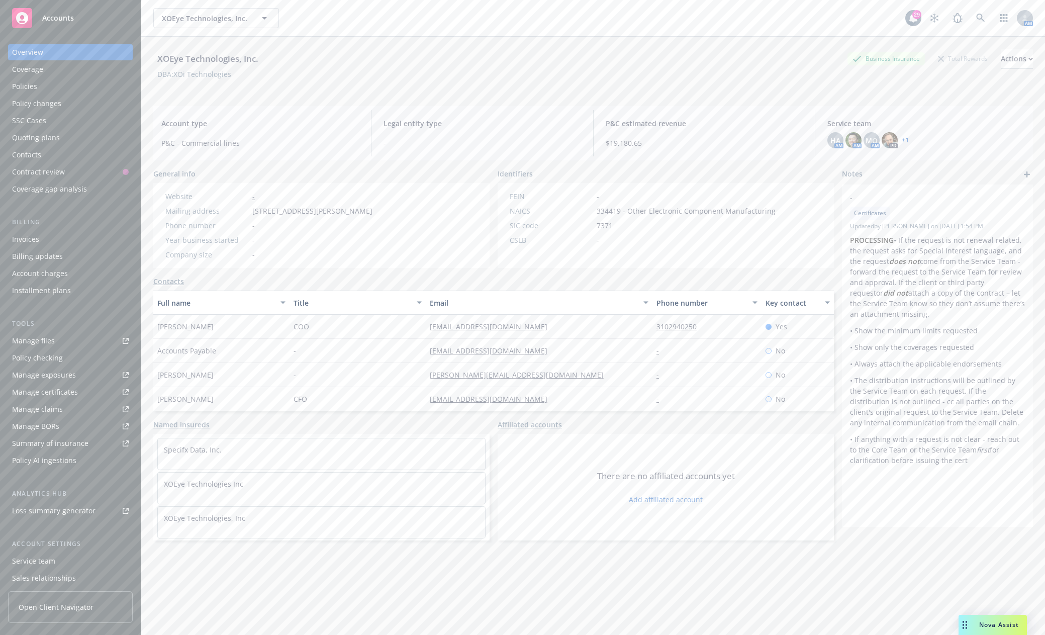
click at [52, 84] on div "Policies" at bounding box center [70, 86] width 117 height 16
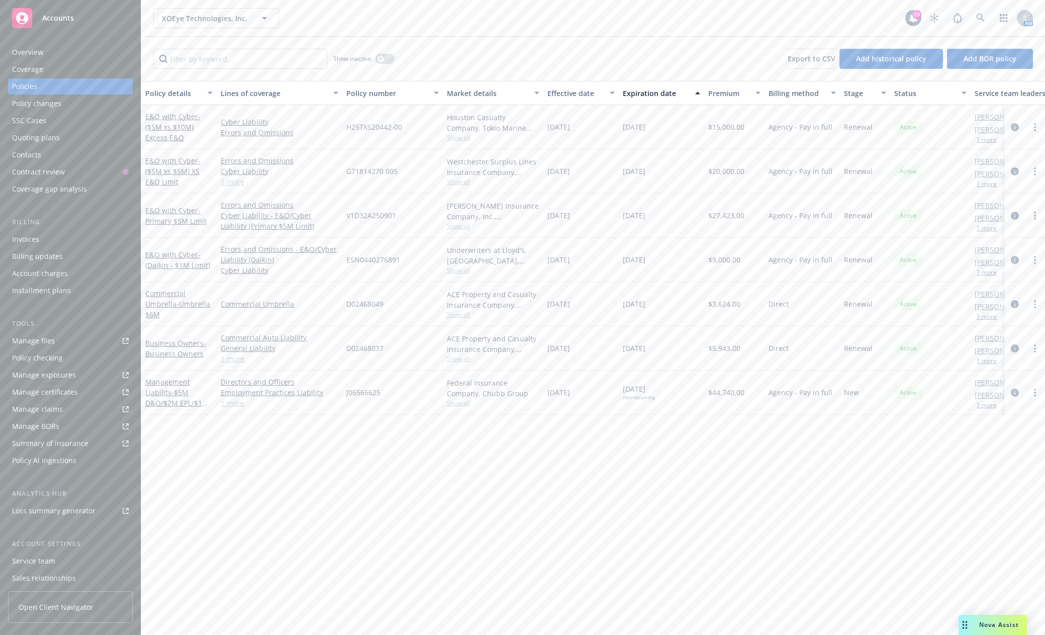
click at [1017, 348] on icon "circleInformation" at bounding box center [1015, 348] width 8 height 8
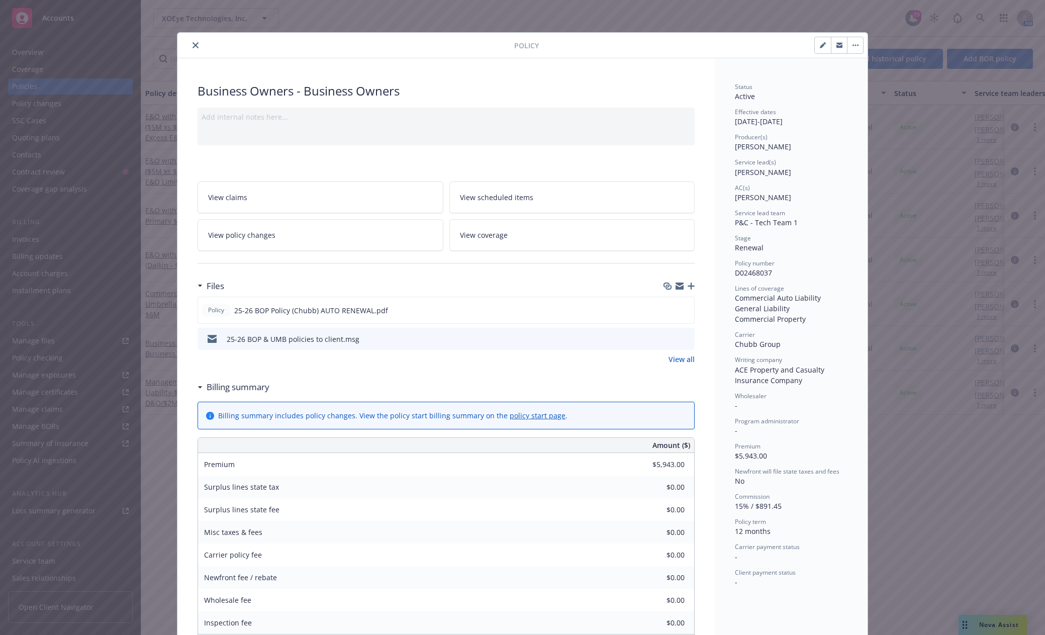
click at [193, 46] on icon "close" at bounding box center [196, 45] width 6 height 6
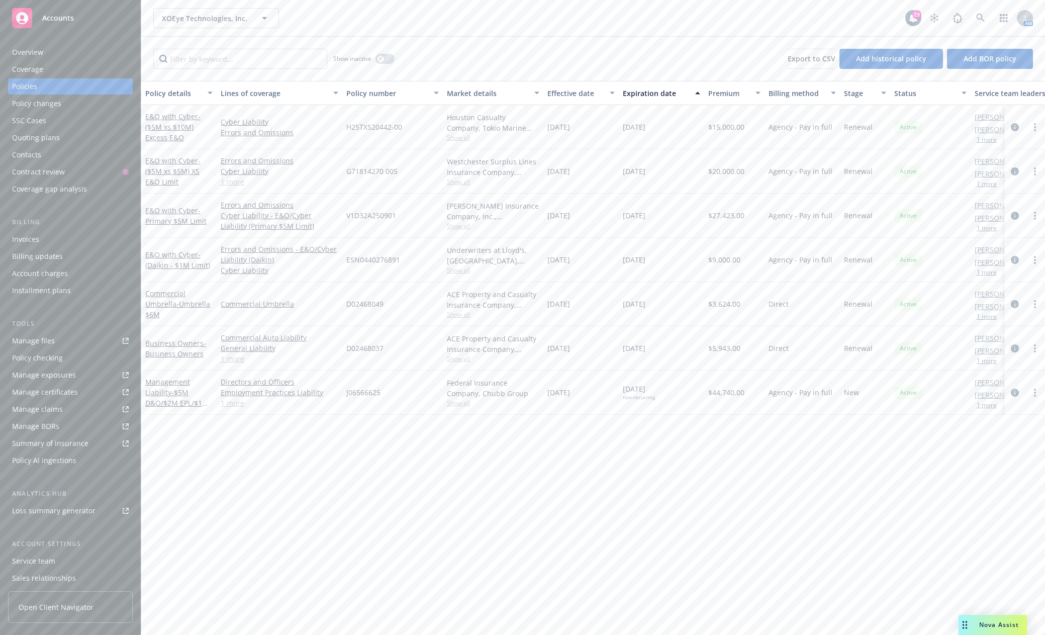
click at [1014, 348] on icon "circleInformation" at bounding box center [1015, 348] width 8 height 8
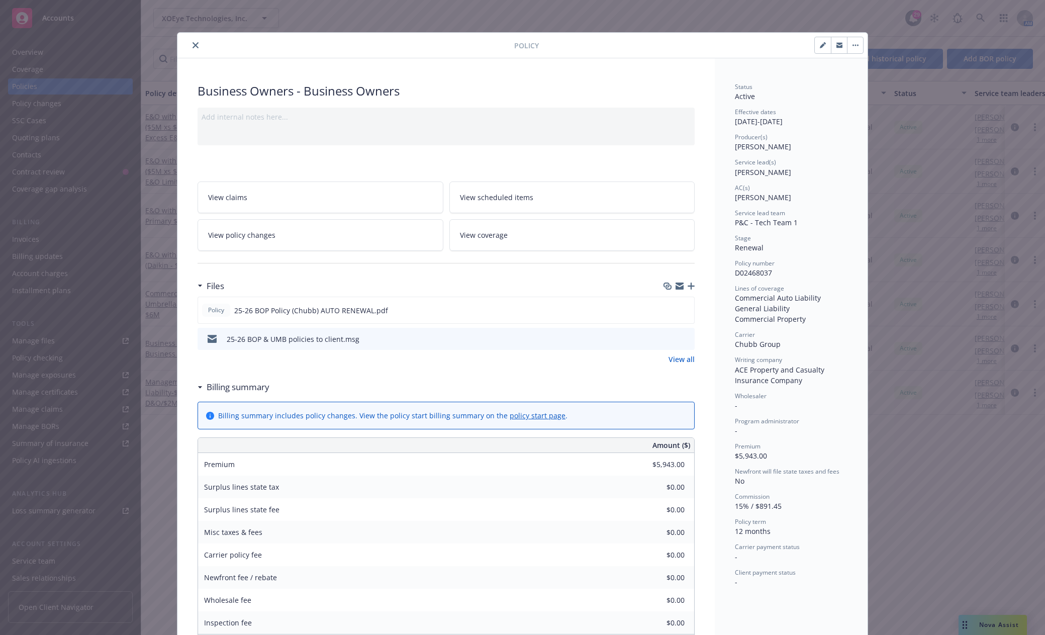
scroll to position [30, 0]
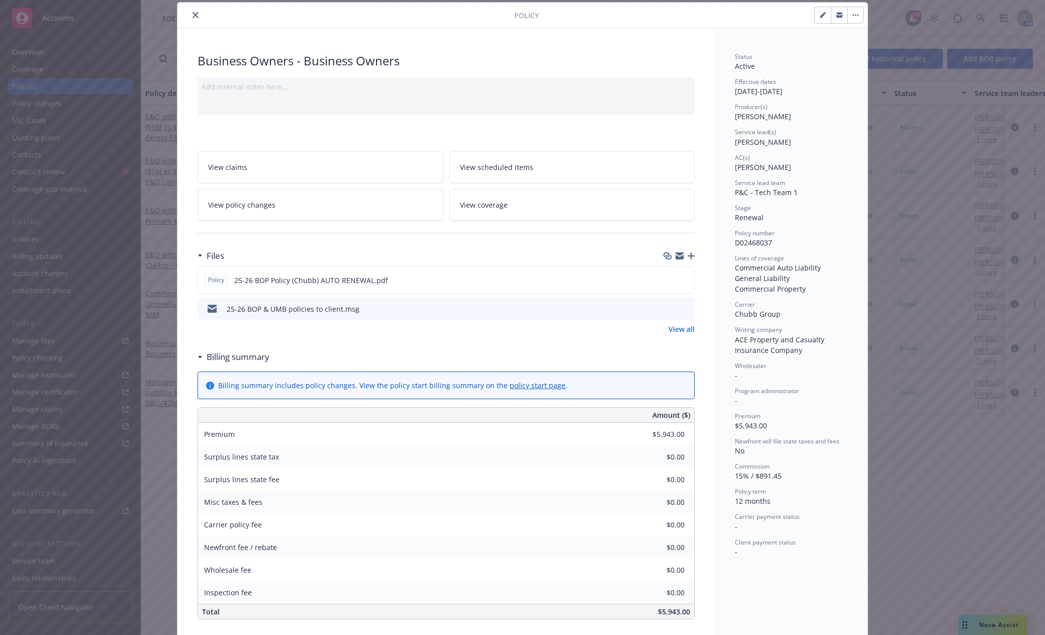
click at [193, 17] on icon "close" at bounding box center [196, 15] width 6 height 6
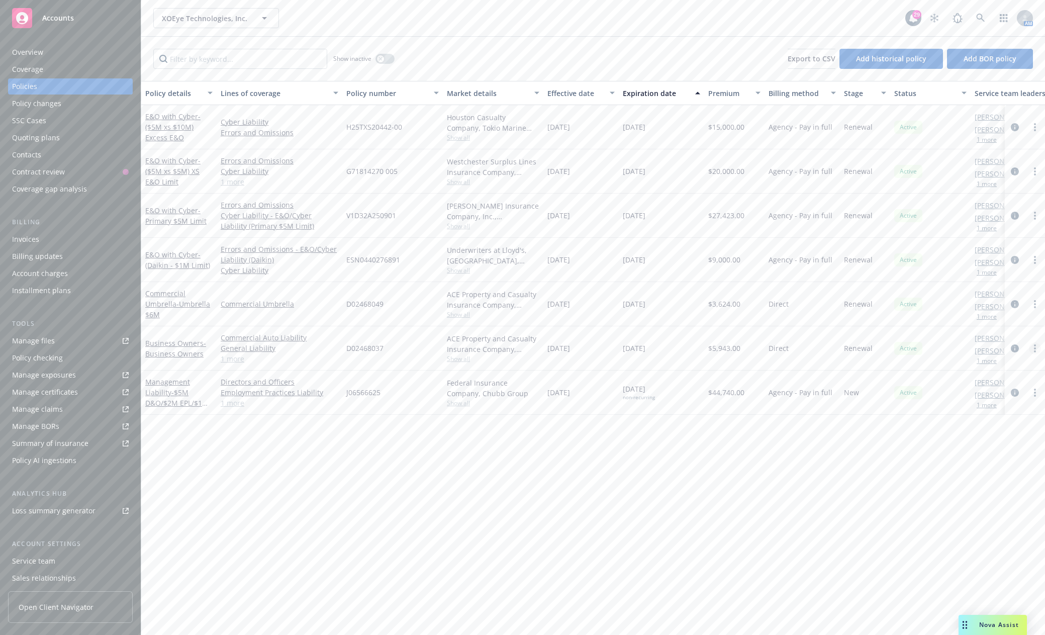
click at [1034, 348] on icon "more" at bounding box center [1035, 348] width 2 height 8
click at [998, 431] on link "Set prior policies" at bounding box center [982, 429] width 118 height 20
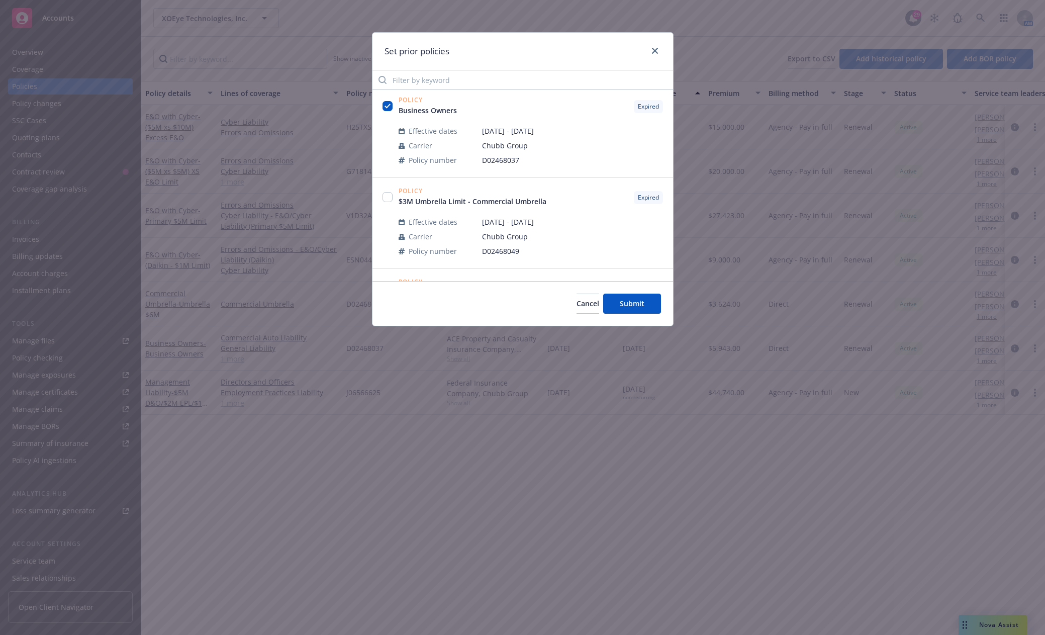
scroll to position [440, 0]
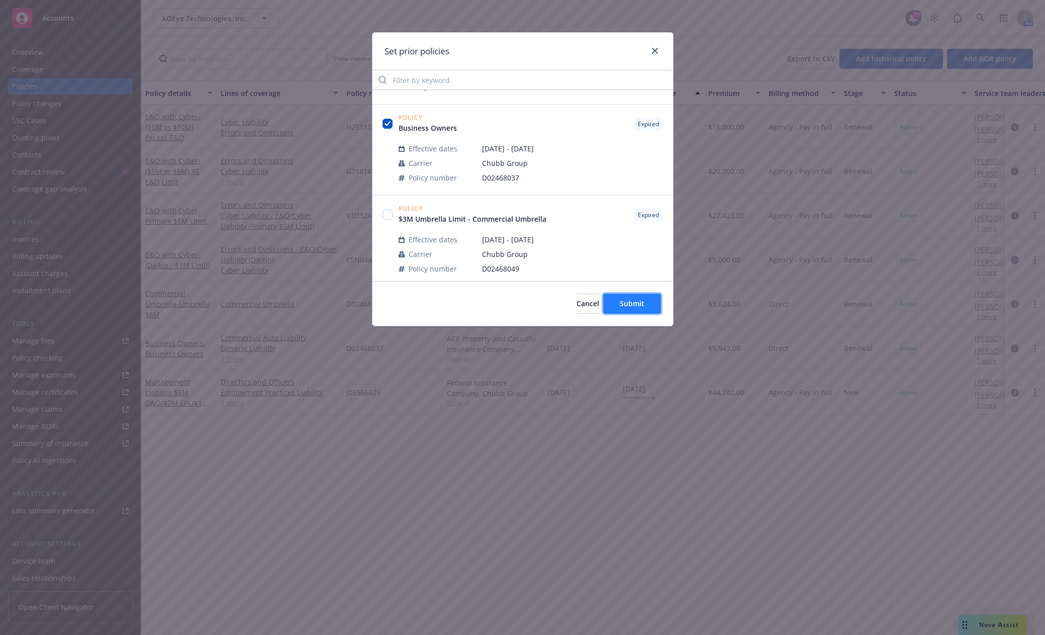
click at [647, 304] on button "Submit" at bounding box center [632, 304] width 58 height 20
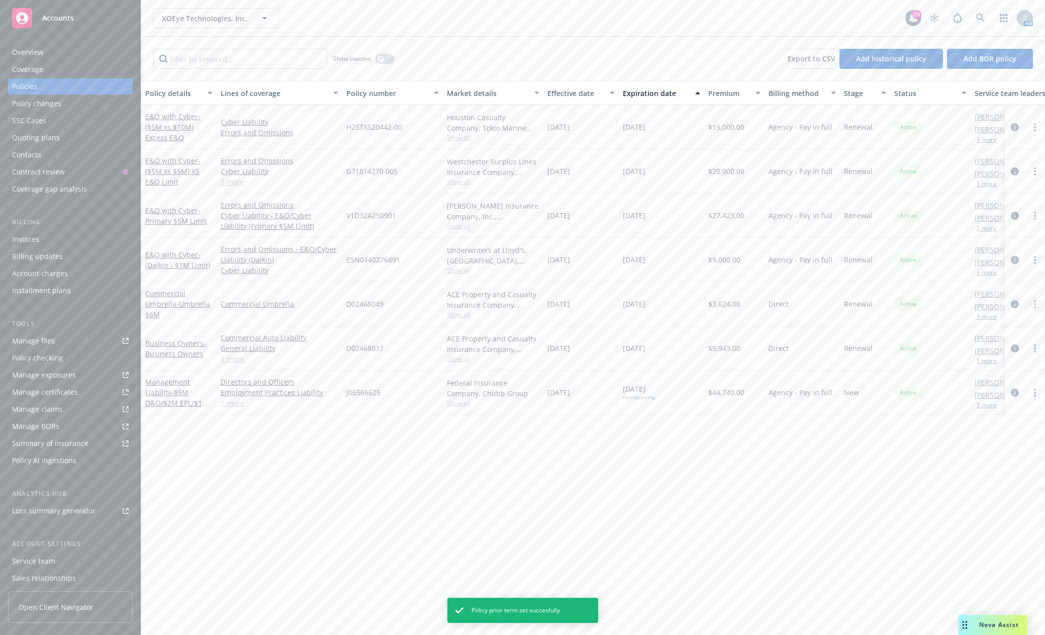
click at [1034, 302] on icon "more" at bounding box center [1035, 304] width 2 height 8
click at [964, 386] on link "Set prior policies" at bounding box center [982, 385] width 118 height 20
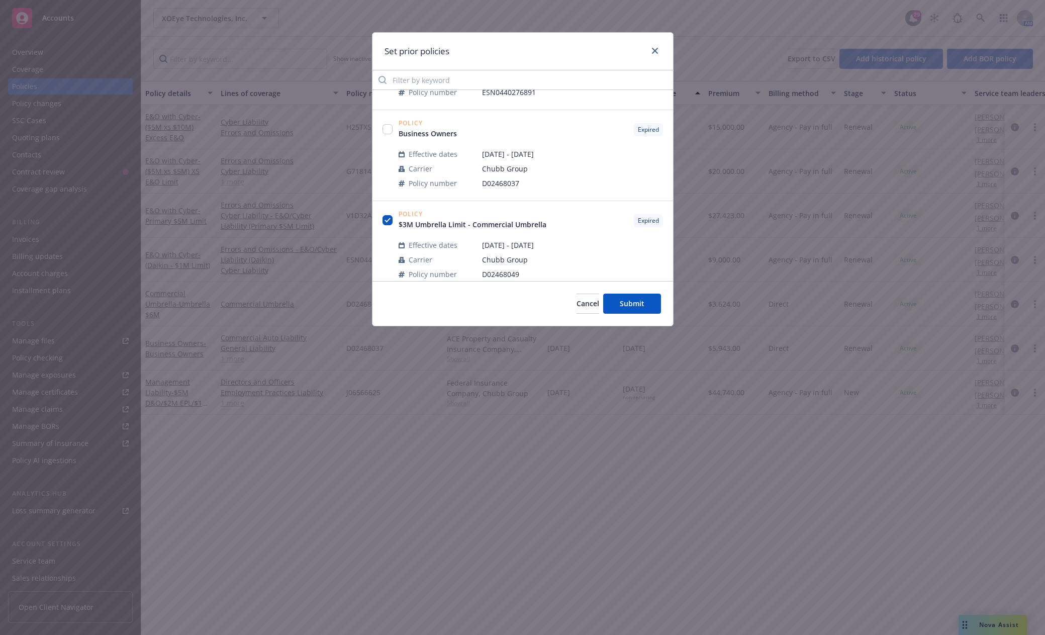
scroll to position [453, 0]
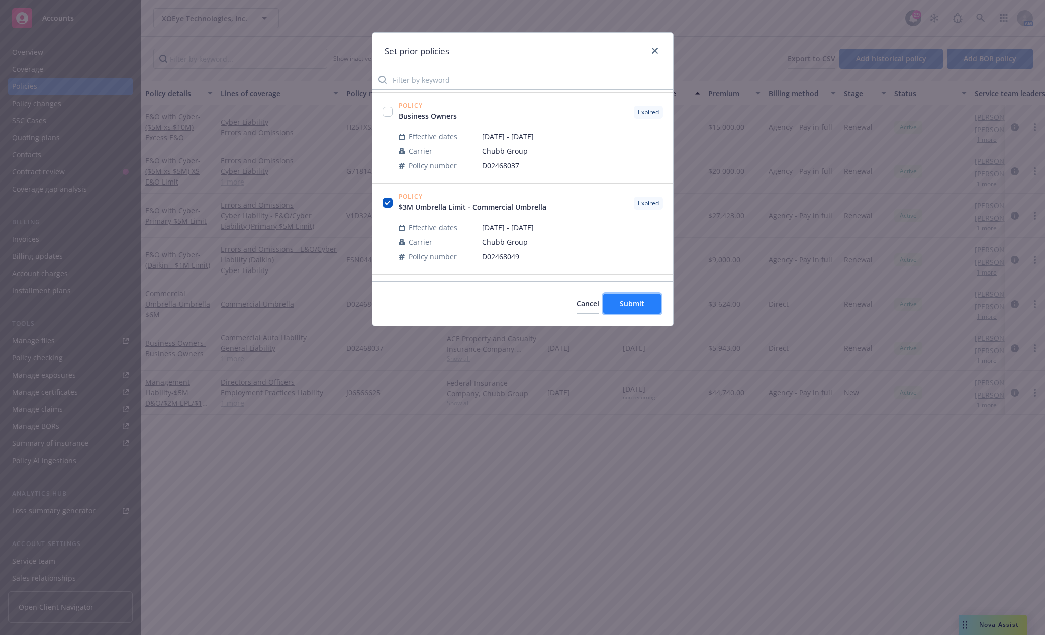
click at [635, 307] on span "Submit" at bounding box center [632, 304] width 25 height 10
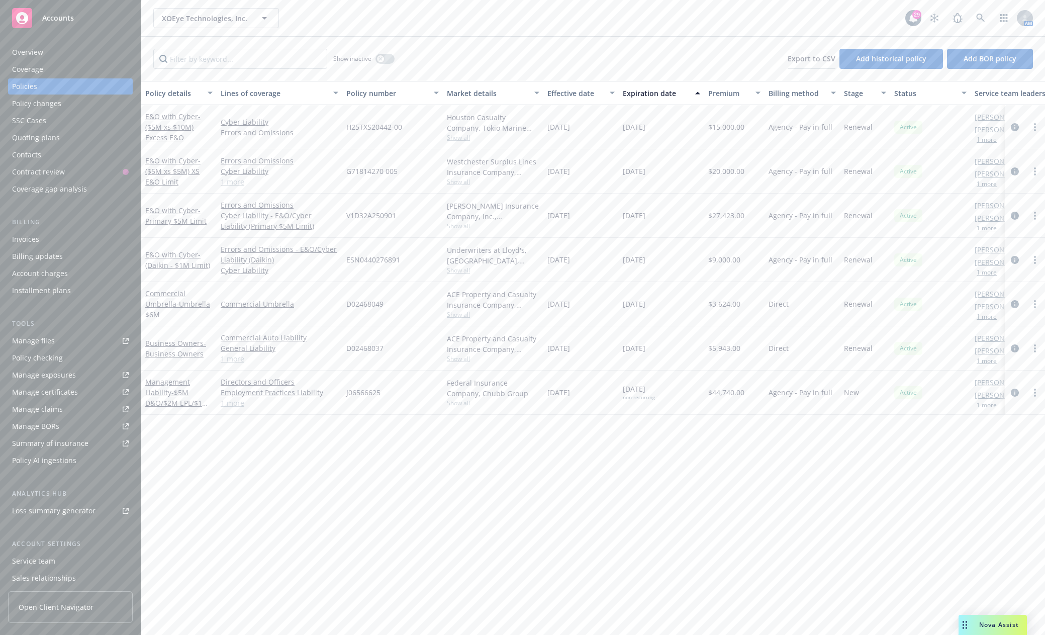
click at [55, 139] on div "Quoting plans" at bounding box center [36, 138] width 48 height 16
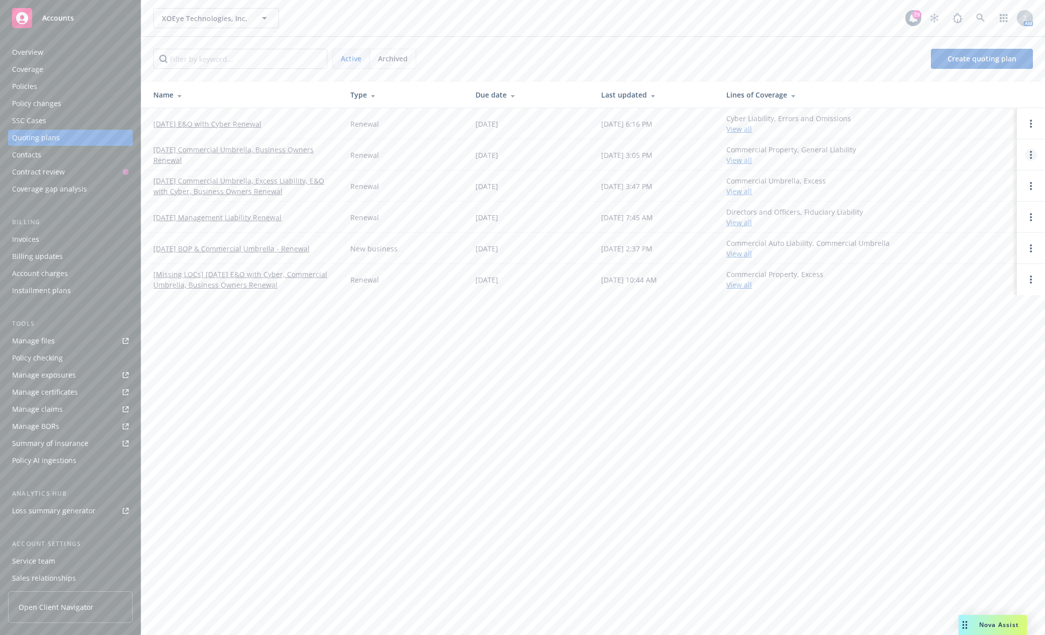
click at [1028, 154] on link "Open options" at bounding box center [1031, 155] width 12 height 12
click at [968, 120] on link "View case" at bounding box center [980, 127] width 88 height 20
click at [219, 149] on link "10/14/25 Commercial Umbrella, Business Owners Renewal" at bounding box center [243, 154] width 181 height 21
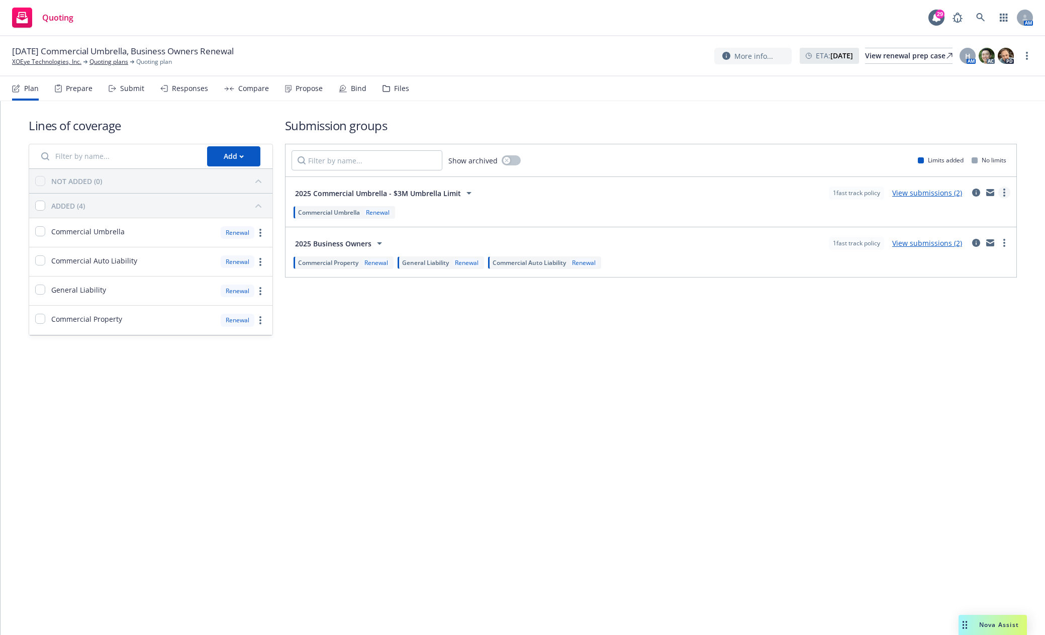
click at [1005, 194] on icon "more" at bounding box center [1005, 193] width 2 height 8
click at [868, 315] on div "Submission groups Show archived Limits added No limits 2025 Commercial Umbrella…" at bounding box center [651, 226] width 733 height 219
click at [1002, 243] on link "more" at bounding box center [1005, 243] width 12 height 12
click at [747, 355] on div "Lines of coverage Add NOT ADDED (0) ADDED (4) Commercial Umbrella Renewal Comme…" at bounding box center [523, 240] width 1045 height 279
click at [945, 196] on link "View submissions (2)" at bounding box center [928, 193] width 70 height 10
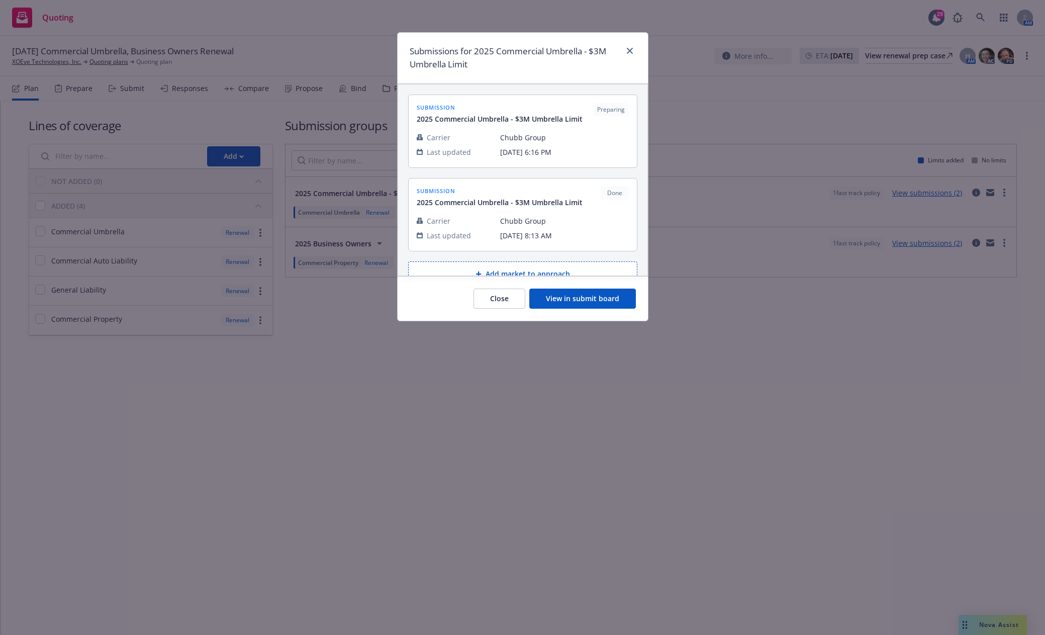
click at [610, 296] on button "View in submit board" at bounding box center [582, 299] width 107 height 20
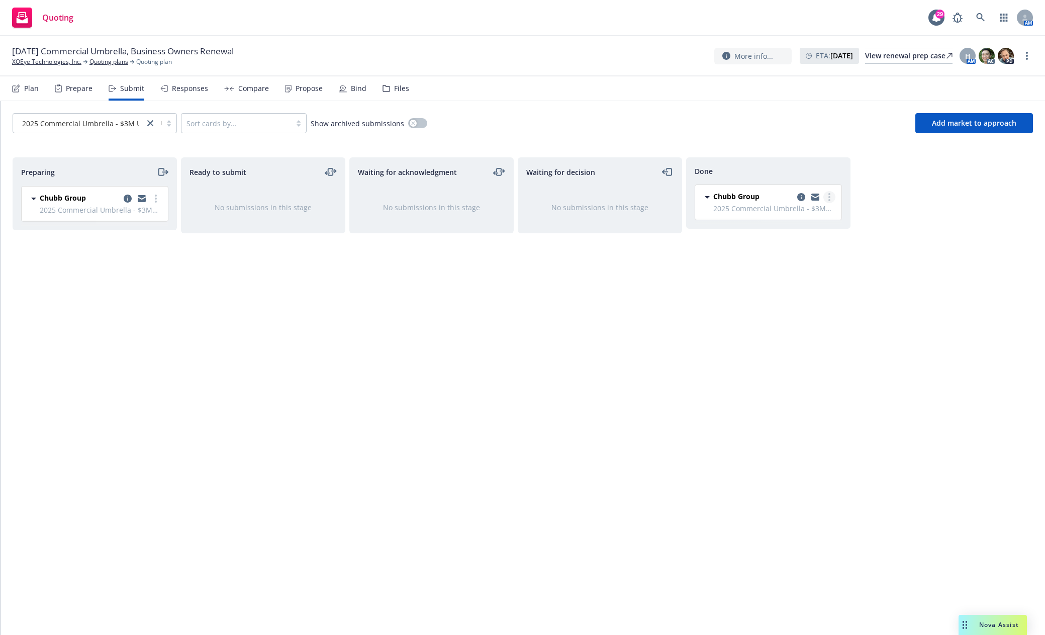
click at [827, 198] on link "more" at bounding box center [830, 197] width 12 height 12
click at [51, 62] on link "XOEye Technologies, Inc." at bounding box center [46, 61] width 69 height 9
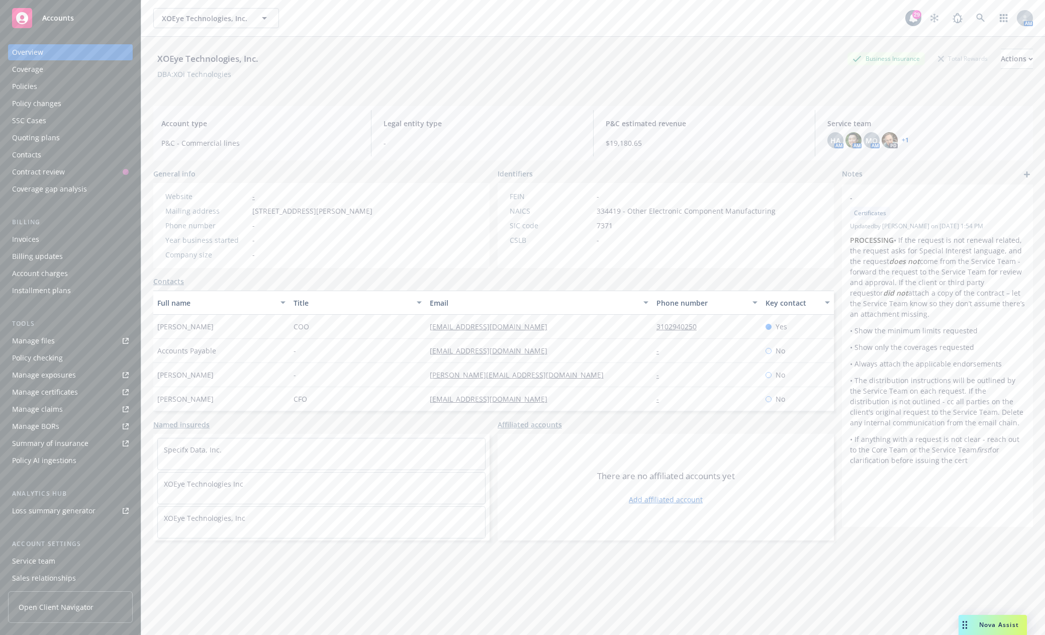
drag, startPoint x: 30, startPoint y: 83, endPoint x: 89, endPoint y: 130, distance: 74.8
click at [30, 84] on div "Policies" at bounding box center [24, 86] width 25 height 16
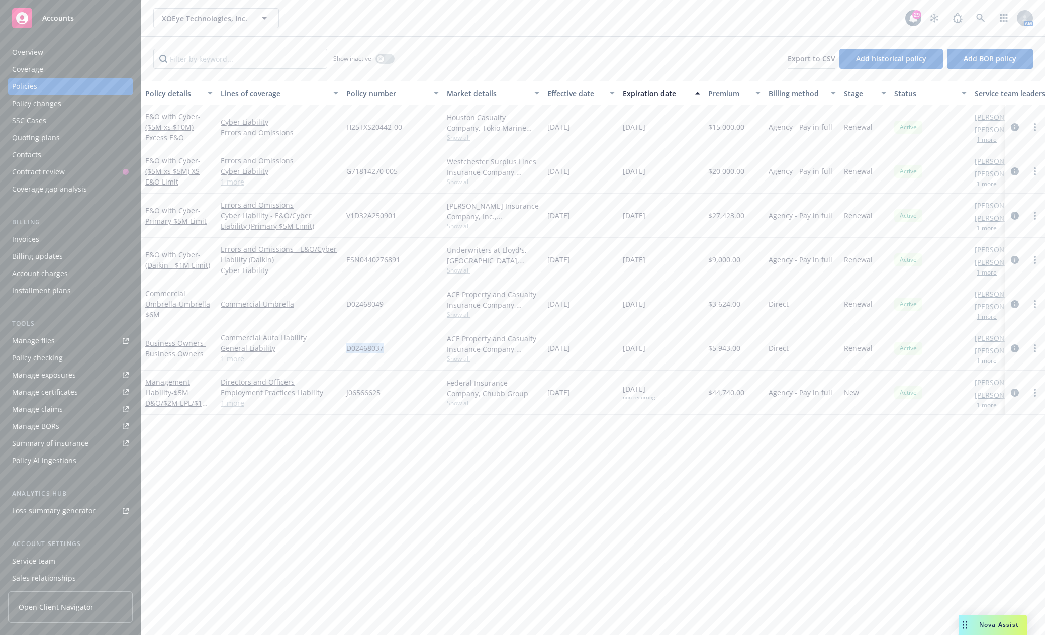
drag, startPoint x: 391, startPoint y: 347, endPoint x: 342, endPoint y: 350, distance: 48.9
click at [342, 350] on div "D02468037" at bounding box center [392, 348] width 101 height 44
copy span "D02468037"
drag, startPoint x: 396, startPoint y: 306, endPoint x: 343, endPoint y: 306, distance: 52.8
click at [343, 306] on div "D02468049" at bounding box center [392, 304] width 101 height 44
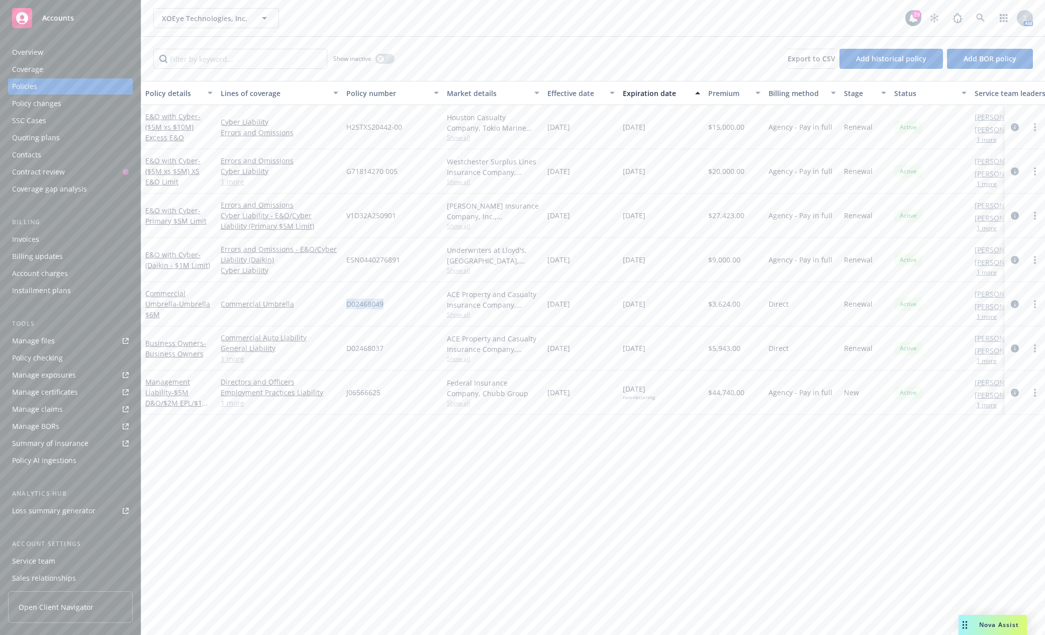
copy span "D02468049"
click at [55, 21] on span "Accounts" at bounding box center [58, 18] width 32 height 8
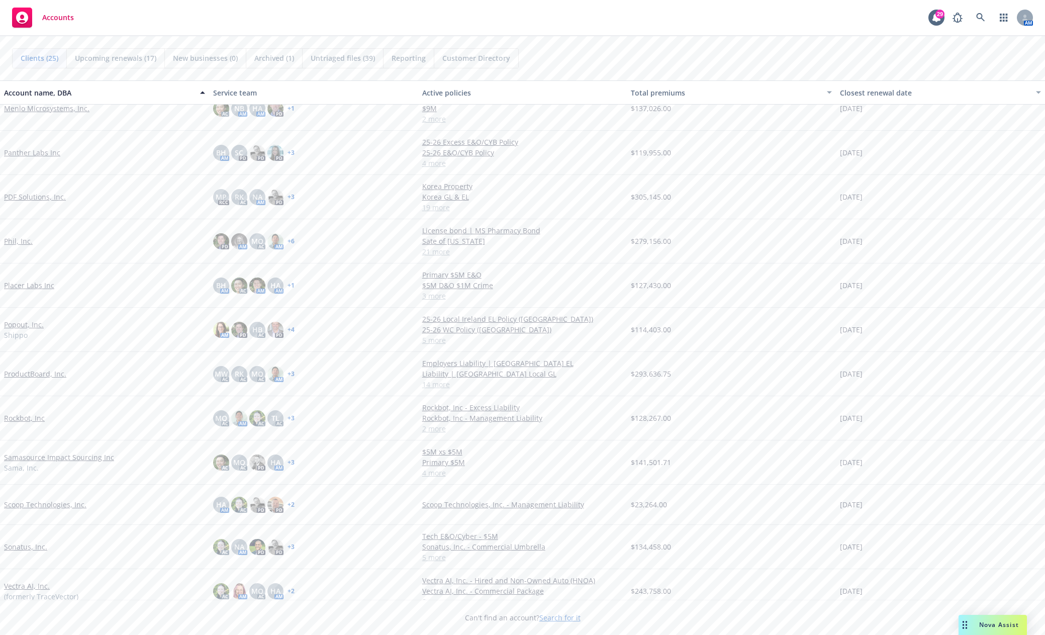
scroll to position [453, 0]
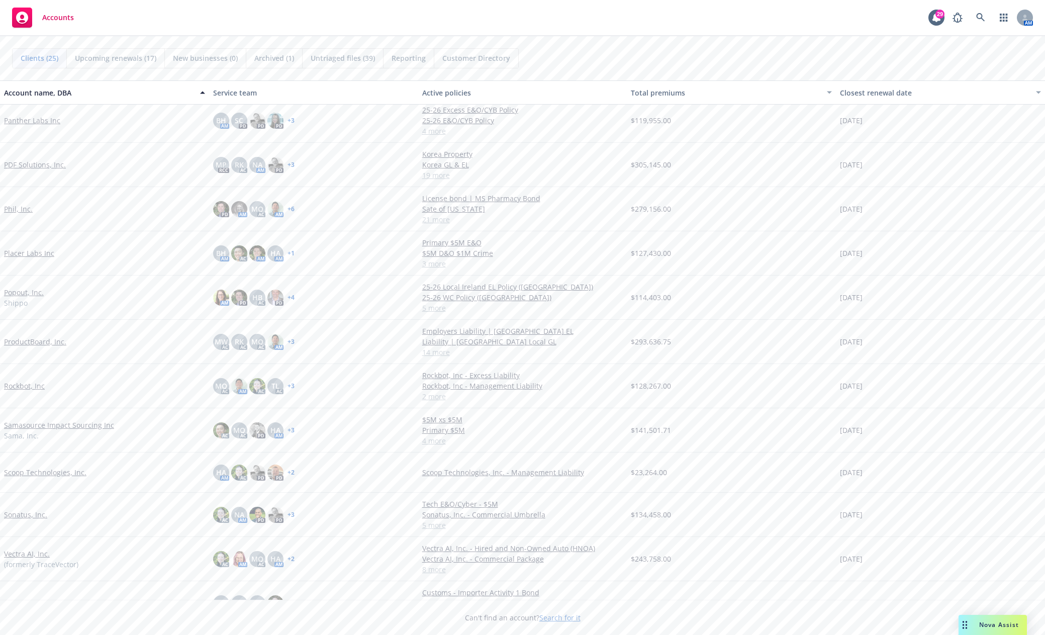
click at [35, 511] on link "Sonatus, Inc." at bounding box center [25, 514] width 43 height 11
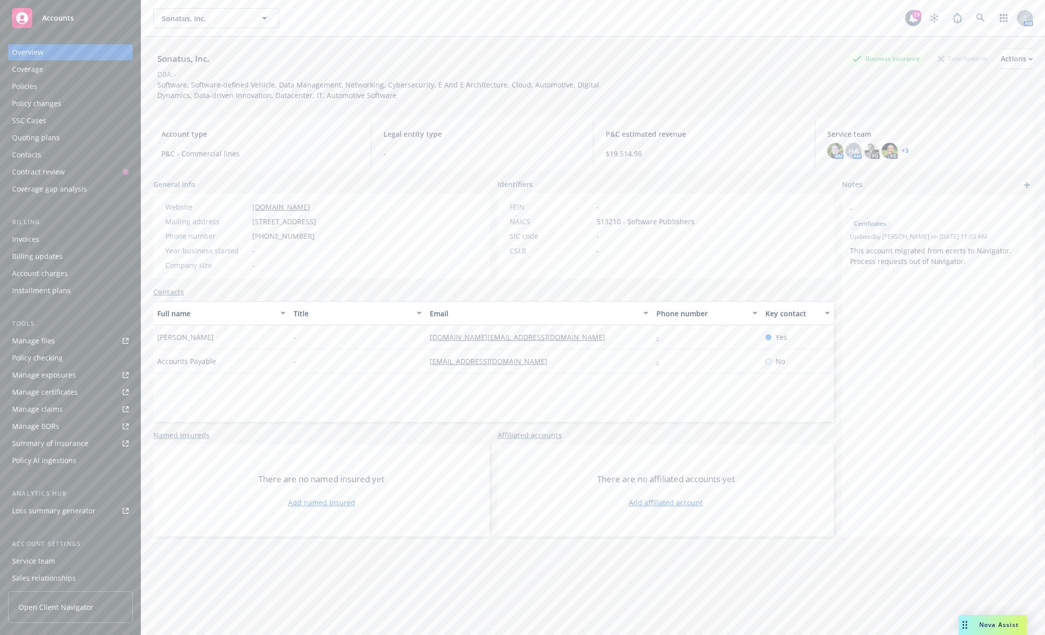
click at [43, 81] on div "Policies" at bounding box center [70, 86] width 117 height 16
